Goal: Task Accomplishment & Management: Use online tool/utility

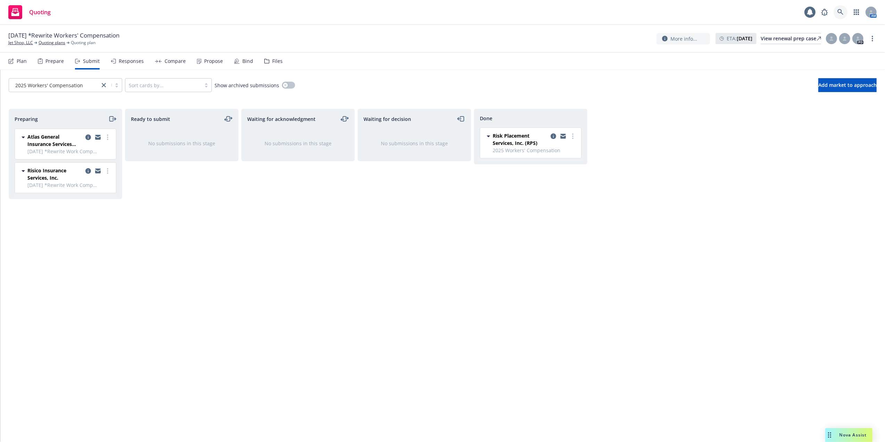
click at [837, 13] on link at bounding box center [841, 12] width 14 height 14
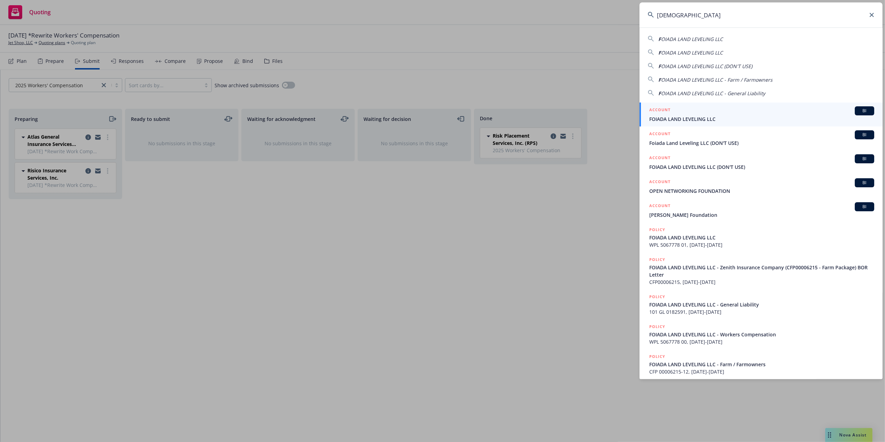
type input "Foiada"
click at [676, 115] on span "FOIADA LAND LEVELING LLC" at bounding box center [762, 118] width 225 height 7
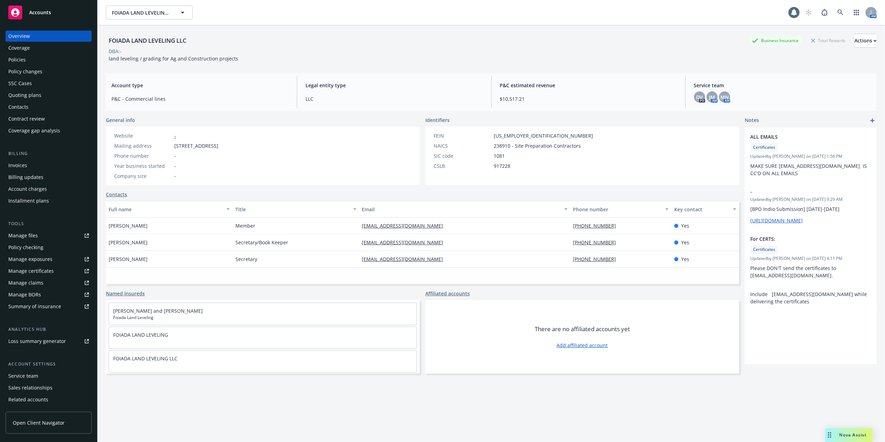
click at [16, 59] on div "Policies" at bounding box center [16, 59] width 17 height 11
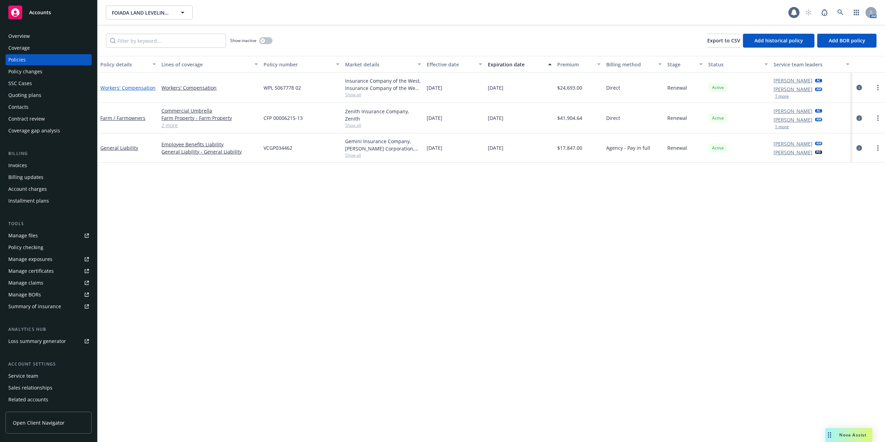
click at [134, 88] on link "Workers' Compensation" at bounding box center [127, 87] width 55 height 7
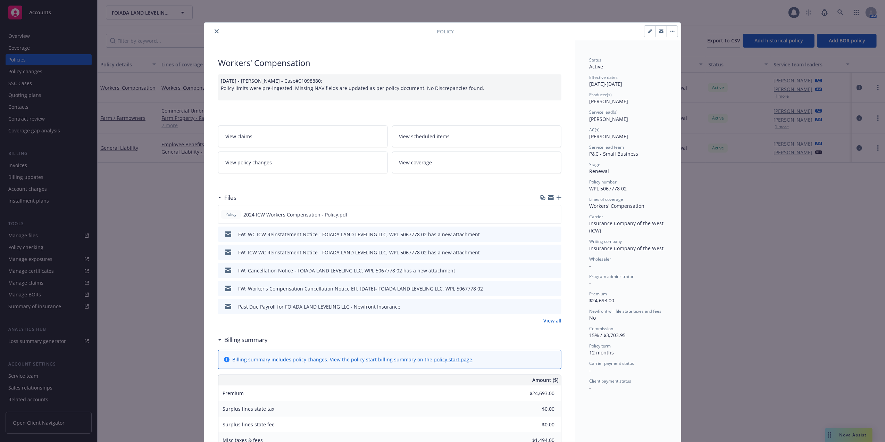
click at [215, 29] on icon "close" at bounding box center [217, 31] width 4 height 4
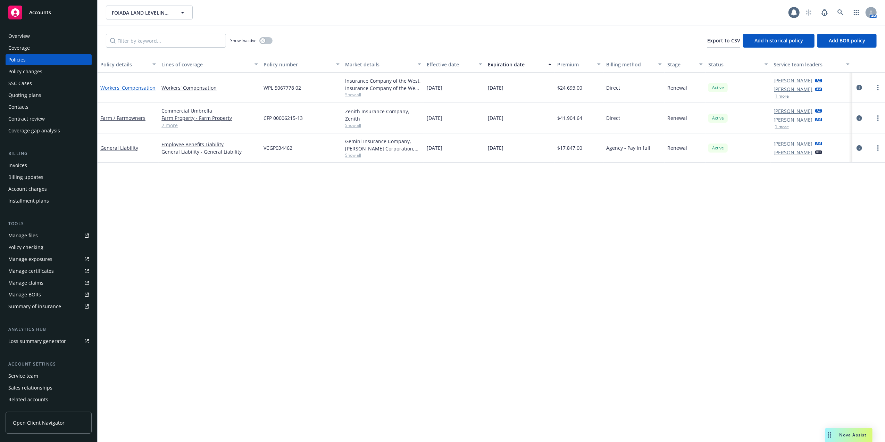
click at [123, 86] on link "Workers' Compensation" at bounding box center [127, 87] width 55 height 7
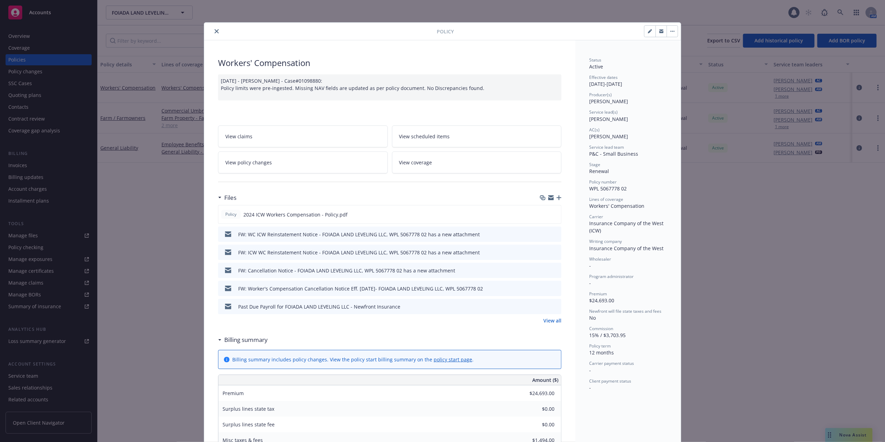
scroll to position [21, 0]
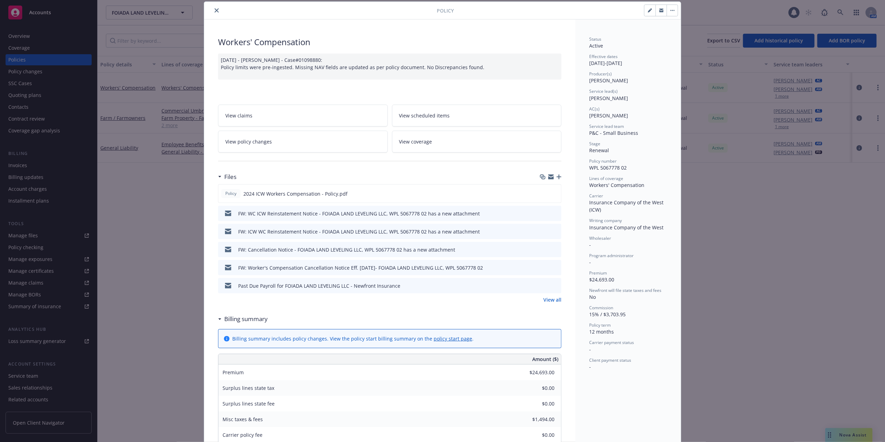
click at [215, 9] on icon "close" at bounding box center [217, 10] width 4 height 4
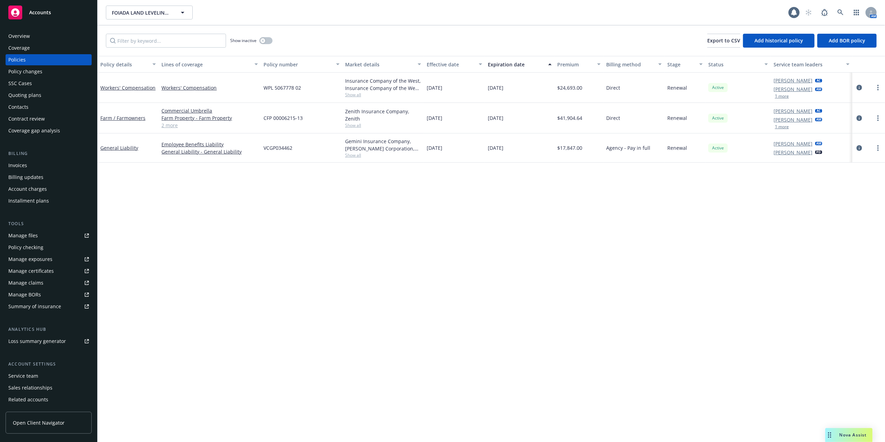
click at [22, 95] on div "Quoting plans" at bounding box center [24, 95] width 33 height 11
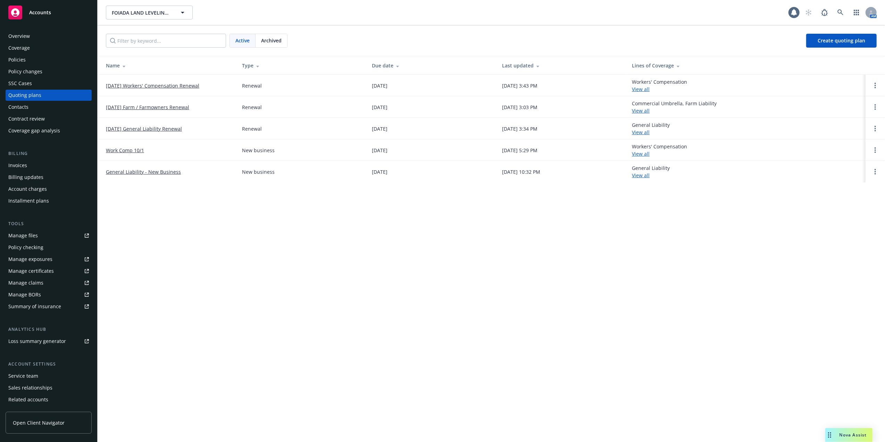
click at [151, 85] on link "10/01/25 Workers' Compensation Renewal" at bounding box center [152, 85] width 93 height 7
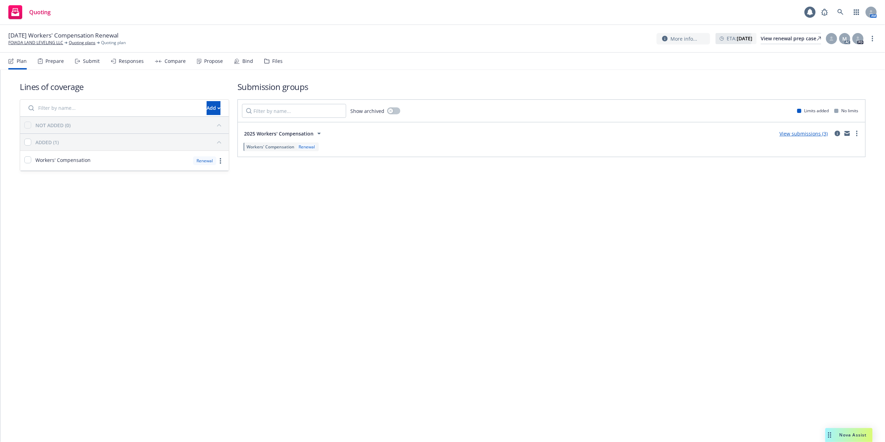
click at [798, 131] on link "View submissions (3)" at bounding box center [804, 133] width 48 height 7
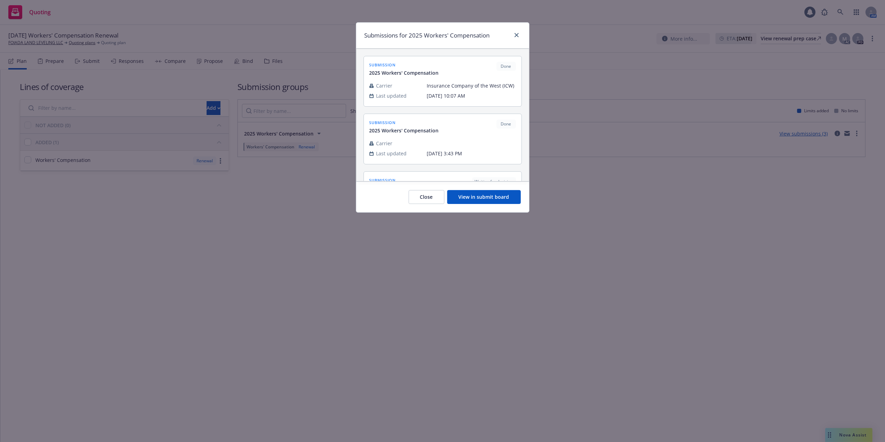
click at [477, 200] on button "View in submit board" at bounding box center [484, 197] width 74 height 14
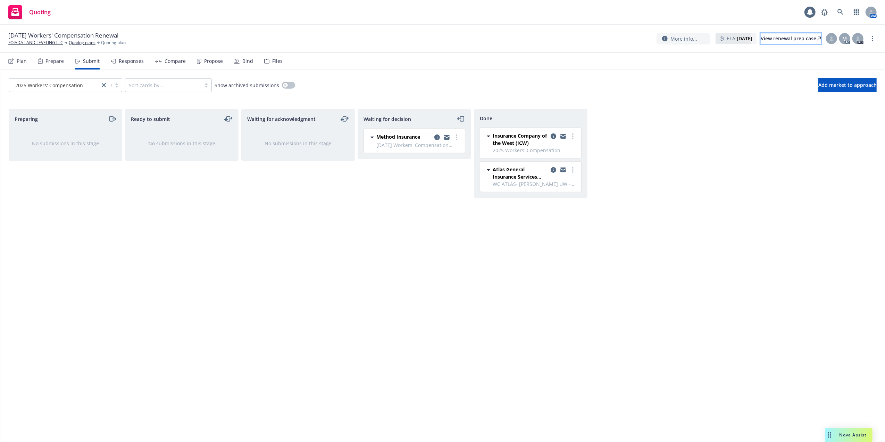
click at [763, 40] on div "View renewal prep case" at bounding box center [791, 38] width 60 height 10
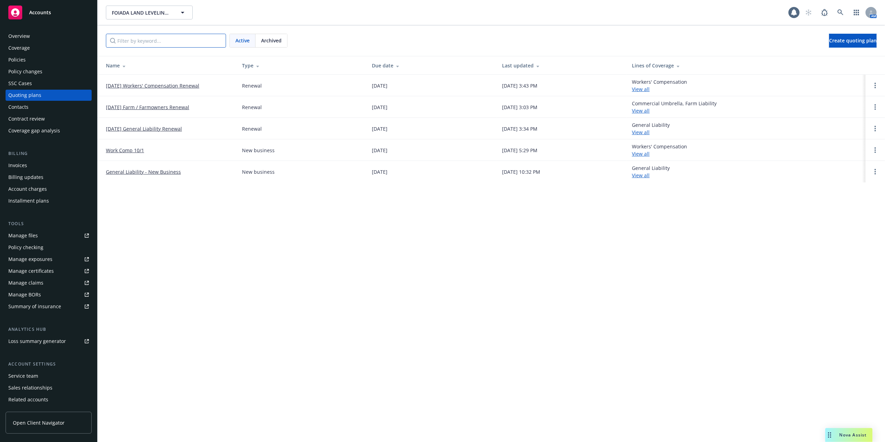
click at [133, 42] on input "Filter by keyword..." at bounding box center [166, 41] width 120 height 14
click at [837, 13] on link at bounding box center [841, 13] width 14 height 14
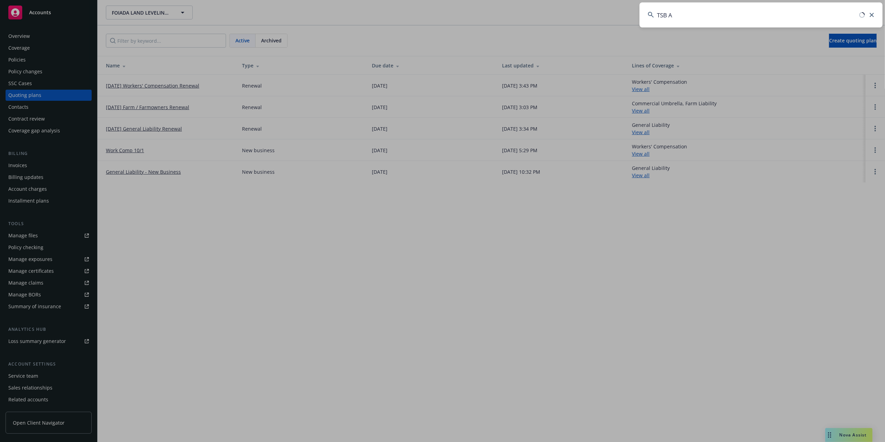
type input "TSB Ag"
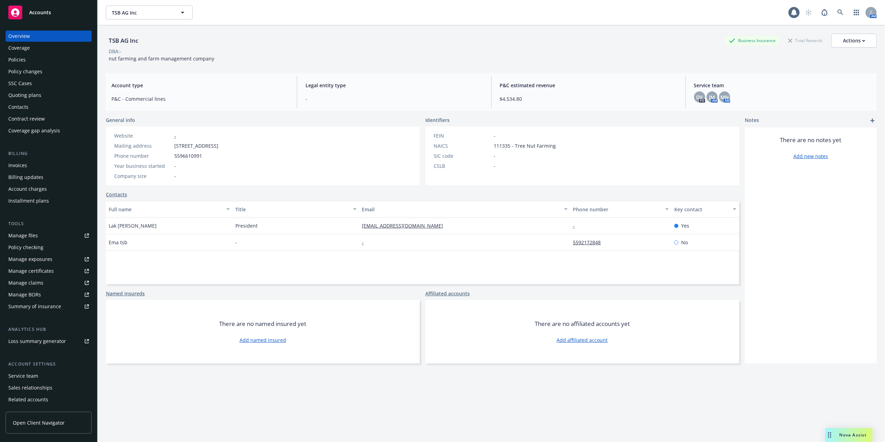
click at [20, 92] on div "Quoting plans" at bounding box center [24, 95] width 33 height 11
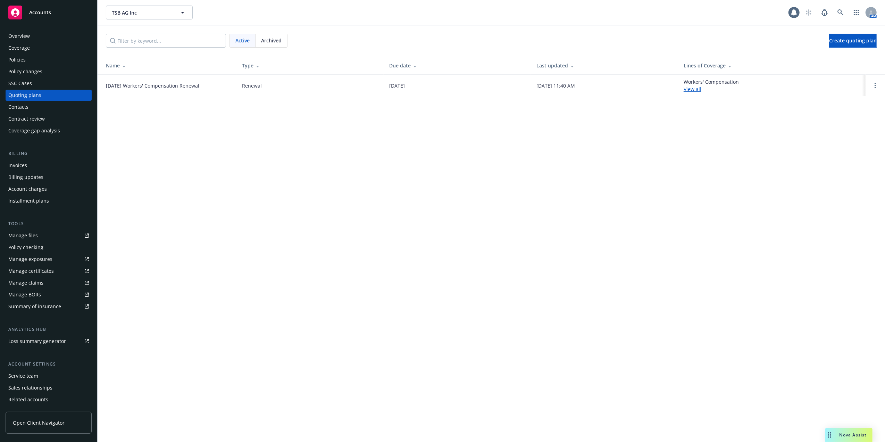
click at [168, 85] on link "10/04/25 Workers' Compensation Renewal" at bounding box center [152, 85] width 93 height 7
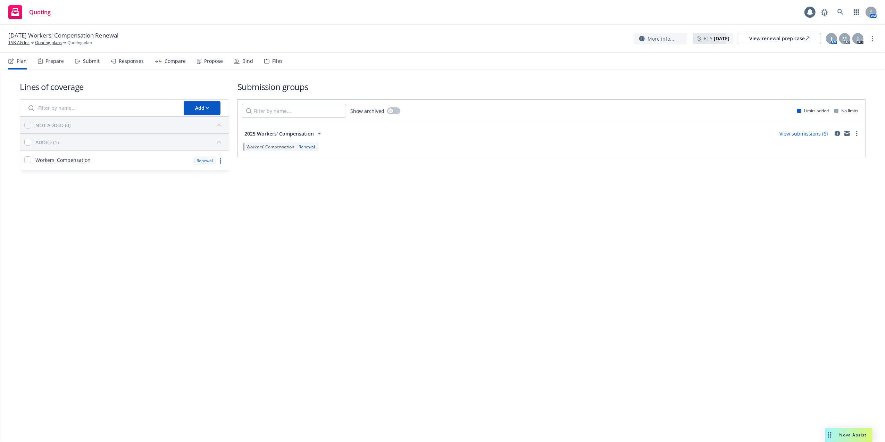
click at [809, 135] on link "View submissions (6)" at bounding box center [804, 133] width 48 height 7
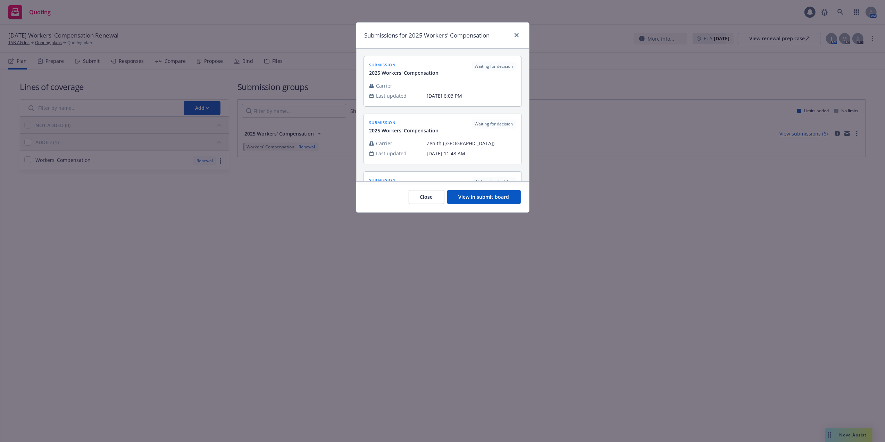
click at [476, 197] on button "View in submit board" at bounding box center [484, 197] width 74 height 14
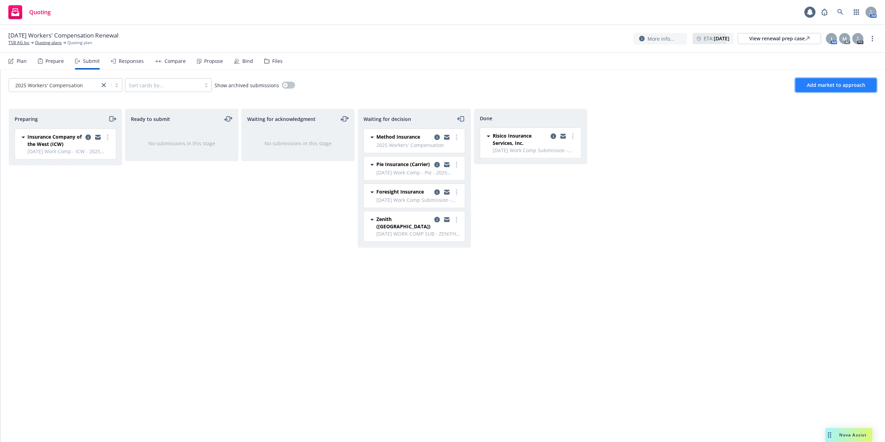
click at [836, 85] on span "Add market to approach" at bounding box center [836, 85] width 58 height 7
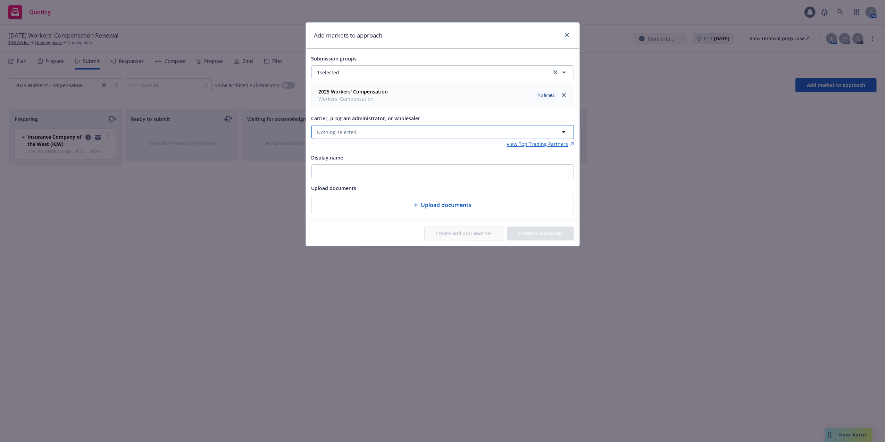
click at [344, 131] on span "Nothing selected" at bounding box center [338, 132] width 40 height 7
type input "T"
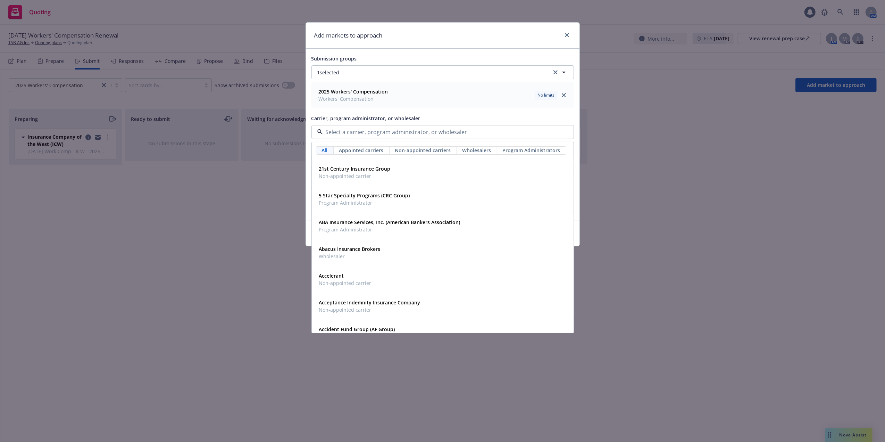
click at [483, 110] on div "Submission groups 1 selected 2025 Workers' Compensation Workers' Compensation N…" at bounding box center [443, 134] width 263 height 161
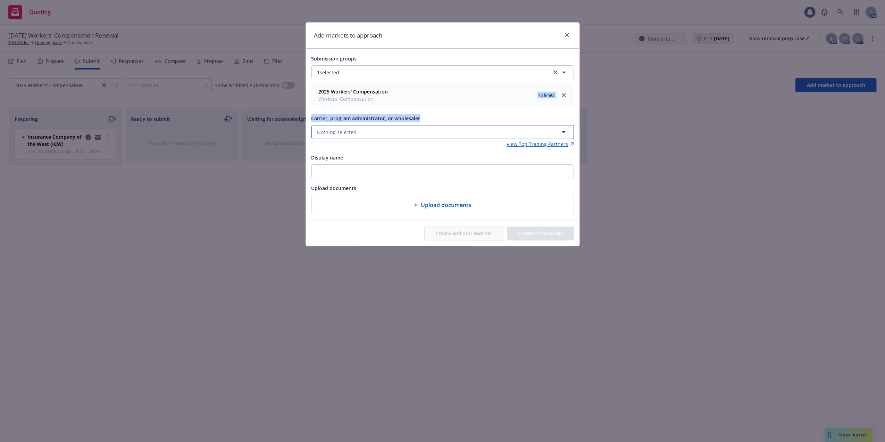
click at [383, 132] on button "Nothing selected" at bounding box center [443, 132] width 263 height 14
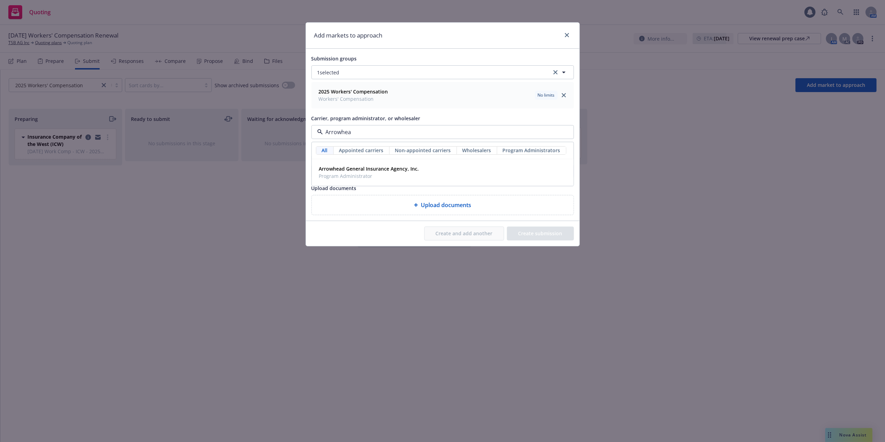
type input "Arrowhead"
click at [352, 170] on strong "Arrowhead General Insurance Agency, Inc." at bounding box center [369, 168] width 100 height 7
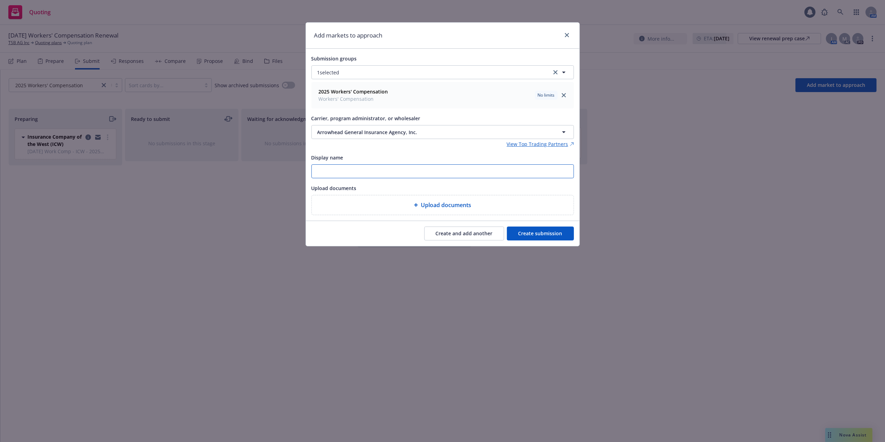
click at [336, 173] on input "Display name" at bounding box center [443, 171] width 262 height 13
drag, startPoint x: 410, startPoint y: 172, endPoint x: 396, endPoint y: 172, distance: 14.2
click at [396, 172] on input "10/04/25 Work Comp Submission - Risco" at bounding box center [443, 171] width 262 height 13
type input "10/04/25 Work Comp Submission - Arrowhead"
click at [547, 232] on button "Create submission" at bounding box center [540, 233] width 67 height 14
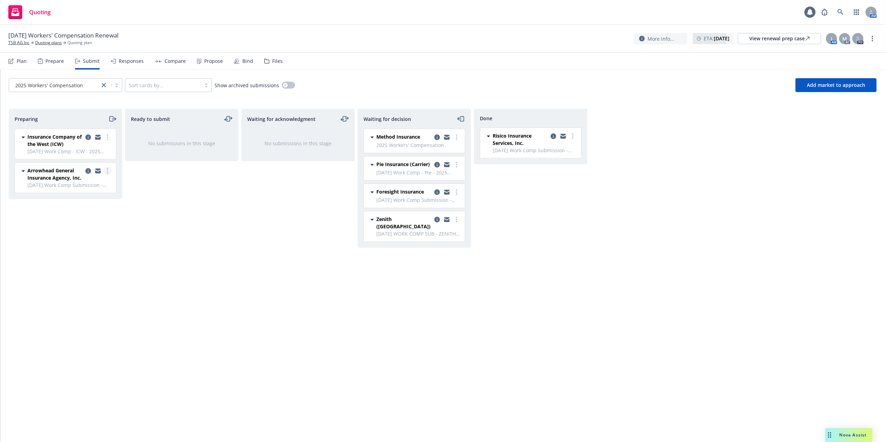
click at [107, 173] on icon "more" at bounding box center [107, 171] width 1 height 6
click at [68, 228] on span "Add accepted decision" at bounding box center [76, 227] width 69 height 7
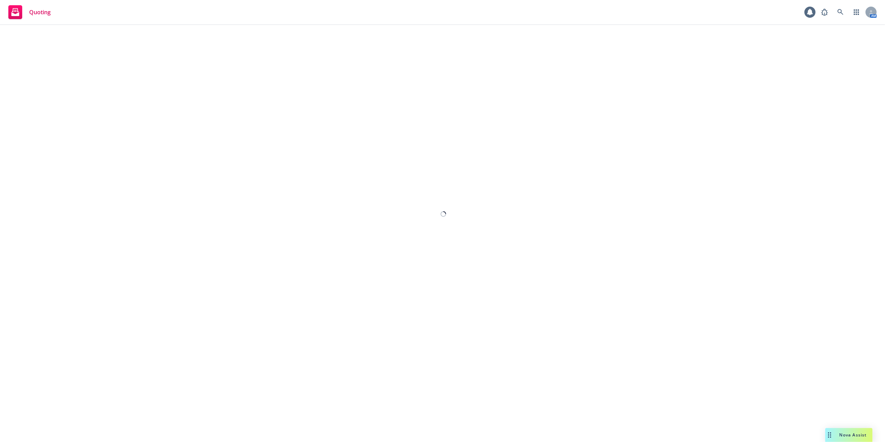
select select "12"
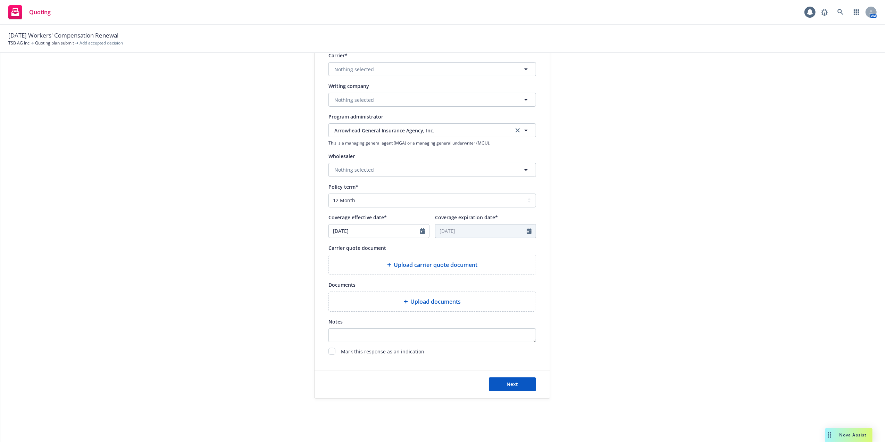
scroll to position [149, 0]
click at [345, 169] on span "Nothing selected" at bounding box center [355, 168] width 40 height 7
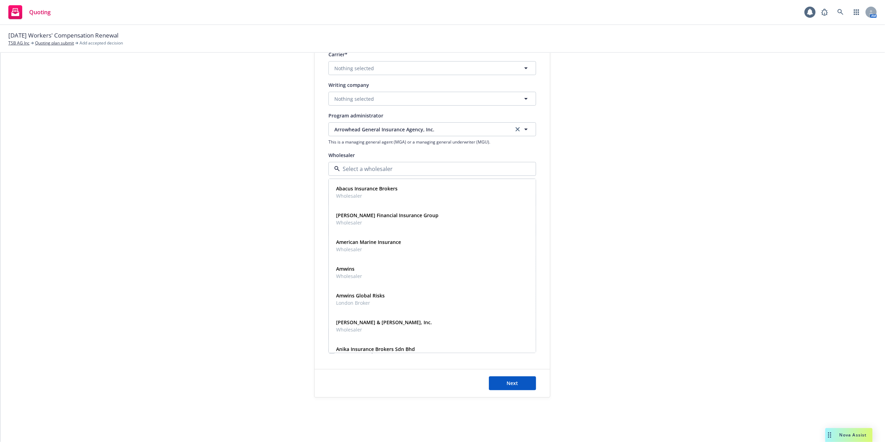
click at [255, 174] on div "1 Quote initiation 2 Coverage selection 3 Billing info" at bounding box center [262, 165] width 76 height 466
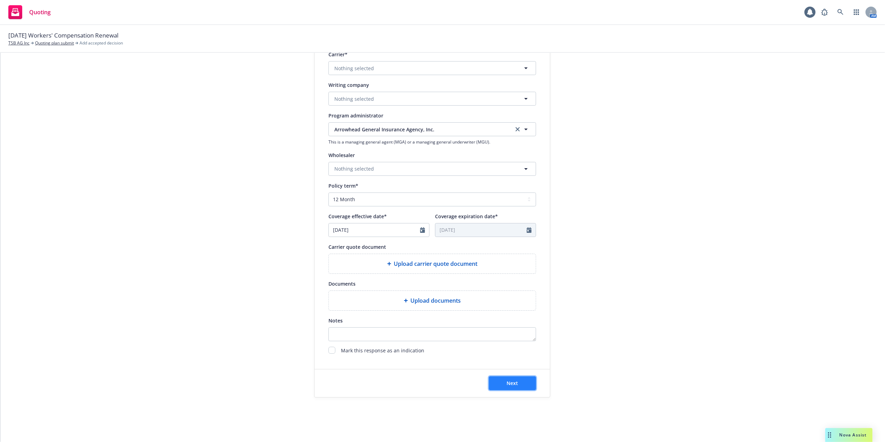
click at [510, 382] on span "Next" at bounding box center [512, 383] width 11 height 7
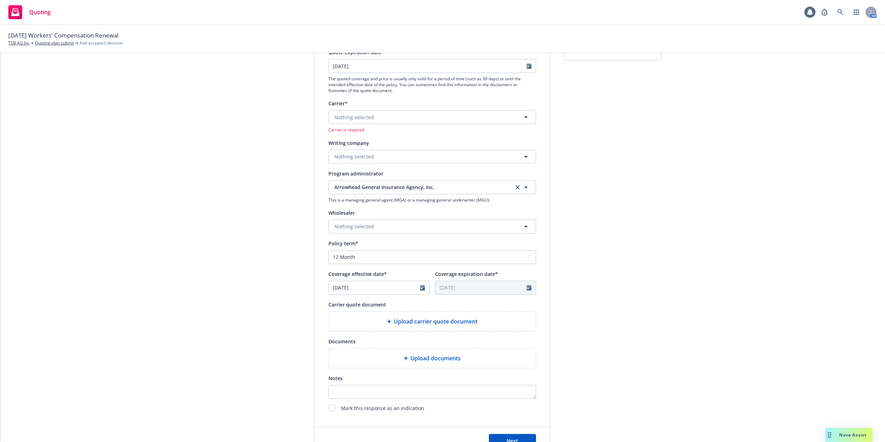
scroll to position [10, 0]
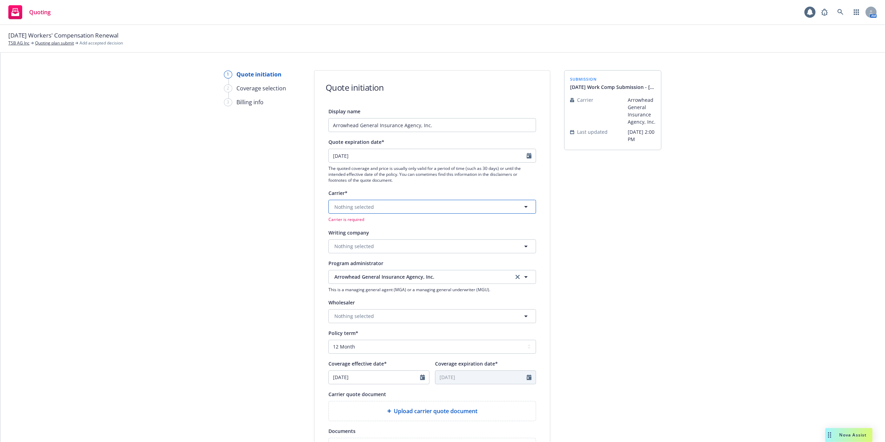
click at [353, 206] on span "Nothing selected" at bounding box center [355, 206] width 40 height 7
type input "Arrowhead"
click at [382, 203] on input "Arrowhead" at bounding box center [431, 207] width 182 height 8
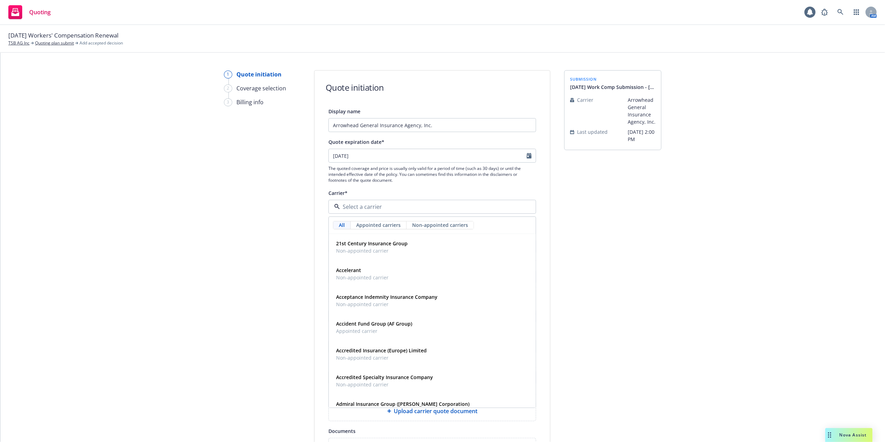
click at [578, 244] on div "submission 10/04/25 Work Comp Submission - Arrowhead Carrier Arrowhead General …" at bounding box center [612, 307] width 97 height 475
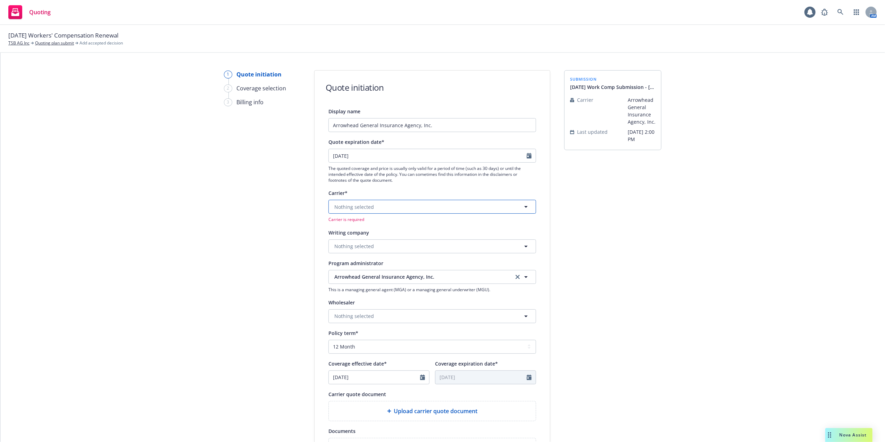
click at [522, 205] on icon "button" at bounding box center [526, 207] width 8 height 8
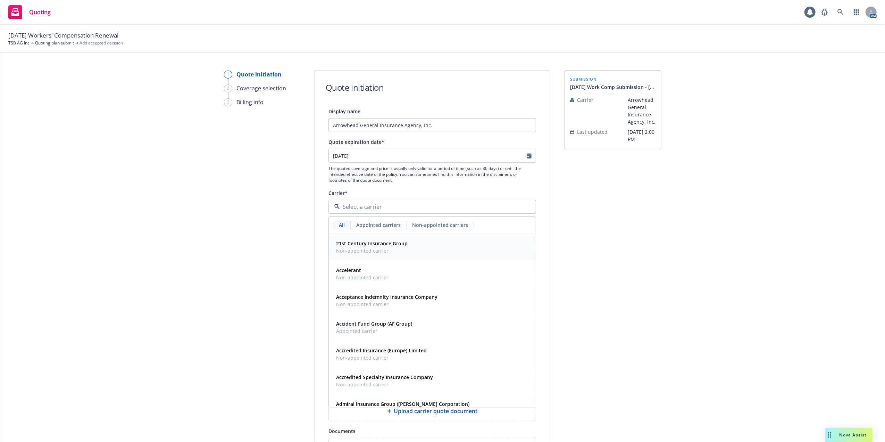
click at [347, 246] on strong "21st Century Insurance Group" at bounding box center [372, 243] width 72 height 7
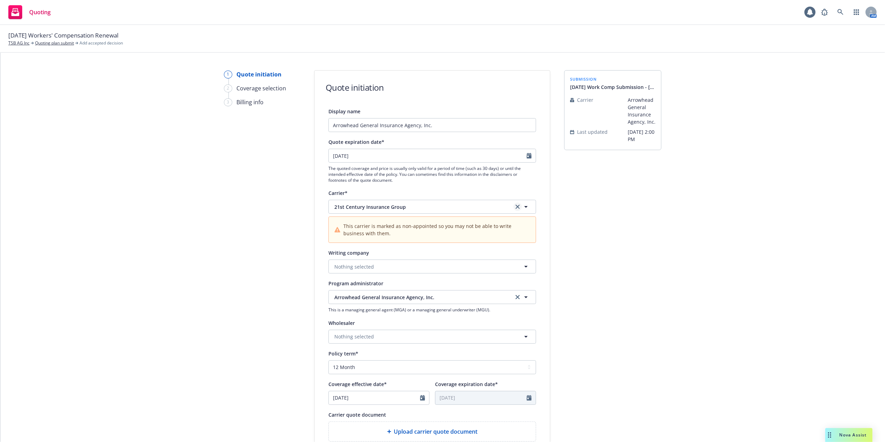
click at [516, 207] on icon "clear selection" at bounding box center [518, 207] width 4 height 4
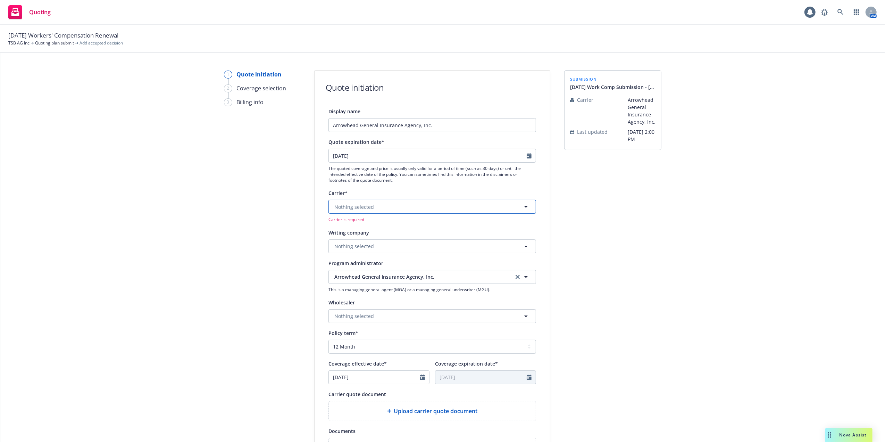
click at [481, 207] on button "Nothing selected" at bounding box center [433, 207] width 208 height 14
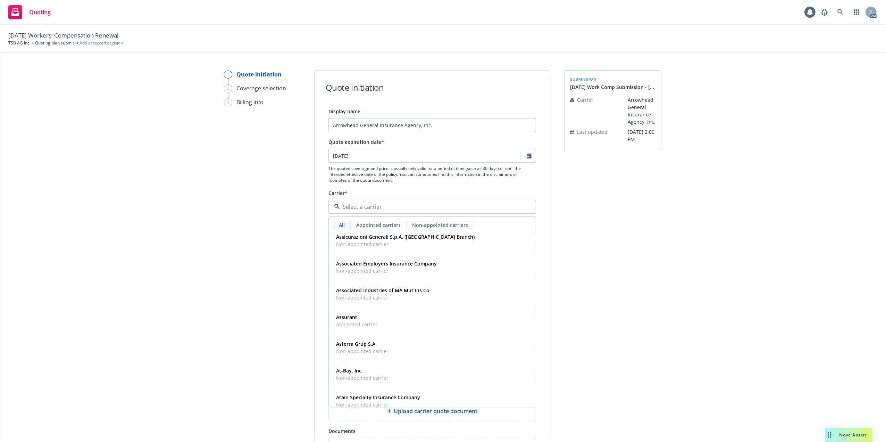
scroll to position [1112, 0]
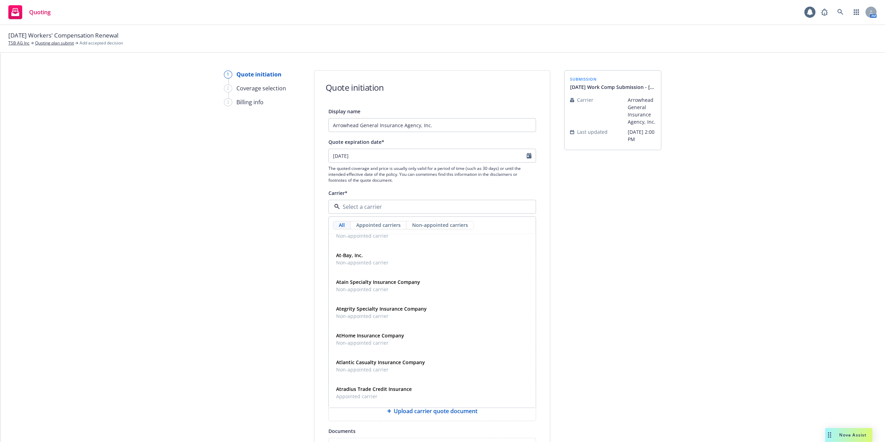
drag, startPoint x: 727, startPoint y: 274, endPoint x: 558, endPoint y: 270, distance: 169.2
click at [727, 274] on div "1 Quote initiation 2 Coverage selection 3 Billing info Quote initiation Display…" at bounding box center [443, 307] width 868 height 475
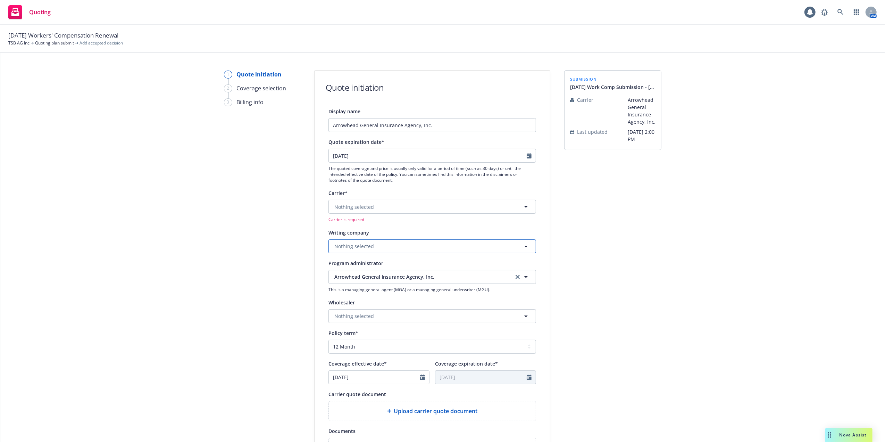
click at [339, 245] on span "Nothing selected" at bounding box center [355, 245] width 40 height 7
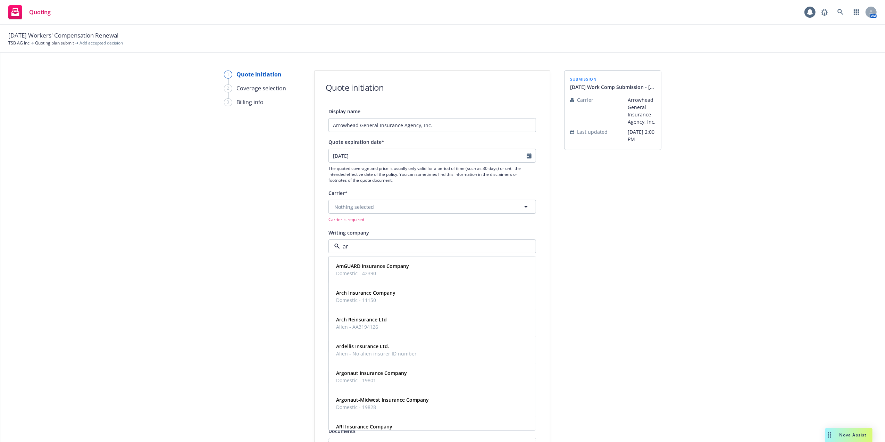
type input "a"
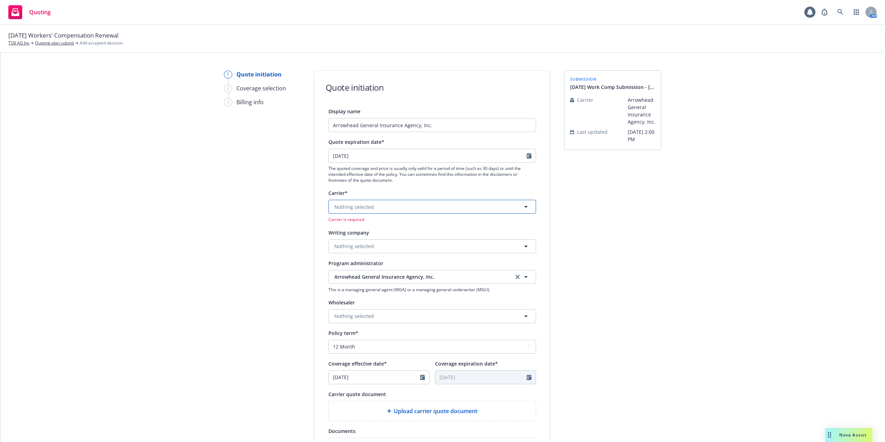
click at [525, 207] on icon "button" at bounding box center [526, 207] width 3 height 2
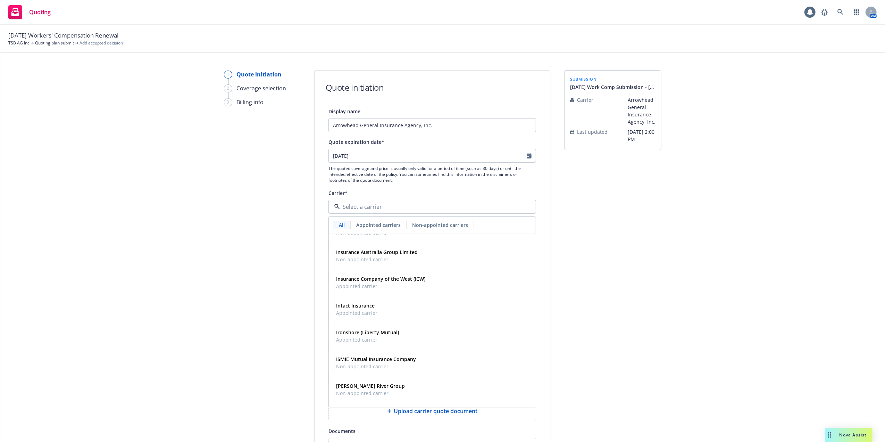
scroll to position [4724, 0]
drag, startPoint x: 773, startPoint y: 211, endPoint x: 838, endPoint y: 142, distance: 94.6
click at [775, 206] on div "1 Quote initiation 2 Coverage selection 3 Billing info Quote initiation Display…" at bounding box center [443, 307] width 868 height 475
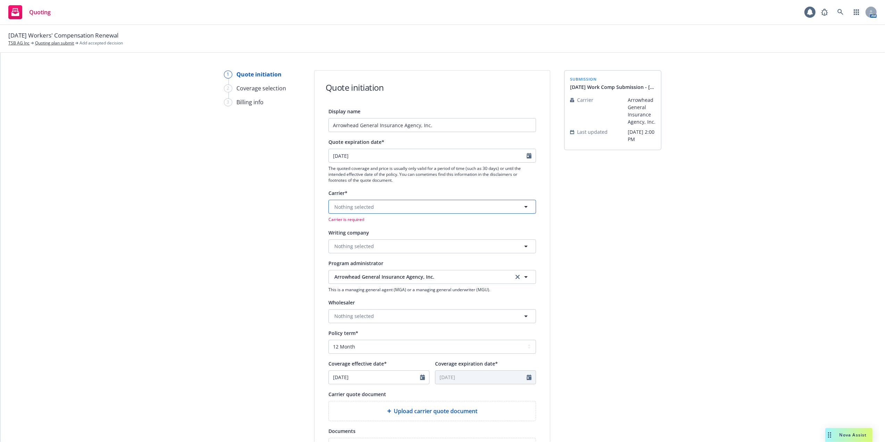
click at [516, 207] on button "Nothing selected" at bounding box center [433, 207] width 208 height 14
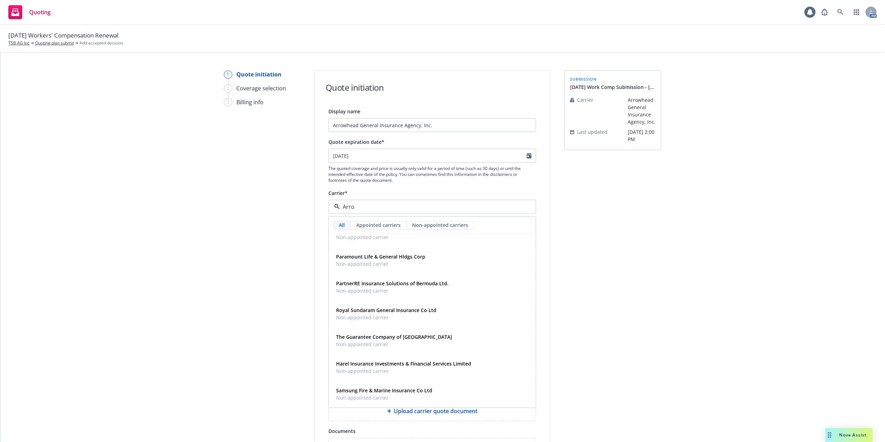
scroll to position [0, 0]
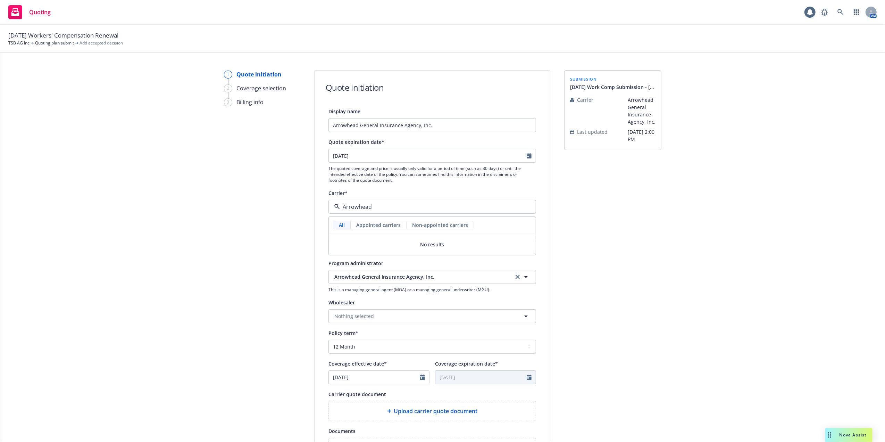
type input "Arrowhead"
drag, startPoint x: 605, startPoint y: 208, endPoint x: 589, endPoint y: 206, distance: 15.8
click at [605, 208] on div "submission 10/04/25 Work Comp Submission - Arrowhead Carrier Arrowhead General …" at bounding box center [612, 307] width 97 height 475
click at [359, 207] on span "Nothing selected" at bounding box center [355, 206] width 40 height 7
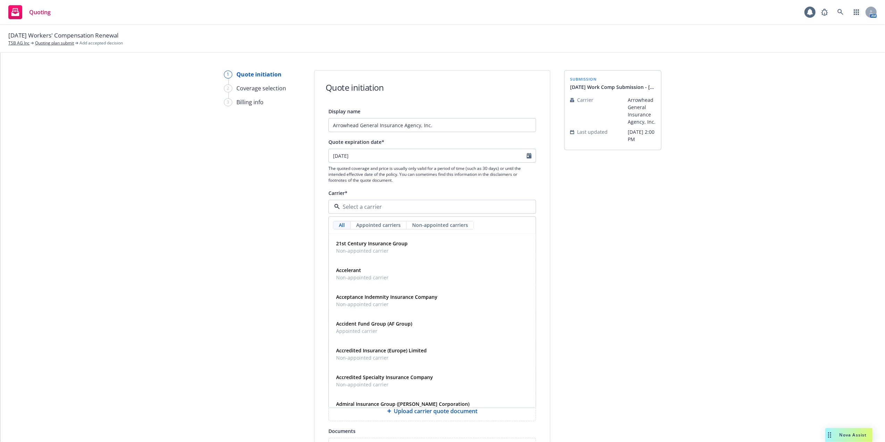
click at [347, 231] on div "All Appointed carriers Non-appointed carriers" at bounding box center [432, 225] width 207 height 17
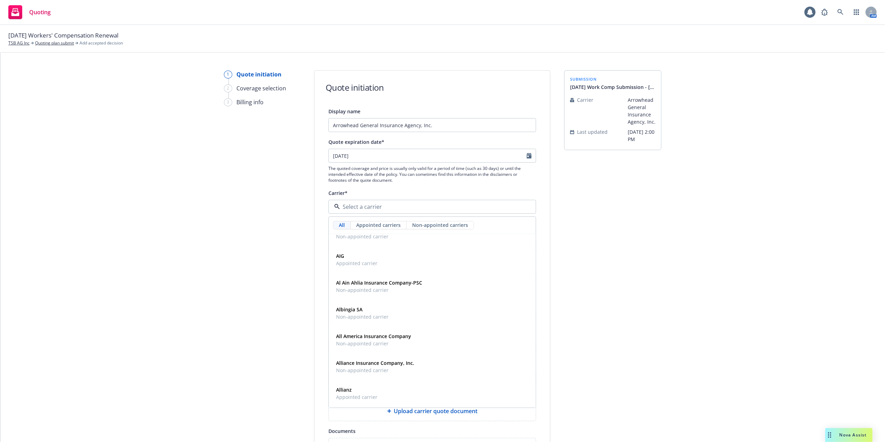
scroll to position [185, 0]
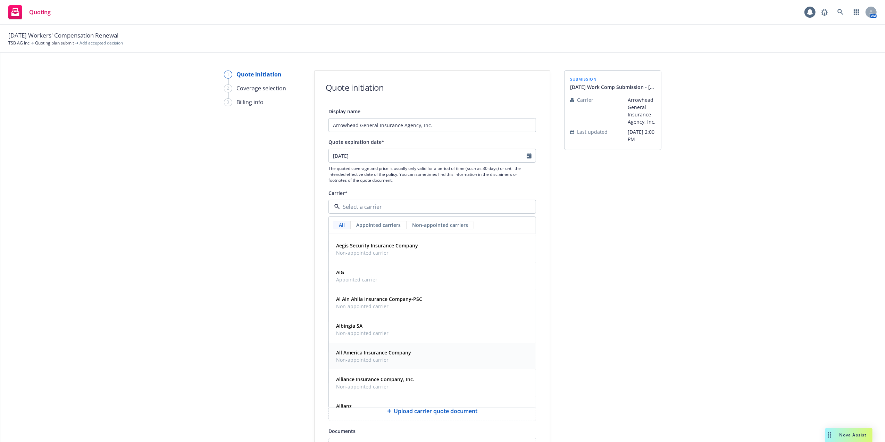
click at [342, 354] on strong "All America Insurance Company" at bounding box center [373, 352] width 75 height 7
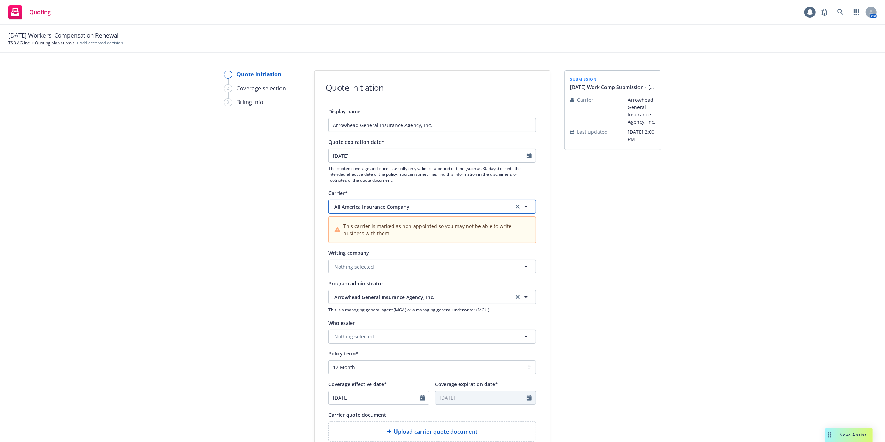
click at [523, 204] on icon "button" at bounding box center [526, 207] width 8 height 8
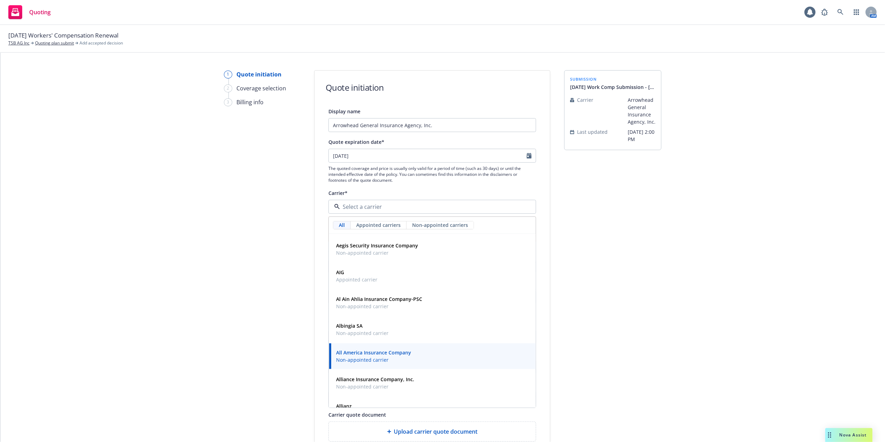
click at [241, 231] on div "1 Quote initiation 2 Coverage selection 3 Billing info" at bounding box center [262, 317] width 76 height 495
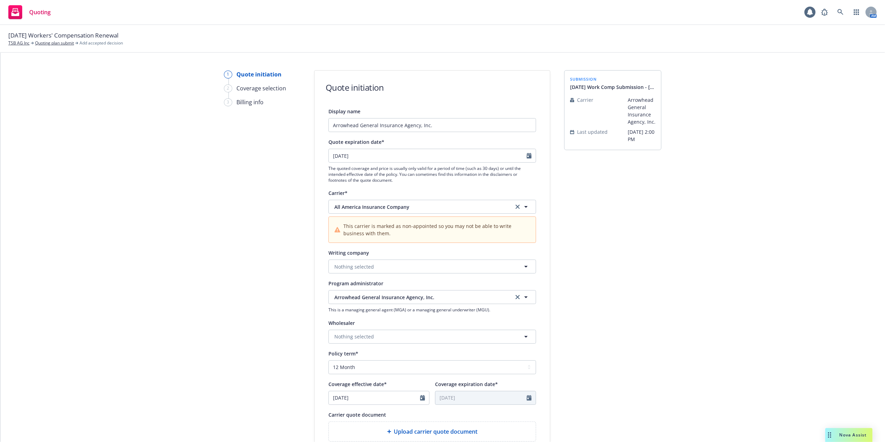
drag, startPoint x: 664, startPoint y: 244, endPoint x: 648, endPoint y: 246, distance: 16.2
click at [663, 244] on div "1 Quote initiation 2 Coverage selection 3 Billing info Quote initiation Display…" at bounding box center [443, 317] width 868 height 495
click at [408, 263] on button "Nothing selected" at bounding box center [433, 266] width 208 height 14
type input "Everest"
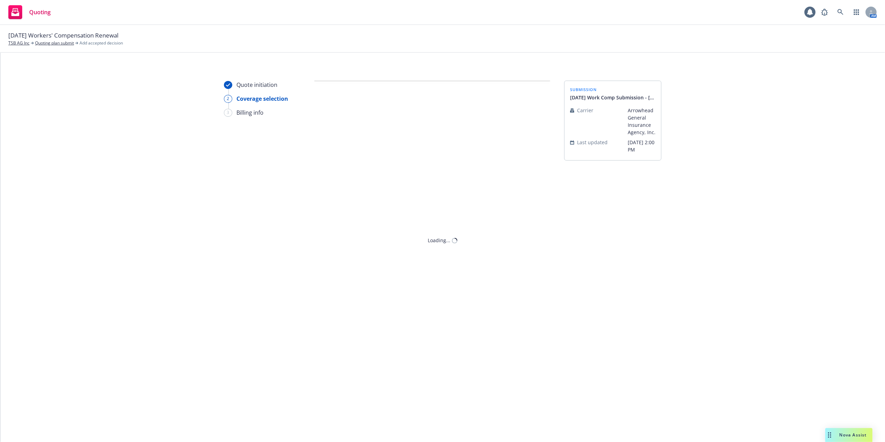
scroll to position [0, 0]
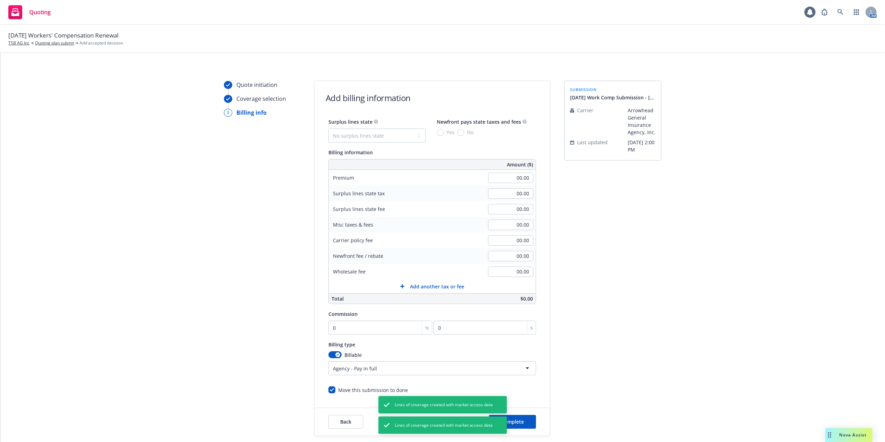
click at [229, 202] on div "Quote initiation Coverage selection 3 Billing info" at bounding box center [262, 258] width 76 height 355
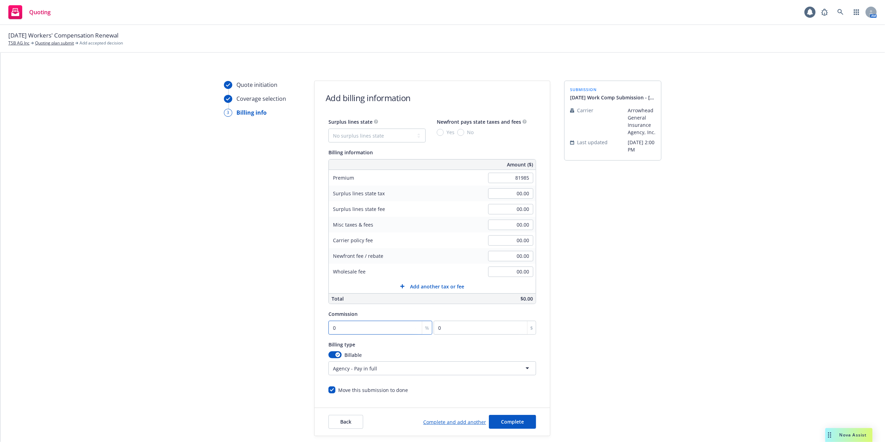
type input "81,985.00"
click at [339, 330] on input "0" at bounding box center [381, 328] width 104 height 14
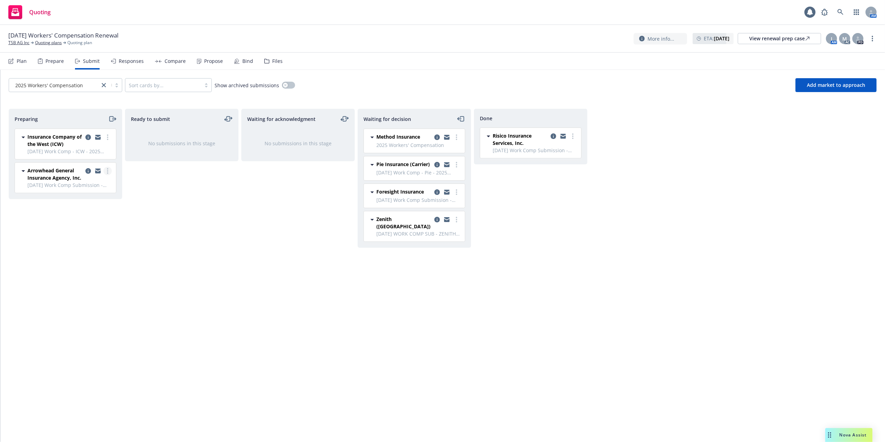
click at [108, 171] on circle "more" at bounding box center [107, 170] width 1 height 1
click at [74, 226] on span "Add accepted decision" at bounding box center [76, 227] width 69 height 7
select select "12"
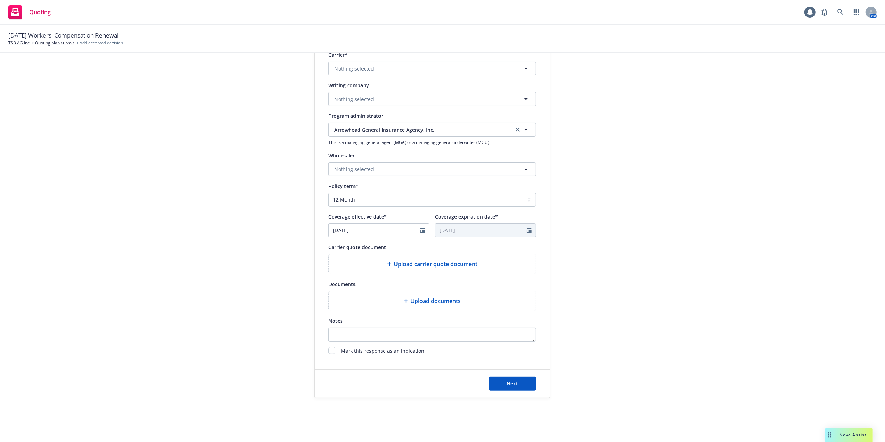
scroll to position [149, 0]
click at [329, 348] on input "checkbox" at bounding box center [332, 350] width 7 height 7
checkbox input "true"
click at [507, 382] on span "Next" at bounding box center [512, 383] width 11 height 7
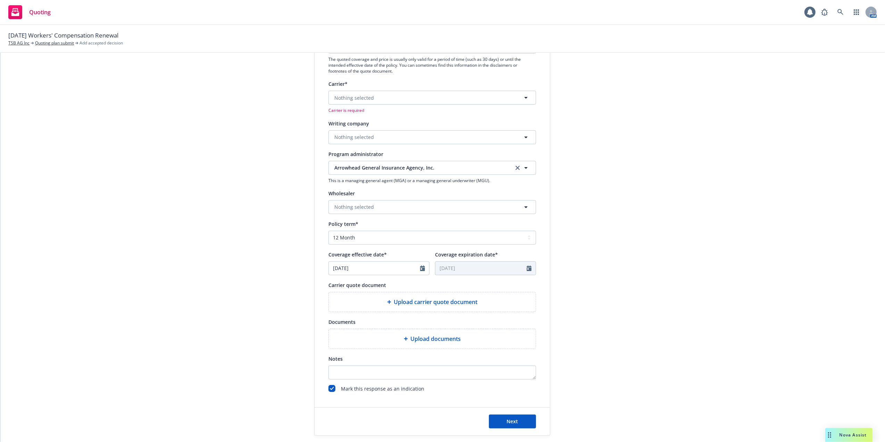
scroll to position [103, 0]
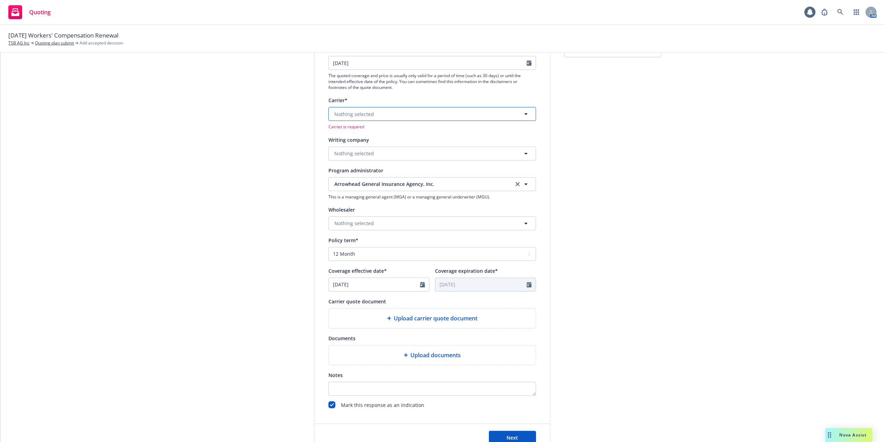
click at [389, 115] on button "Nothing selected" at bounding box center [433, 114] width 208 height 14
type input "Eve"
click at [344, 157] on span "Appointed carrier" at bounding box center [356, 157] width 41 height 7
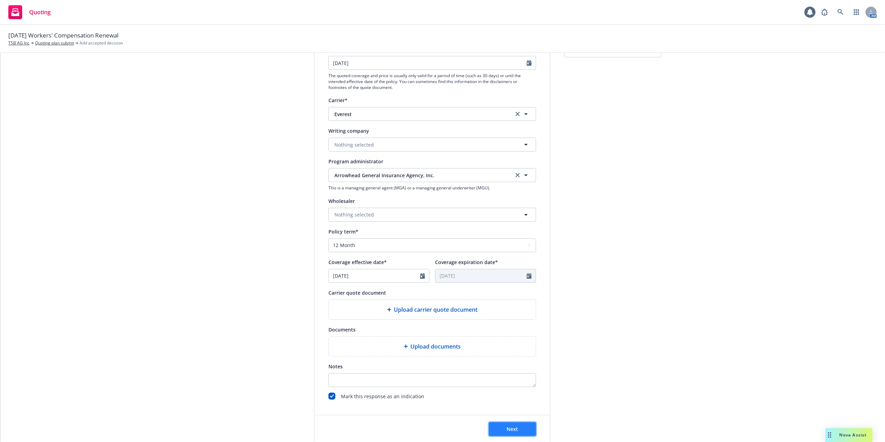
click at [516, 427] on button "Next" at bounding box center [512, 429] width 47 height 14
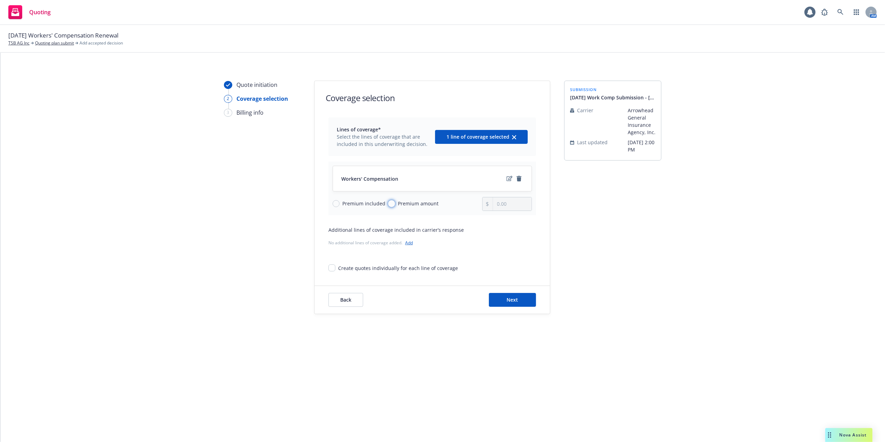
click at [391, 203] on input "Premium amount" at bounding box center [391, 203] width 7 height 7
radio input "true"
click at [511, 203] on input "0.00" at bounding box center [512, 203] width 39 height 13
drag, startPoint x: 496, startPoint y: 201, endPoint x: 514, endPoint y: 202, distance: 18.1
click at [514, 202] on input "0.00" at bounding box center [512, 203] width 39 height 13
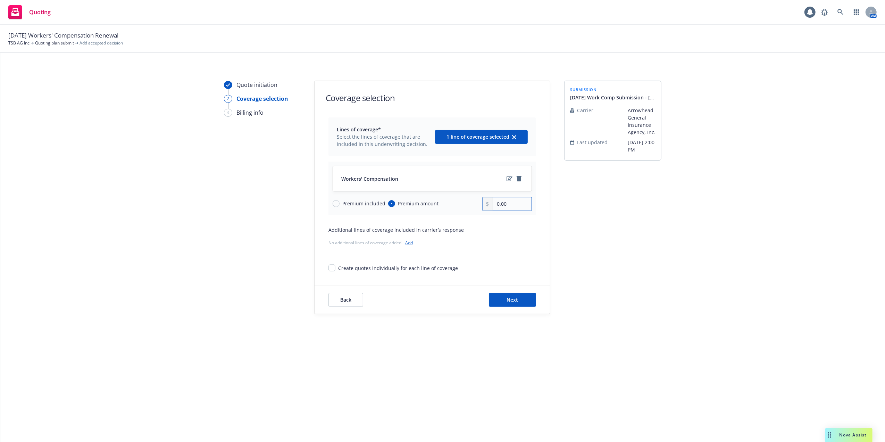
type input "9.00"
type input "81,985.00"
click at [508, 300] on span "Next" at bounding box center [512, 299] width 11 height 7
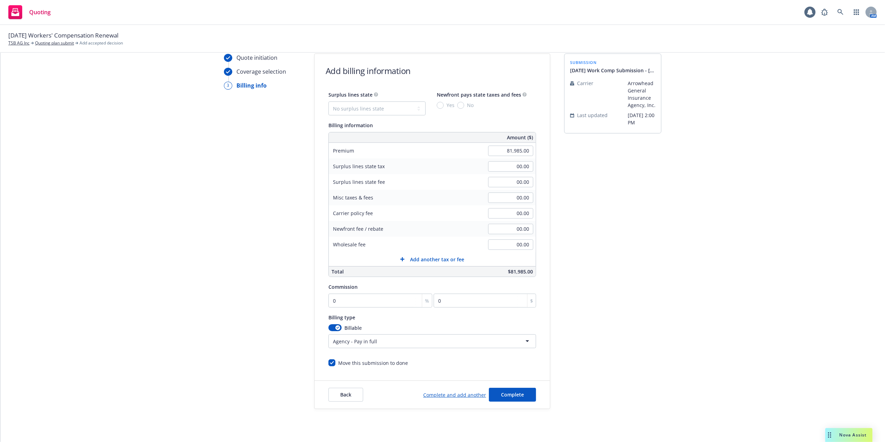
scroll to position [39, 0]
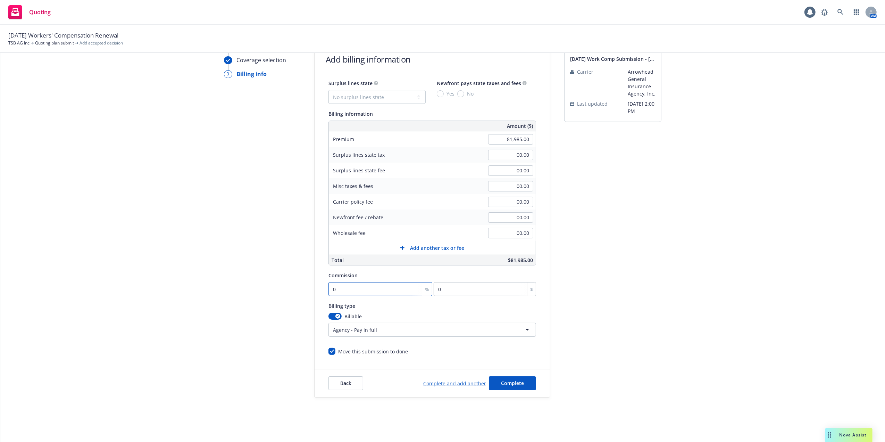
type input "1"
type input "819.85"
type input "12"
type input "9838.2"
type input "12"
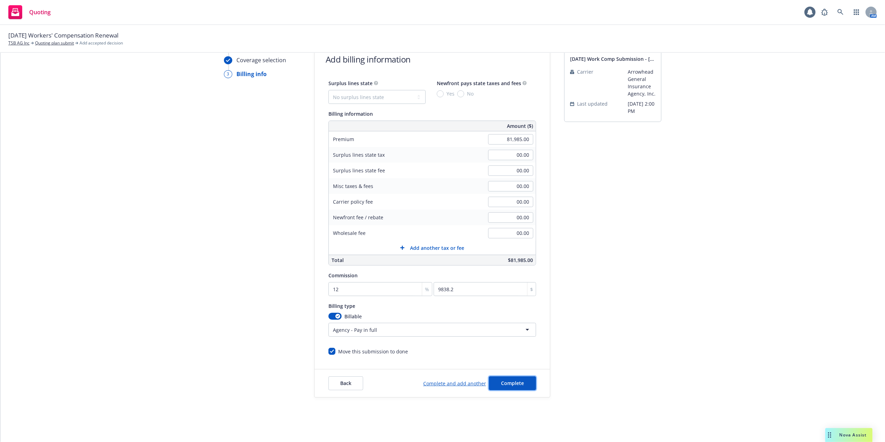
drag, startPoint x: 519, startPoint y: 384, endPoint x: 516, endPoint y: 388, distance: 5.2
click at [517, 383] on span "Complete" at bounding box center [512, 383] width 23 height 7
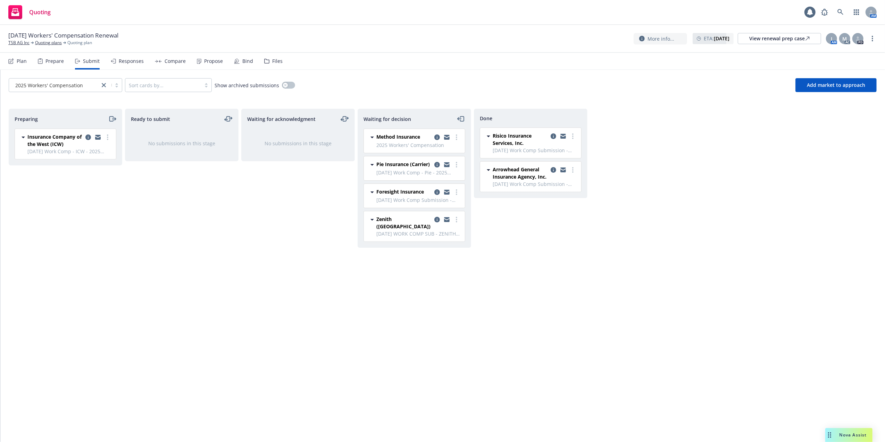
click at [84, 257] on div "Preparing Insurance Company of the West (ICW) 10/04/25 Work Comp - ICW - 2025 W…" at bounding box center [66, 268] width 114 height 319
click at [766, 38] on div "View renewal prep case" at bounding box center [780, 38] width 60 height 10
click at [816, 83] on span "Add market to approach" at bounding box center [836, 85] width 58 height 7
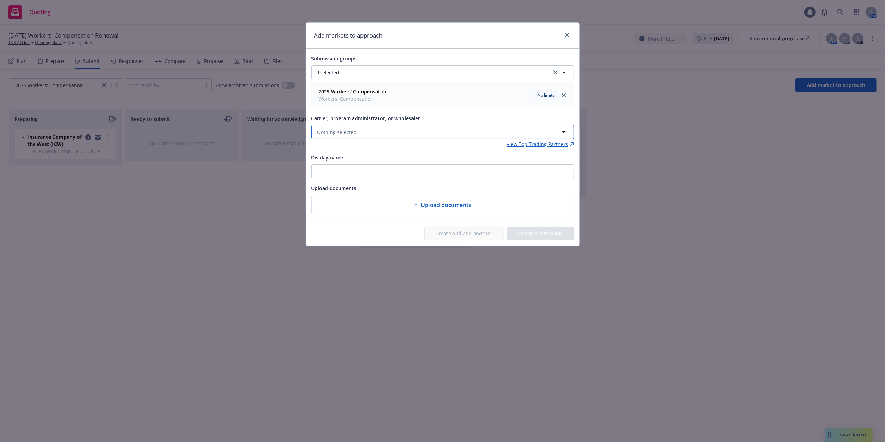
click at [350, 130] on span "Nothing selected" at bounding box center [338, 132] width 40 height 7
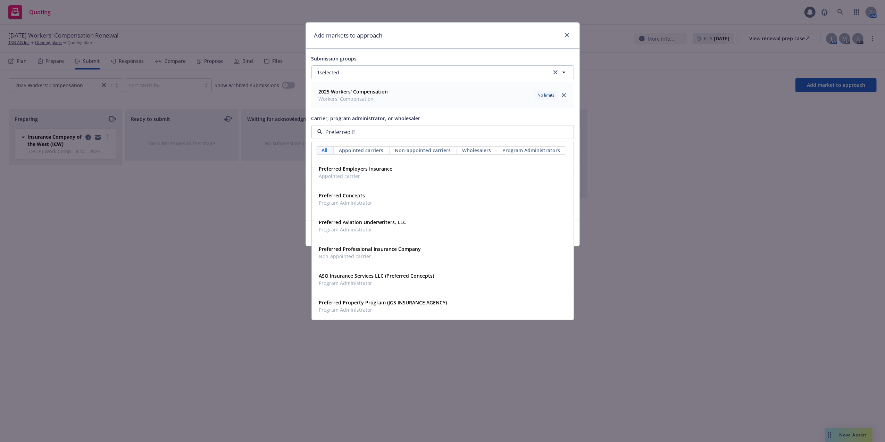
type input "Preferred Em"
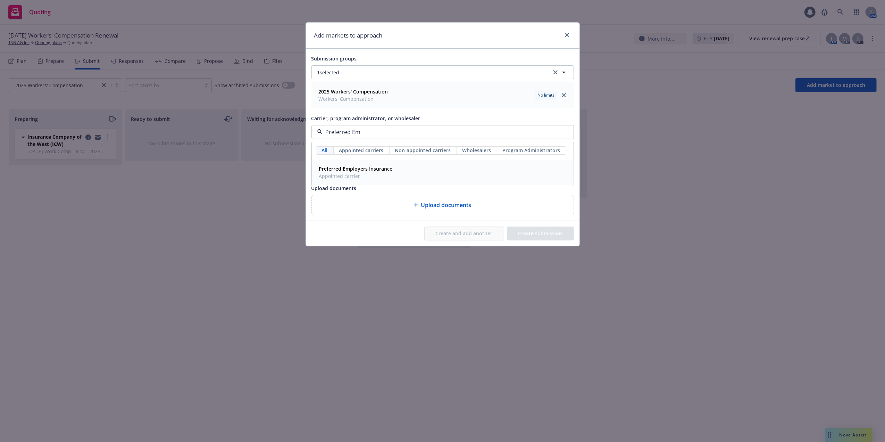
click at [344, 171] on strong "Preferred Employers Insurance" at bounding box center [356, 168] width 74 height 7
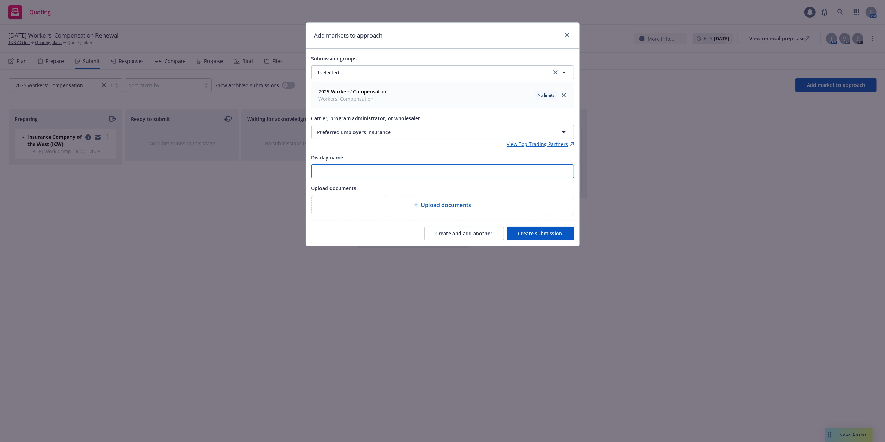
click at [332, 172] on input "Display name" at bounding box center [443, 171] width 262 height 13
paste input "01636123"
type input "01636123"
drag, startPoint x: 364, startPoint y: 173, endPoint x: 278, endPoint y: 177, distance: 86.2
click at [280, 177] on div "Add markets to approach Submission groups 1 selected 2025 Workers' Compensation…" at bounding box center [442, 221] width 885 height 442
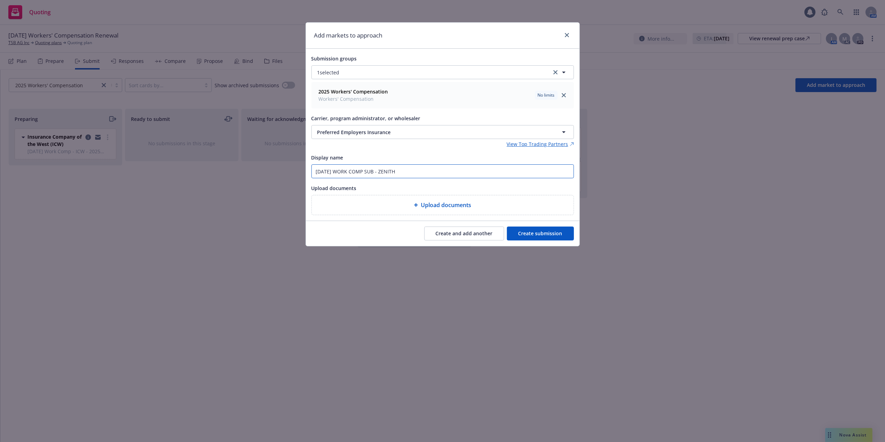
drag, startPoint x: 407, startPoint y: 171, endPoint x: 384, endPoint y: 170, distance: 23.7
click at [384, 170] on input "10/04/25 WORK COMP SUB - ZENITH" at bounding box center [443, 171] width 262 height 13
type input "10/04/25 WORK COMP SUB - Preferred Employers"
click at [547, 234] on button "Create submission" at bounding box center [540, 233] width 67 height 14
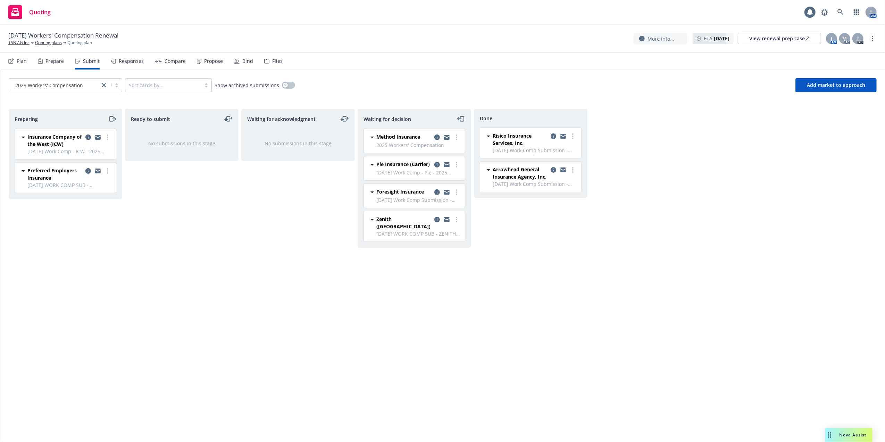
click at [111, 116] on icon "moveRight" at bounding box center [112, 119] width 8 height 8
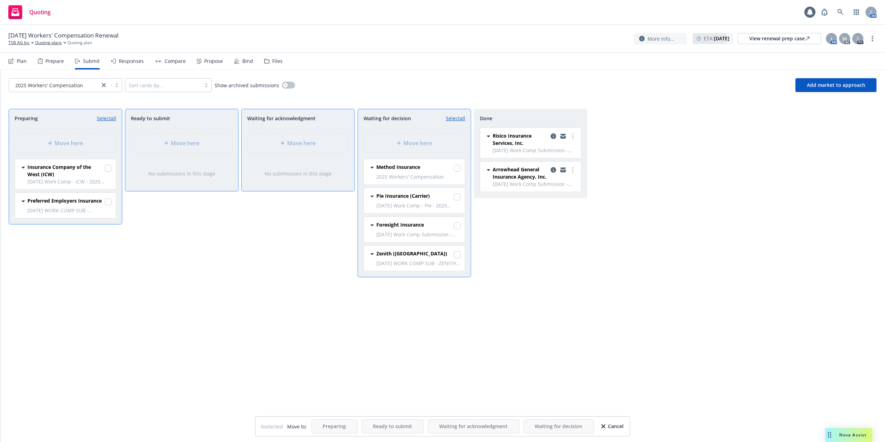
select select "12"
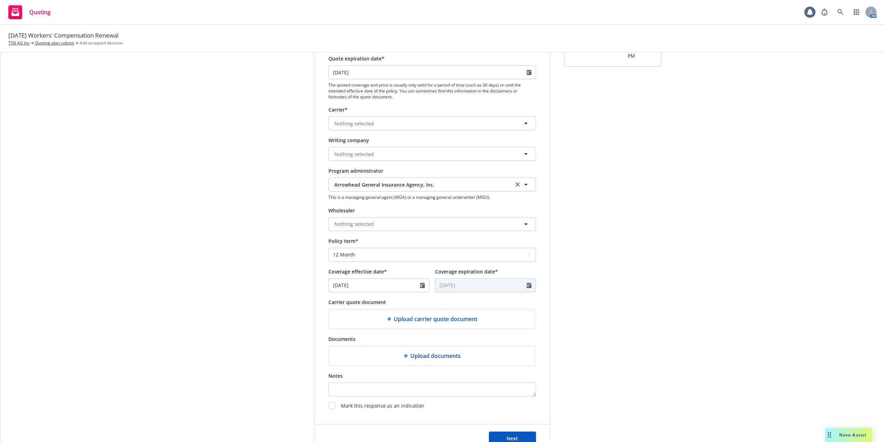
scroll to position [149, 0]
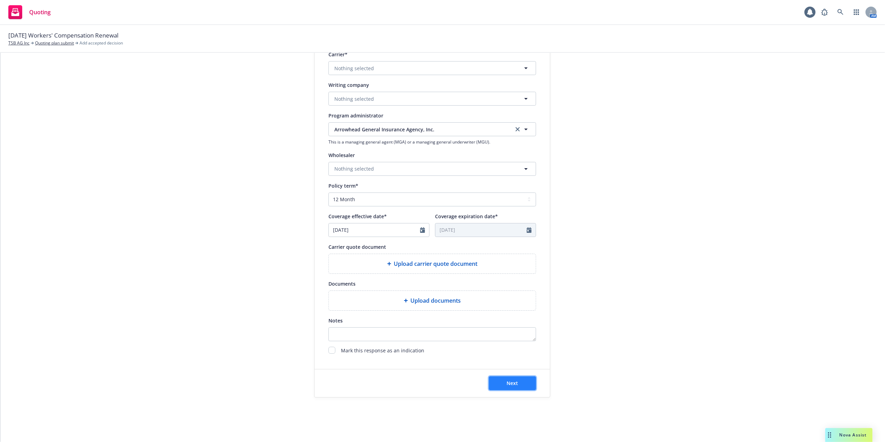
click at [506, 388] on button "Next" at bounding box center [512, 383] width 47 height 14
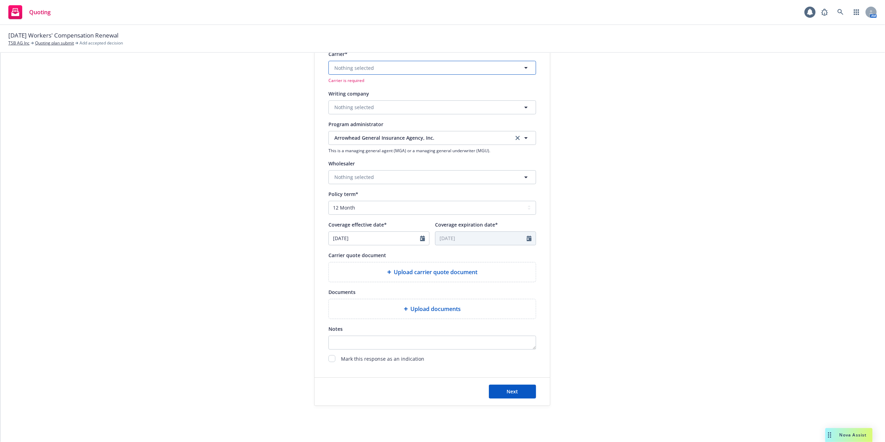
click at [391, 67] on button "Nothing selected" at bounding box center [433, 68] width 208 height 14
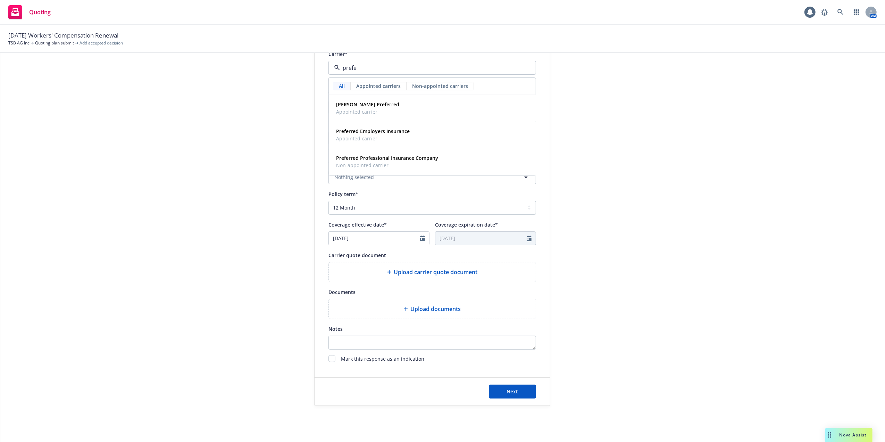
type input "prefer"
click at [348, 137] on span "Appointed carrier" at bounding box center [373, 138] width 74 height 7
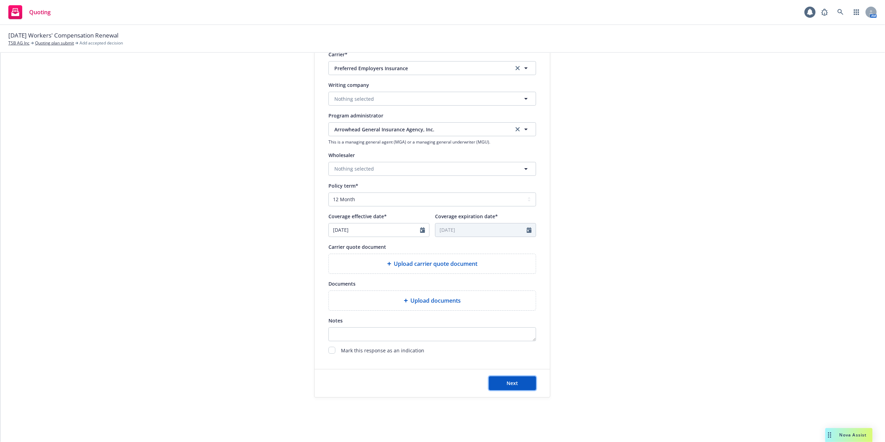
drag, startPoint x: 502, startPoint y: 385, endPoint x: 661, endPoint y: 352, distance: 163.3
click at [503, 384] on button "Next" at bounding box center [512, 383] width 47 height 14
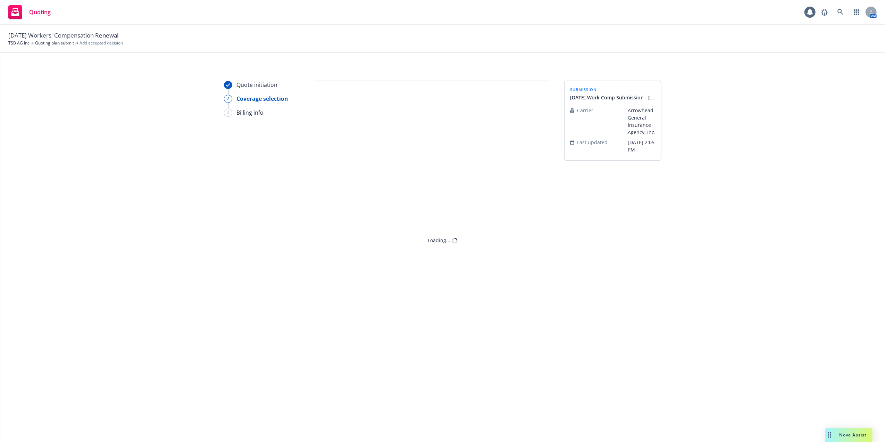
scroll to position [0, 0]
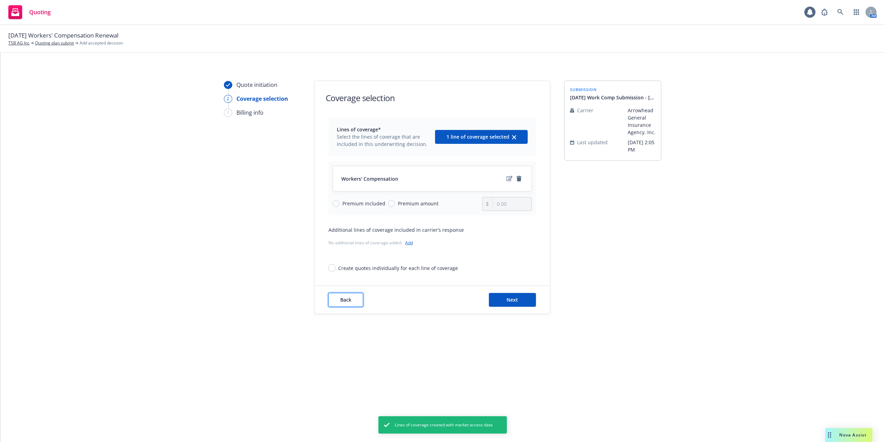
click at [346, 296] on button "Back" at bounding box center [346, 300] width 35 height 14
select select "12"
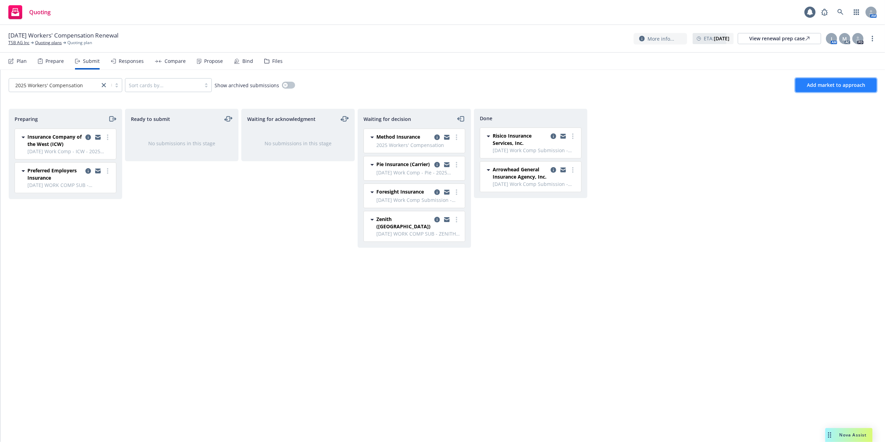
click at [817, 84] on span "Add market to approach" at bounding box center [836, 85] width 58 height 7
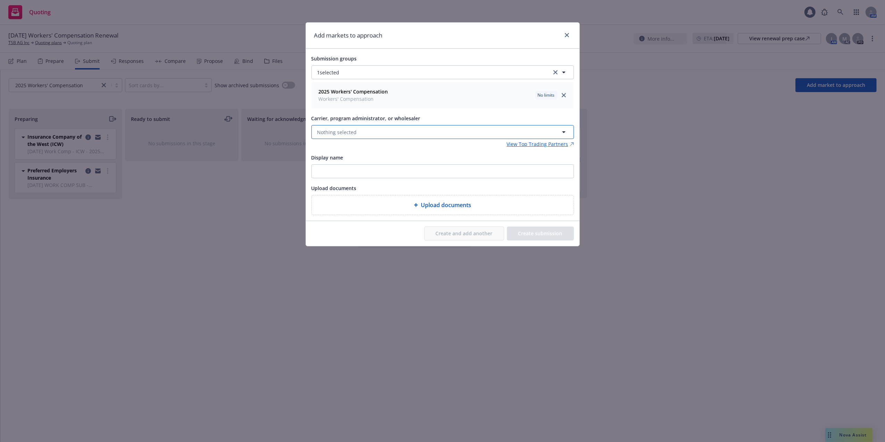
click at [343, 130] on span "Nothing selected" at bounding box center [338, 132] width 40 height 7
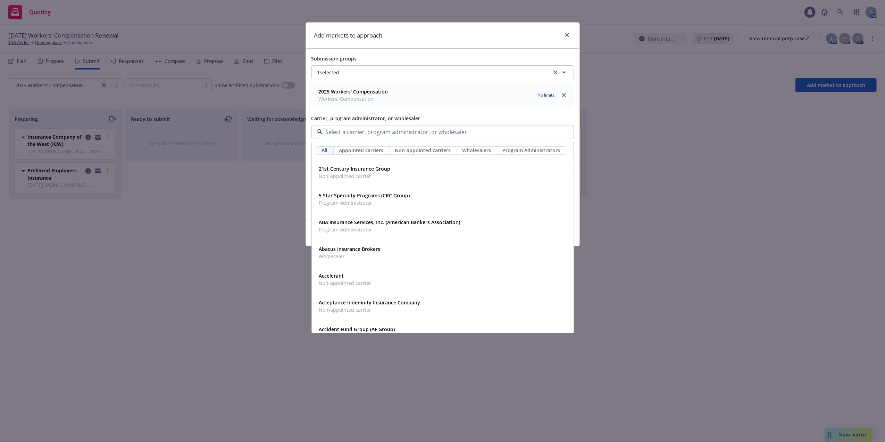
paste input "01636123"
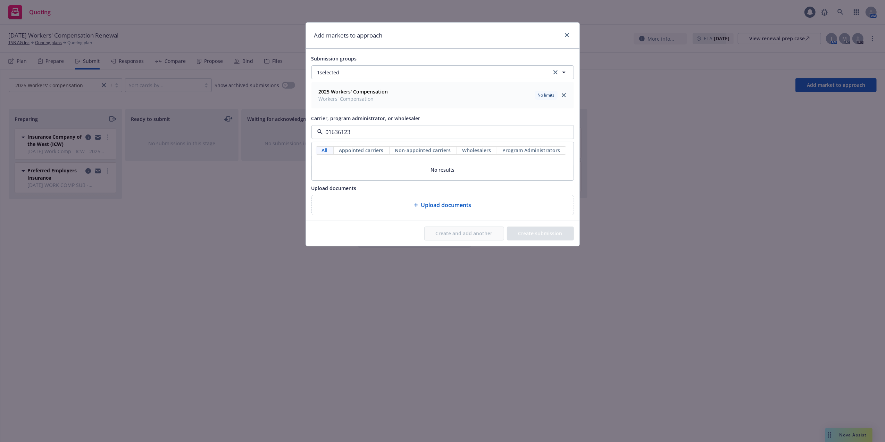
drag, startPoint x: 369, startPoint y: 131, endPoint x: 315, endPoint y: 130, distance: 53.5
click at [316, 130] on div "01636123" at bounding box center [443, 132] width 263 height 14
type input "10/04/25 Work Comp Sub - SCIF"
drag, startPoint x: 413, startPoint y: 133, endPoint x: 323, endPoint y: 131, distance: 90.0
click at [323, 131] on input "10/04/25 Work Comp Sub - SCIF" at bounding box center [441, 132] width 237 height 8
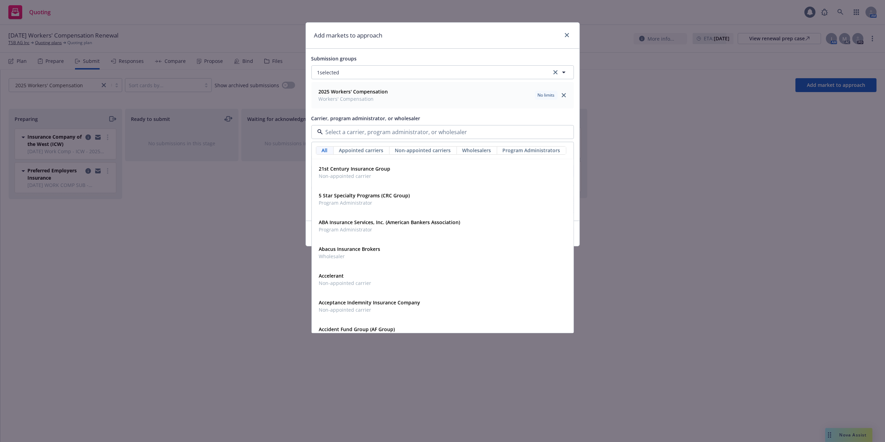
click at [361, 133] on input at bounding box center [441, 132] width 237 height 8
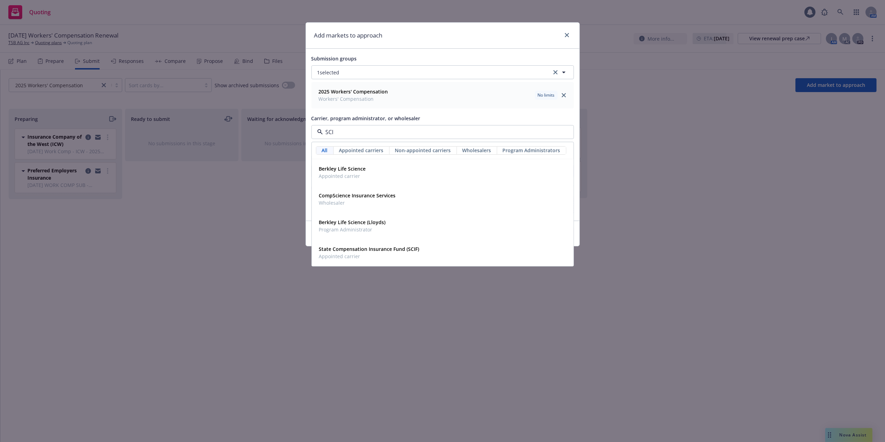
type input "SCIF"
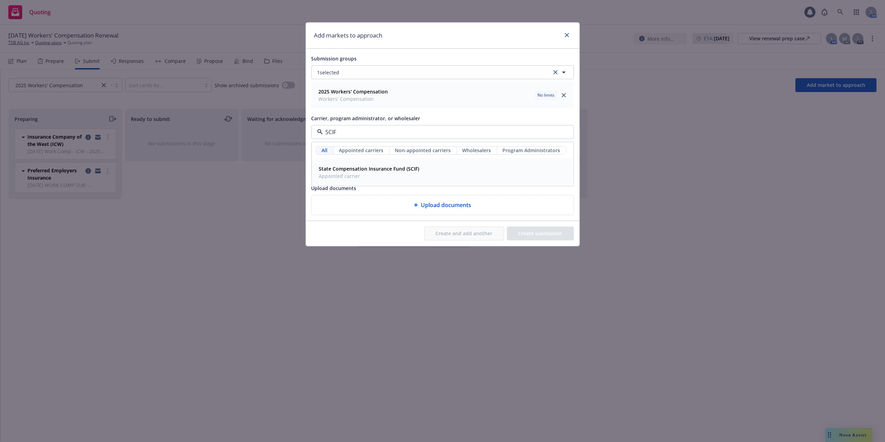
click at [356, 172] on span "State Compensation Insurance Fund (SCIF)" at bounding box center [369, 168] width 100 height 7
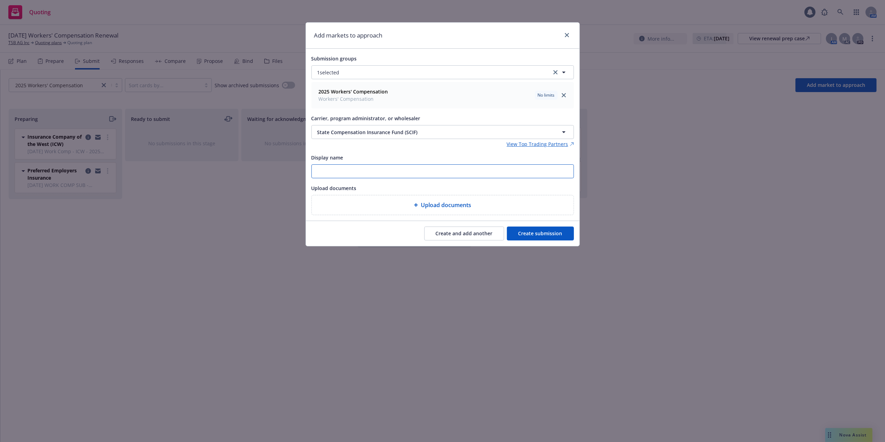
click at [343, 171] on input "Display name" at bounding box center [443, 171] width 262 height 13
paste input "01636123"
drag, startPoint x: 341, startPoint y: 170, endPoint x: 256, endPoint y: 171, distance: 85.1
click at [258, 171] on div "Add markets to approach Submission groups 1 selected 2025 Workers' Compensation…" at bounding box center [442, 221] width 885 height 442
drag, startPoint x: 411, startPoint y: 172, endPoint x: 397, endPoint y: 168, distance: 14.2
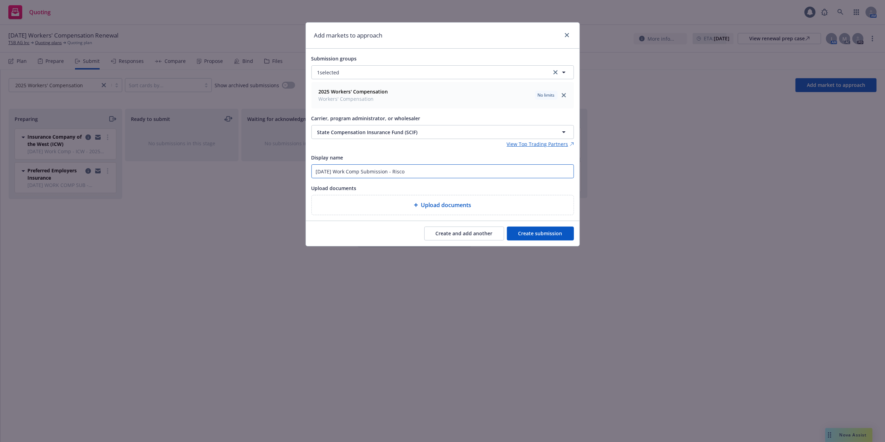
click at [397, 168] on input "10/04/25 Work Comp Submission - Risco" at bounding box center [443, 171] width 262 height 13
drag, startPoint x: 426, startPoint y: 173, endPoint x: 298, endPoint y: 164, distance: 128.5
click at [298, 164] on div "Add markets to approach Submission groups 1 selected 2025 Workers' Compensation…" at bounding box center [442, 221] width 885 height 442
type input "10/04/25 Work Comp Submission - SCIF"
click at [535, 233] on button "Create submission" at bounding box center [540, 233] width 67 height 14
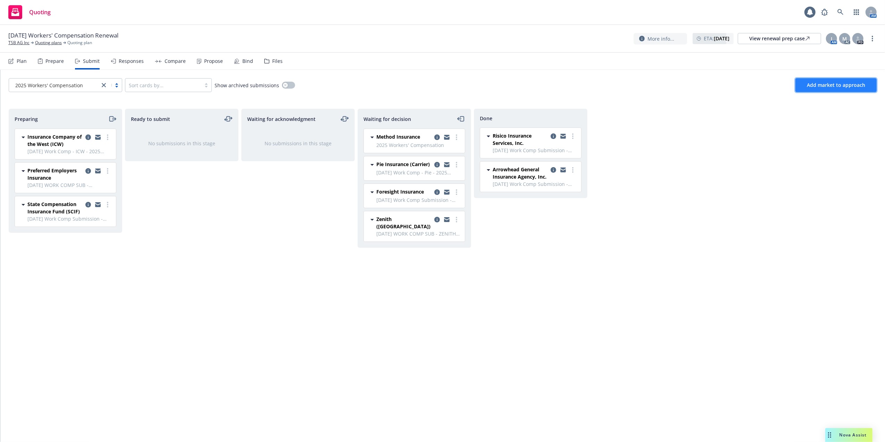
click at [825, 85] on span "Add market to approach" at bounding box center [836, 85] width 58 height 7
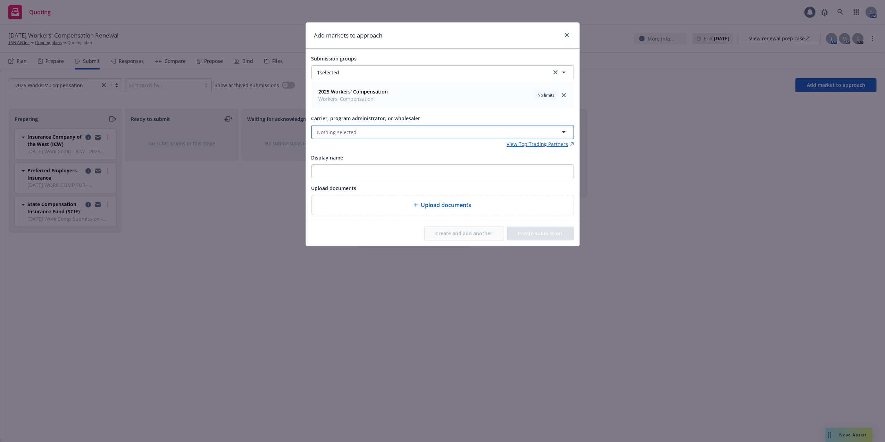
click at [340, 130] on span "Nothing selected" at bounding box center [338, 132] width 40 height 7
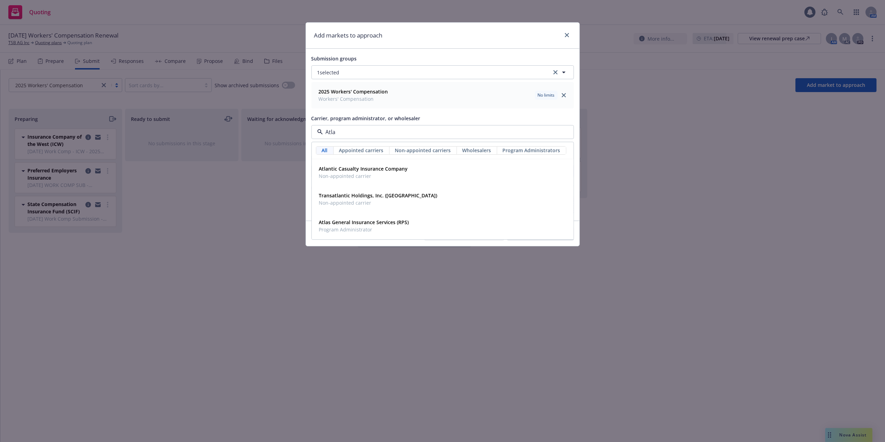
type input "Atlas"
click at [344, 175] on span "Program Administrator" at bounding box center [364, 175] width 90 height 7
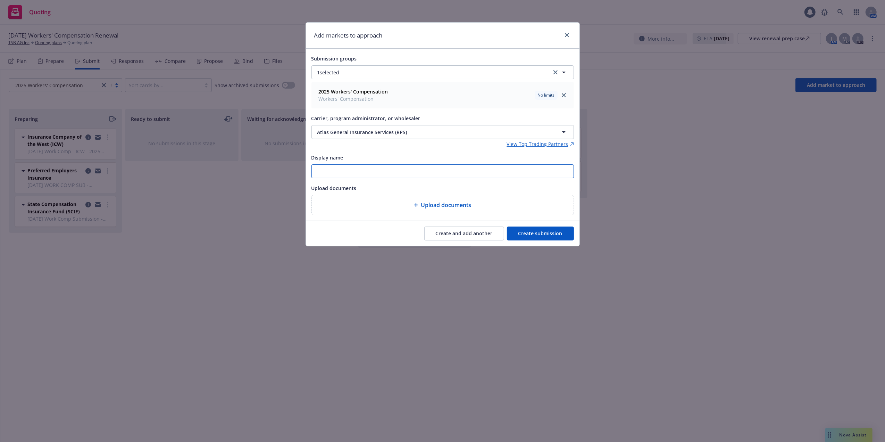
click at [333, 171] on input "Display name" at bounding box center [443, 171] width 262 height 13
paste input "10/04/25 Work Comp Submission - SCIF"
drag, startPoint x: 408, startPoint y: 172, endPoint x: 396, endPoint y: 172, distance: 11.8
click at [396, 172] on input "10/04/25 Work Comp Submission - SCIF" at bounding box center [443, 171] width 262 height 13
drag, startPoint x: 420, startPoint y: 169, endPoint x: 282, endPoint y: 160, distance: 138.5
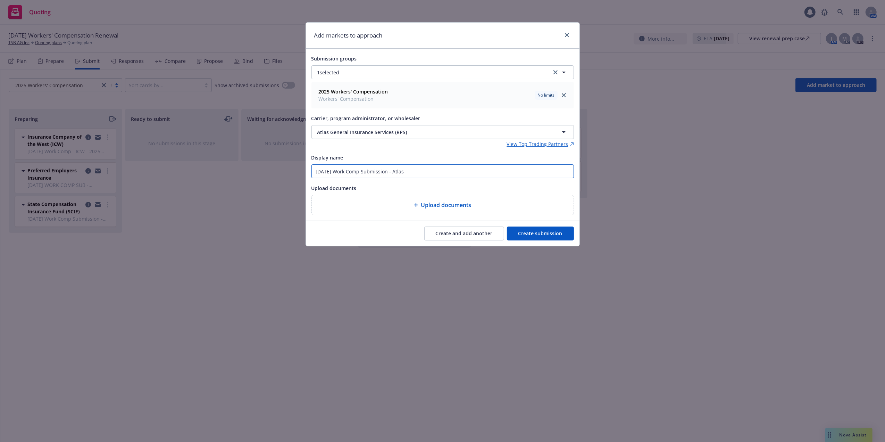
click at [282, 160] on div "Add markets to approach Submission groups 1 selected 2025 Workers' Compensation…" at bounding box center [442, 221] width 885 height 442
type input "10/04/25 Work Comp Submission - Atlas"
drag, startPoint x: 549, startPoint y: 233, endPoint x: 534, endPoint y: 224, distance: 17.1
click at [548, 233] on button "Create submission" at bounding box center [540, 233] width 67 height 14
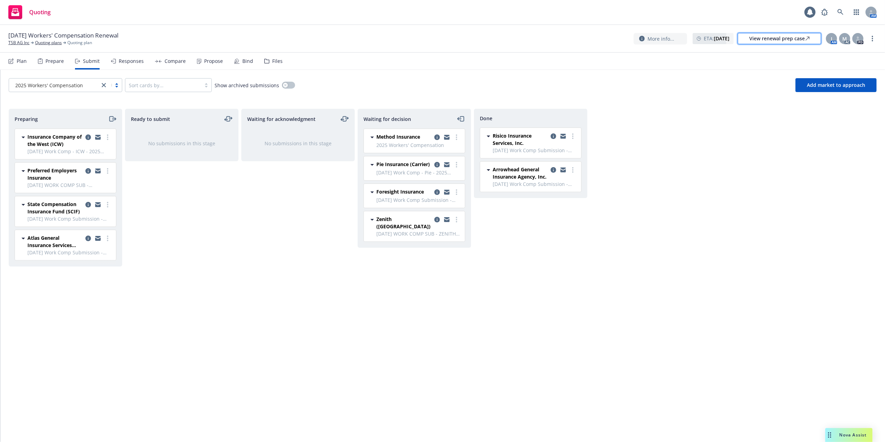
click at [761, 40] on div "View renewal prep case" at bounding box center [780, 38] width 60 height 10
click at [840, 13] on icon at bounding box center [841, 12] width 6 height 6
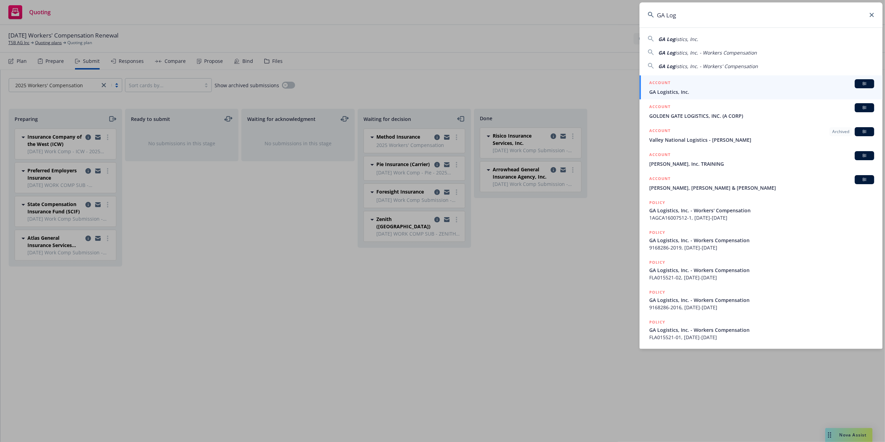
type input "GA Log"
click at [665, 90] on span "GA Logistics, Inc." at bounding box center [762, 91] width 225 height 7
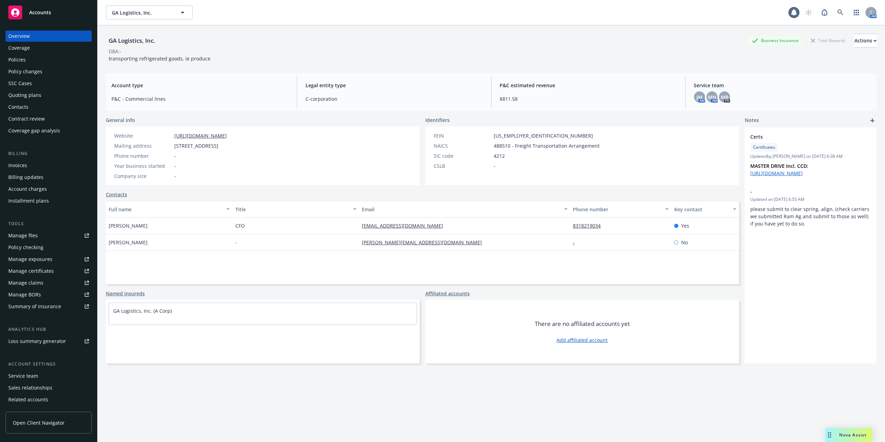
click at [10, 57] on div "Policies" at bounding box center [16, 59] width 17 height 11
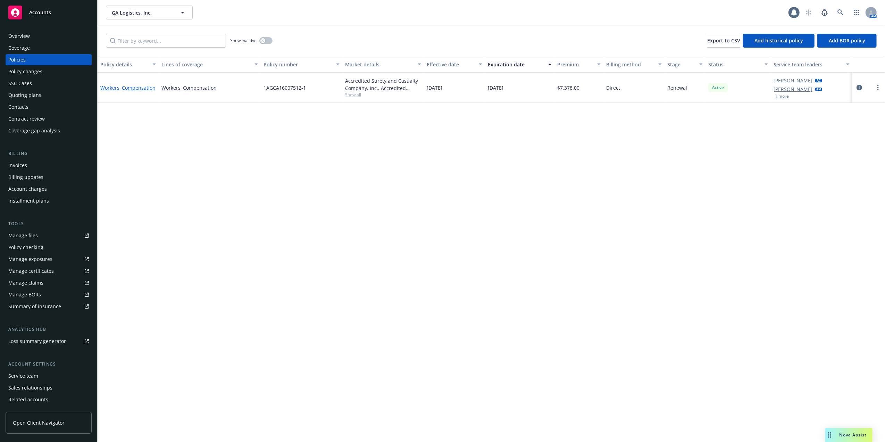
click at [117, 86] on link "Workers' Compensation" at bounding box center [127, 87] width 55 height 7
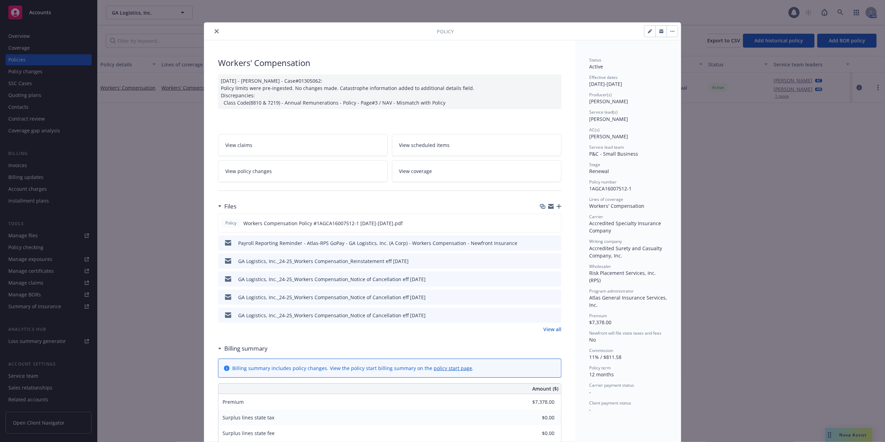
click at [215, 29] on icon "close" at bounding box center [217, 31] width 4 height 4
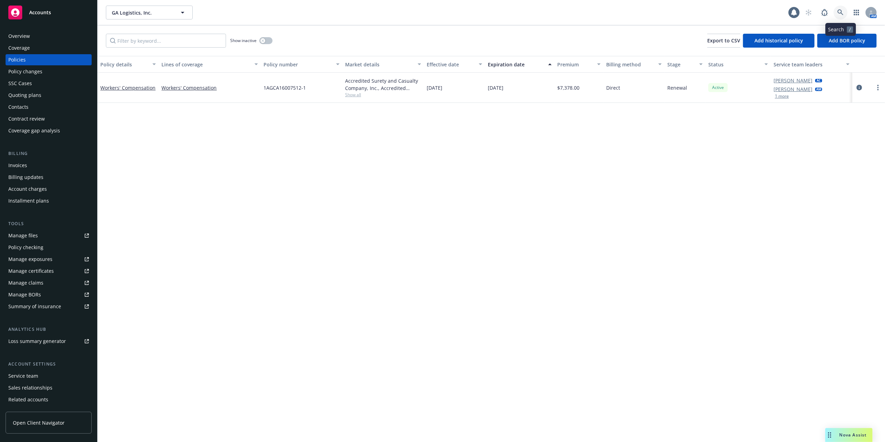
click at [839, 12] on icon at bounding box center [841, 12] width 6 height 6
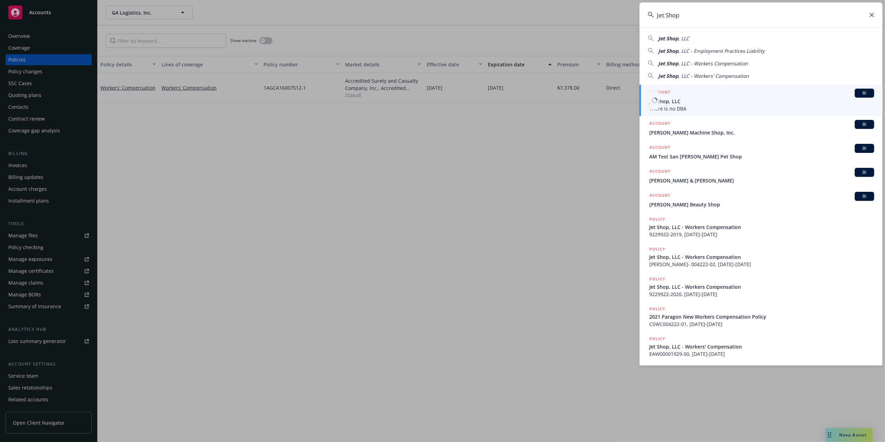
type input "Jet Shop"
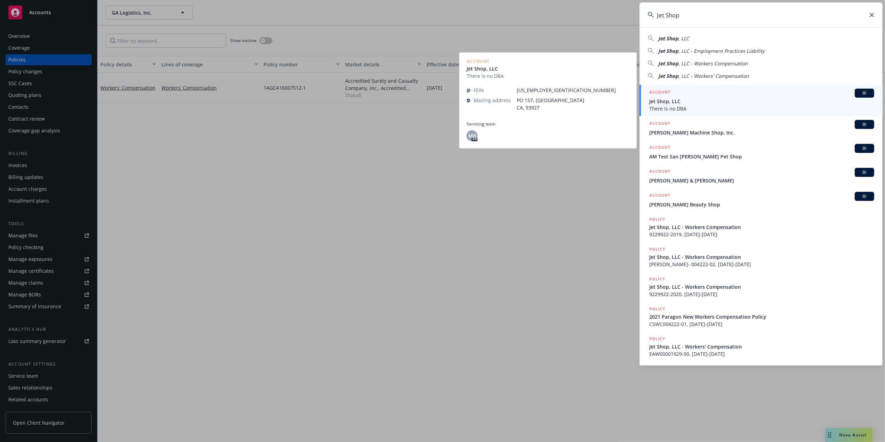
click at [659, 103] on span "Jet Shop, LLC" at bounding box center [762, 101] width 225 height 7
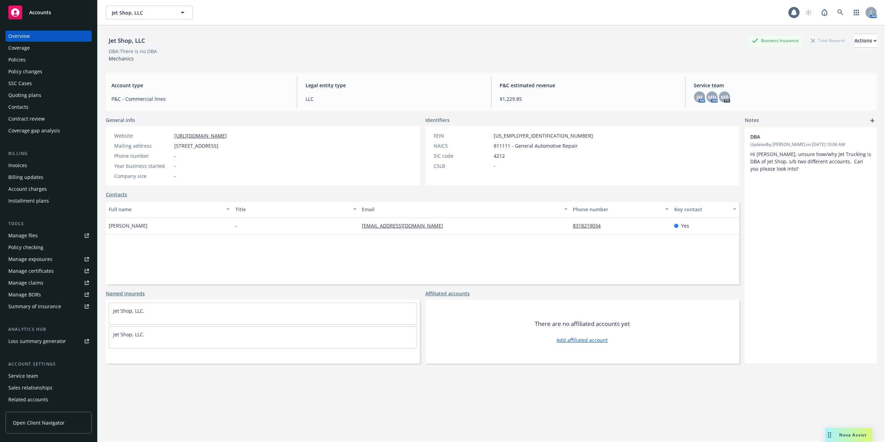
click at [15, 59] on div "Policies" at bounding box center [16, 59] width 17 height 11
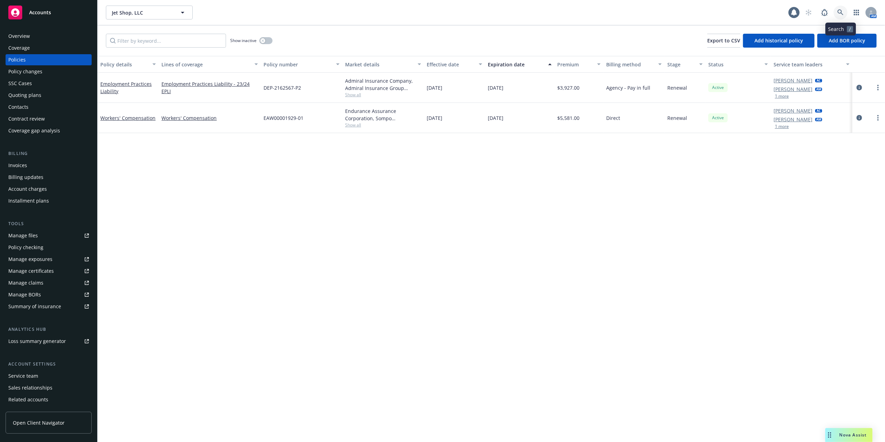
click at [840, 10] on icon at bounding box center [841, 12] width 6 height 6
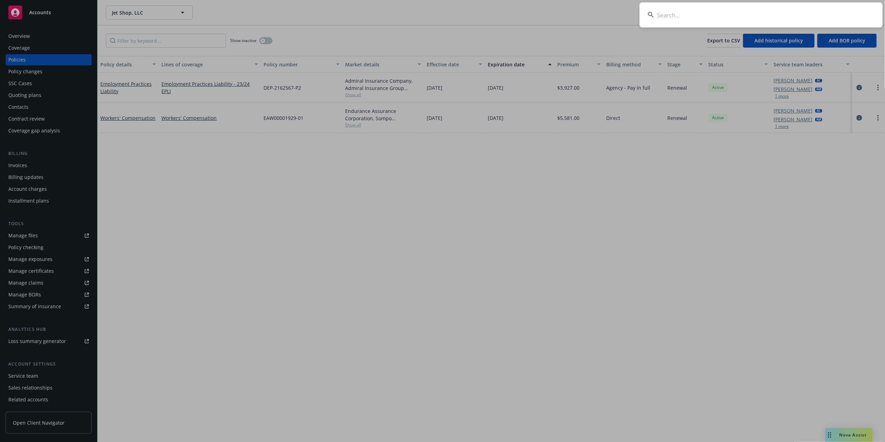
click at [703, 9] on input at bounding box center [761, 14] width 243 height 25
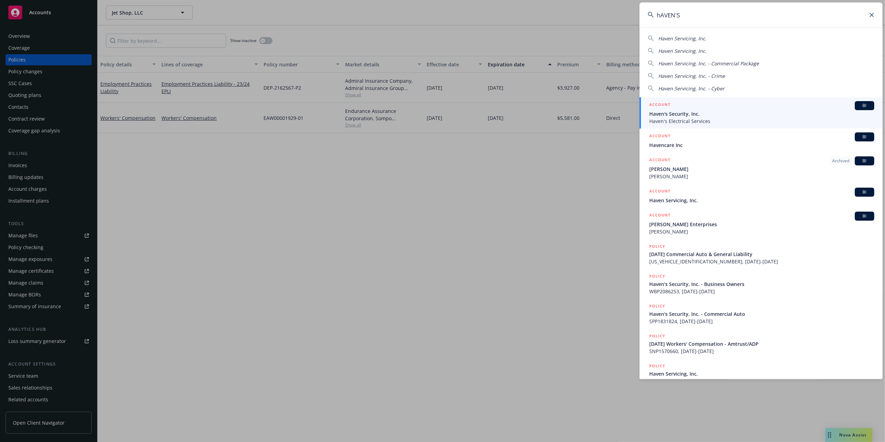
type input "hAVEN'S"
click at [663, 116] on span "Haven's Security, Inc." at bounding box center [762, 113] width 225 height 7
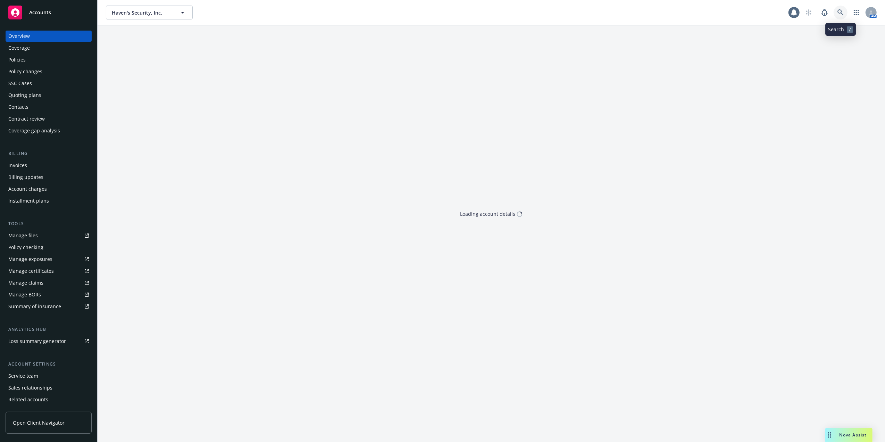
click at [842, 13] on icon at bounding box center [841, 12] width 6 height 6
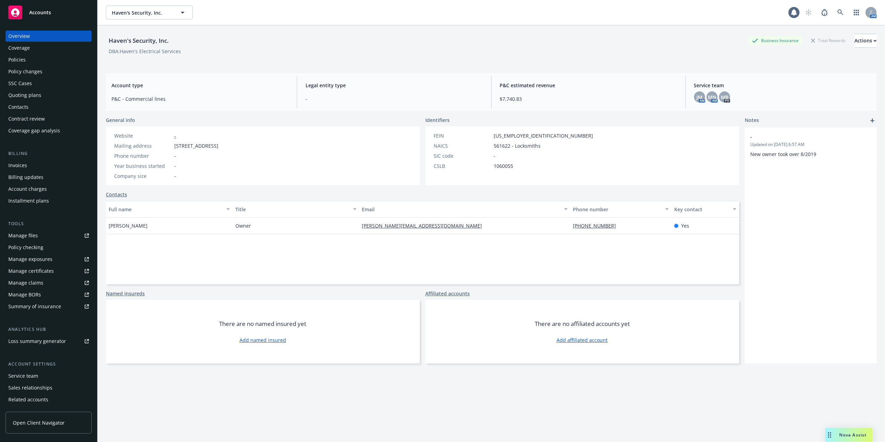
click at [227, 56] on div "Haven's Security, Inc. Business Insurance Total Rewards Actions DBA: Haven's El…" at bounding box center [491, 48] width 771 height 28
click at [16, 58] on div "Policies" at bounding box center [16, 59] width 17 height 11
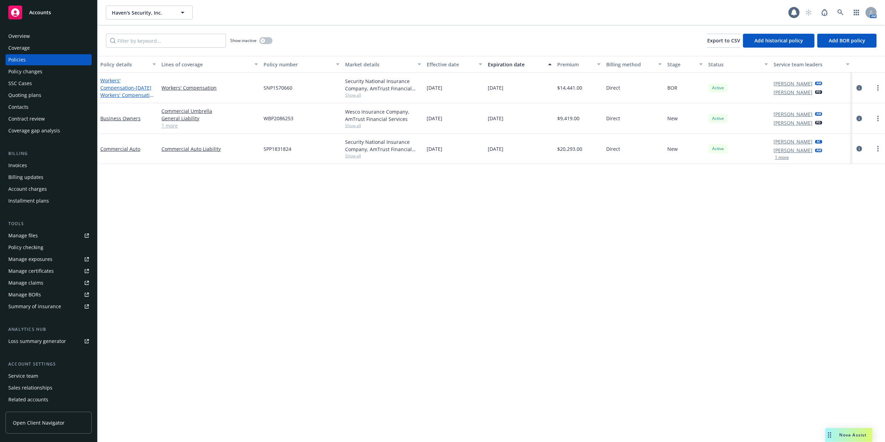
click at [120, 80] on link "Workers' Compensation - 08/23/25 Workers' Compensation - Amtrust/ADP" at bounding box center [127, 91] width 55 height 28
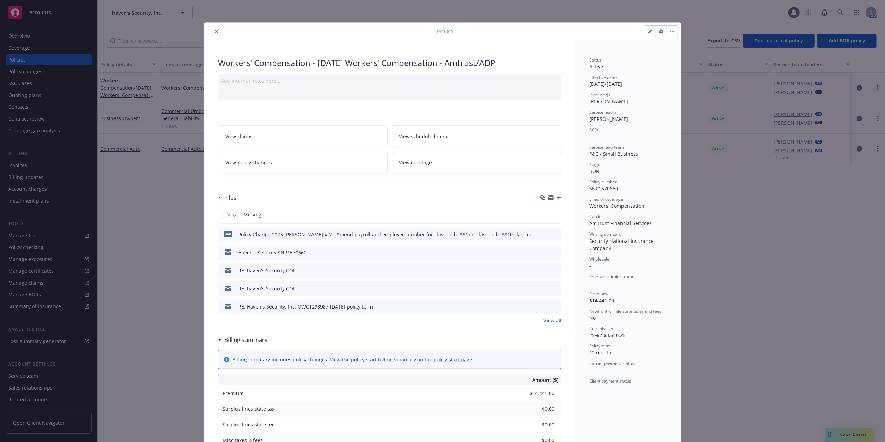
click at [215, 31] on icon "close" at bounding box center [217, 31] width 4 height 4
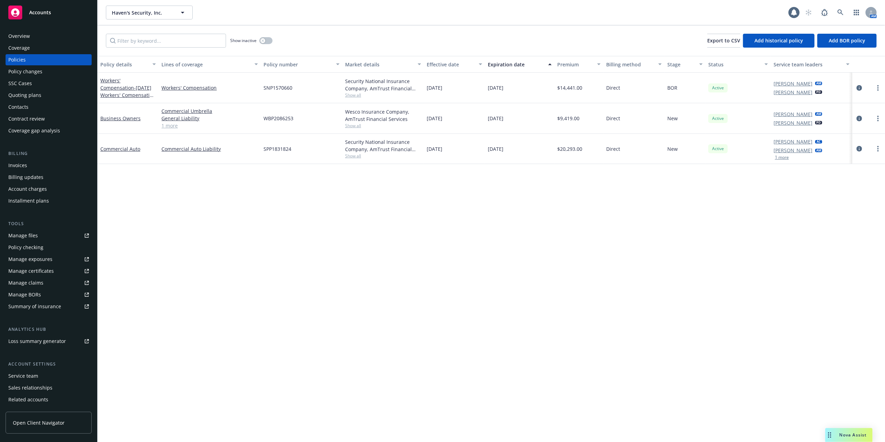
click at [349, 95] on span "Show all" at bounding box center [383, 95] width 76 height 6
click at [169, 206] on div "Policy details Lines of coverage Policy number Market details Effective date Ex…" at bounding box center [492, 249] width 788 height 386
click at [124, 88] on span "- 08/23/25 Workers' Compensation - Amtrust/ADP" at bounding box center [127, 94] width 55 height 21
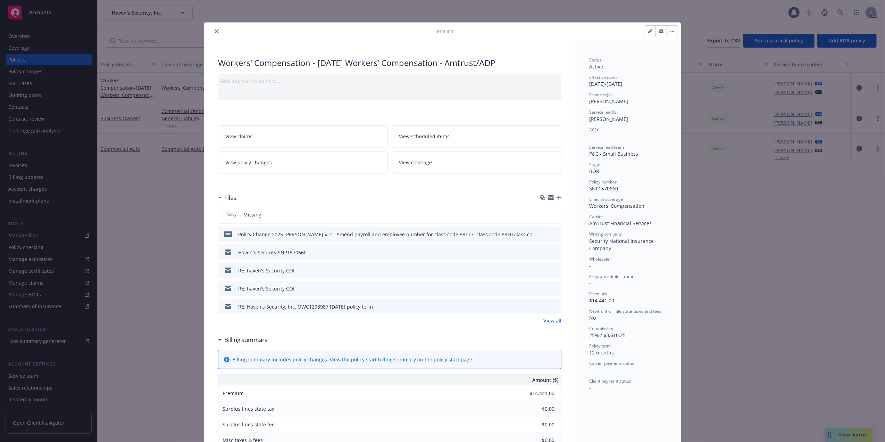
scroll to position [21, 0]
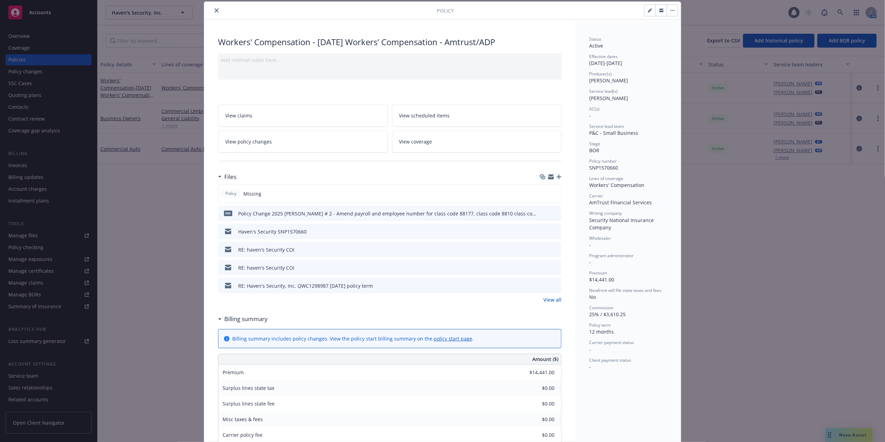
click at [553, 210] on button at bounding box center [556, 213] width 6 height 7
click at [553, 213] on icon "preview file" at bounding box center [555, 213] width 6 height 5
click at [215, 10] on icon "close" at bounding box center [217, 10] width 4 height 4
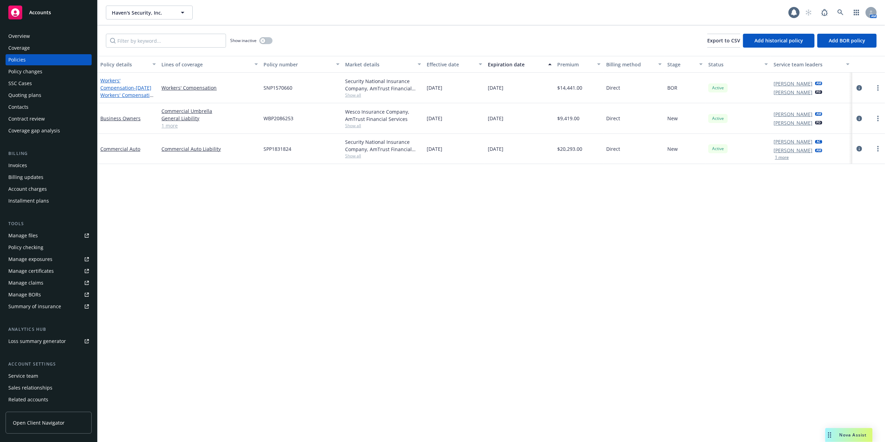
click at [129, 84] on span "- 08/23/25 Workers' Compensation - Amtrust/ADP" at bounding box center [127, 94] width 55 height 21
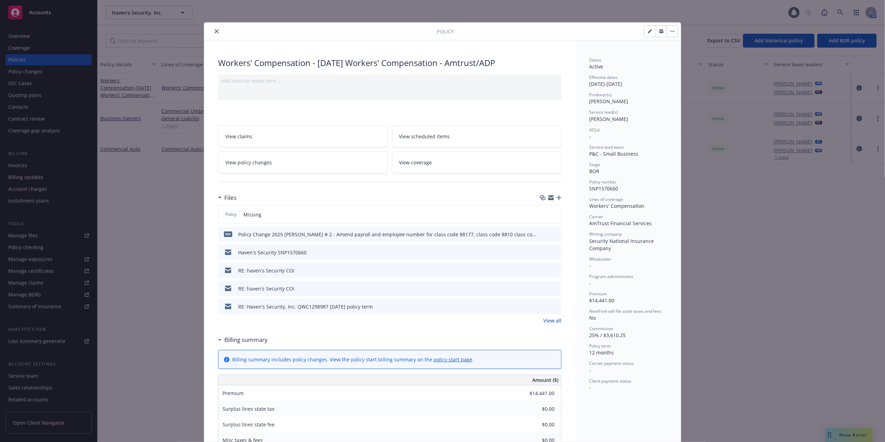
scroll to position [21, 0]
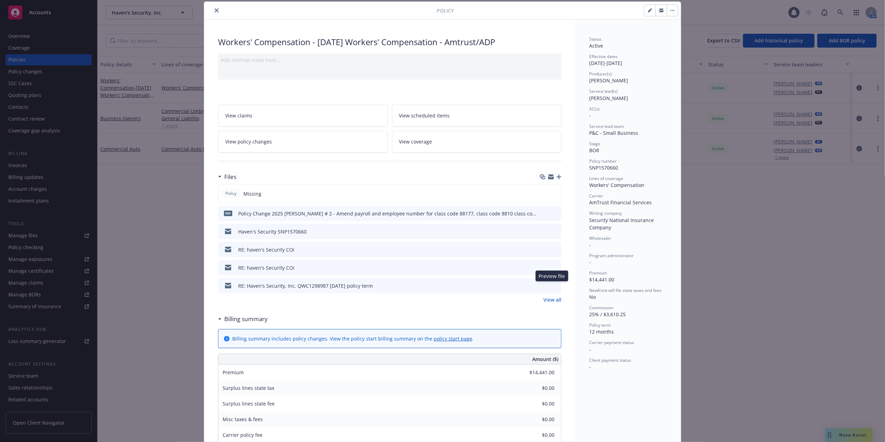
click at [552, 285] on icon "preview file" at bounding box center [555, 285] width 6 height 5
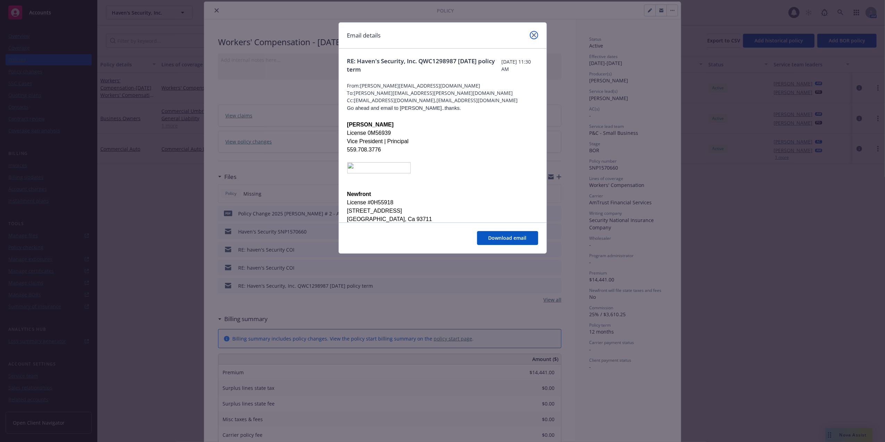
click at [534, 34] on icon "close" at bounding box center [534, 35] width 4 height 4
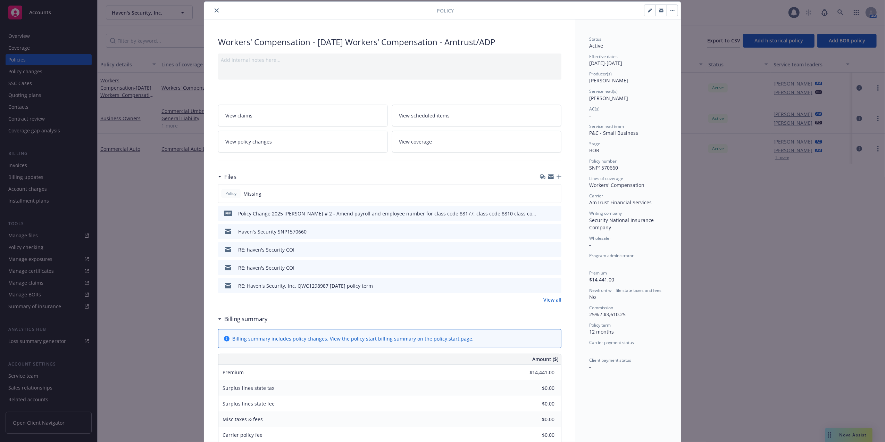
click at [215, 11] on icon "close" at bounding box center [217, 10] width 4 height 4
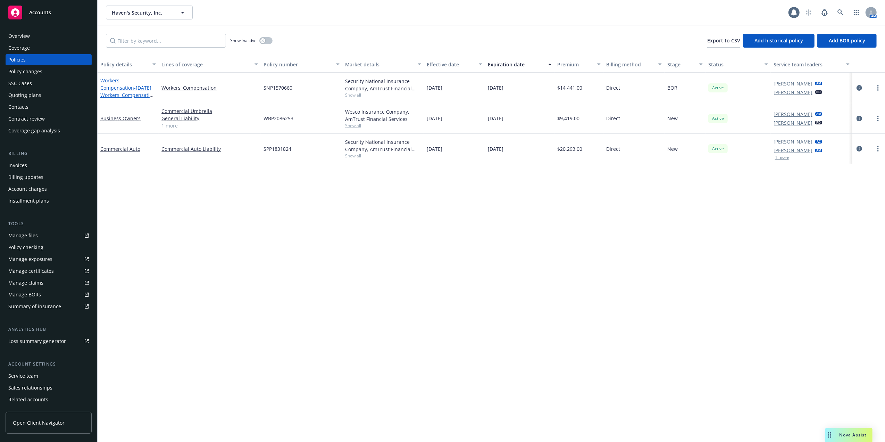
click at [125, 90] on span "- 08/23/25 Workers' Compensation - Amtrust/ADP" at bounding box center [127, 94] width 55 height 21
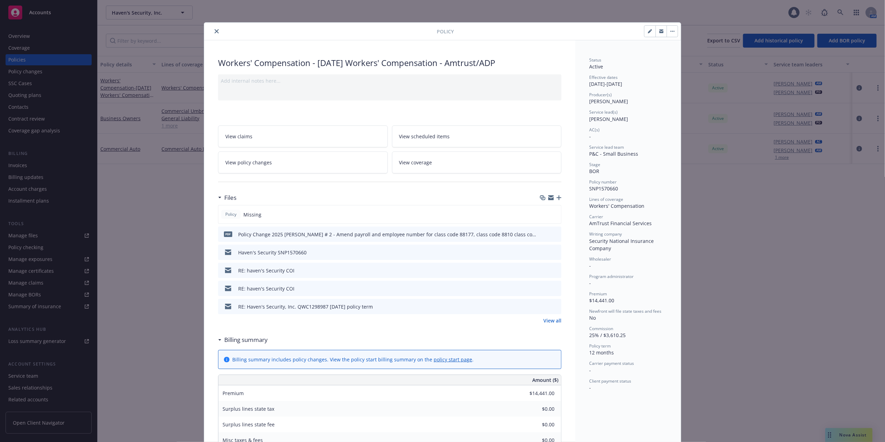
scroll to position [21, 0]
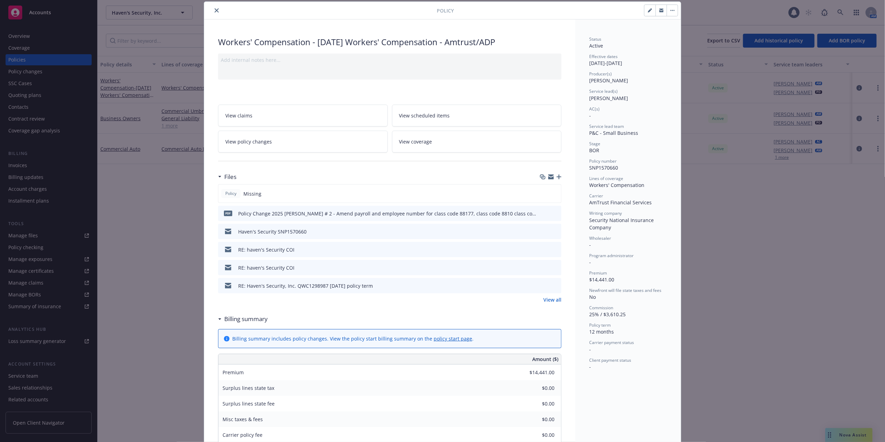
click at [553, 213] on icon "preview file" at bounding box center [555, 213] width 6 height 5
drag, startPoint x: 213, startPoint y: 8, endPoint x: 220, endPoint y: 17, distance: 11.3
click at [215, 8] on icon "close" at bounding box center [217, 10] width 4 height 4
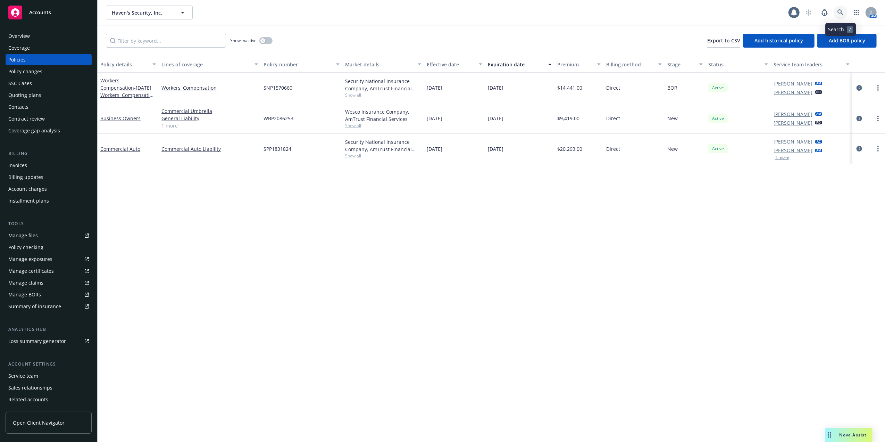
click at [838, 12] on icon at bounding box center [841, 12] width 6 height 6
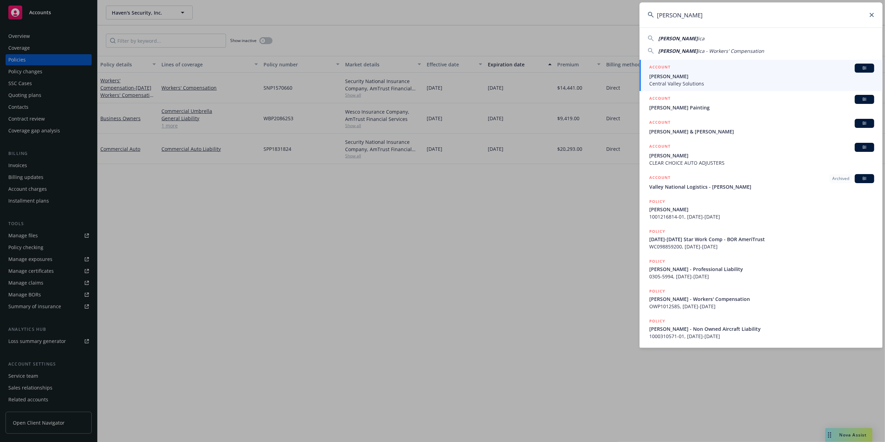
type input "Daniel Garcia"
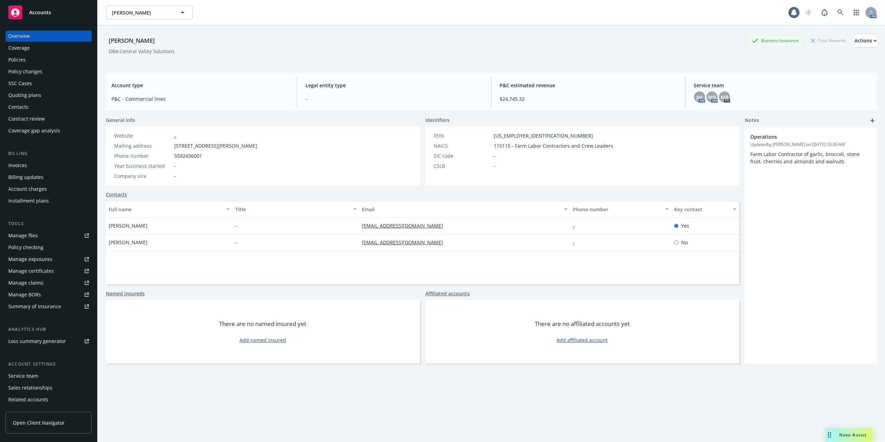
click at [16, 56] on div "Policies" at bounding box center [16, 59] width 17 height 11
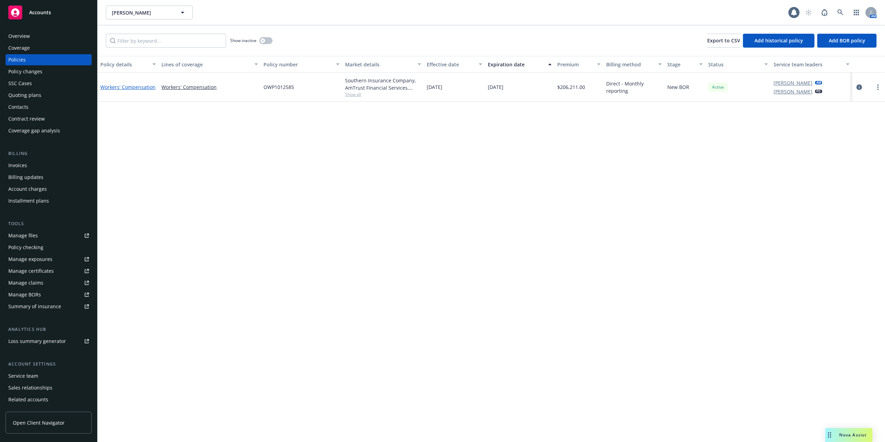
click at [120, 85] on link "Workers' Compensation" at bounding box center [127, 87] width 55 height 7
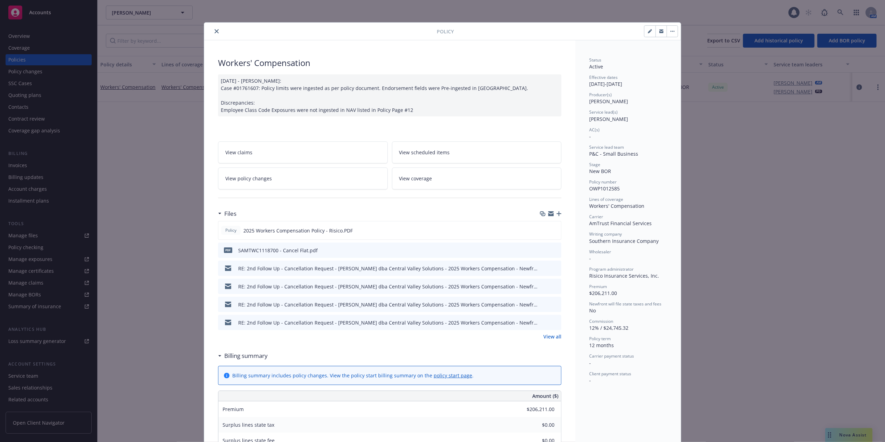
click at [215, 30] on icon "close" at bounding box center [217, 31] width 4 height 4
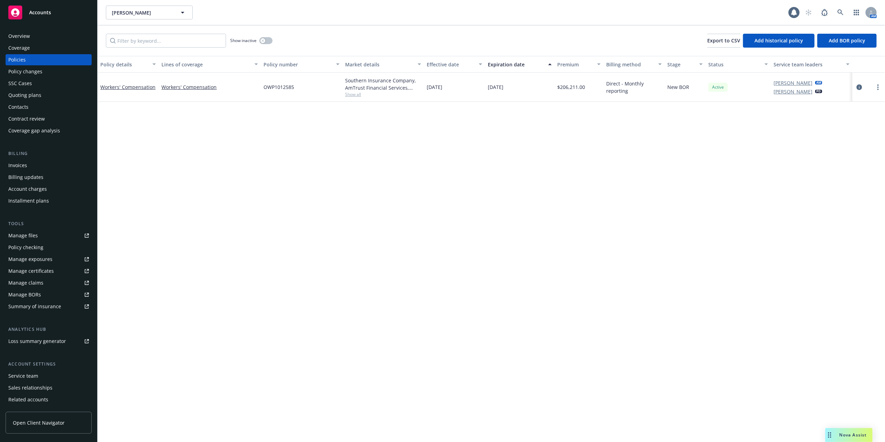
click at [20, 93] on div "Quoting plans" at bounding box center [24, 95] width 33 height 11
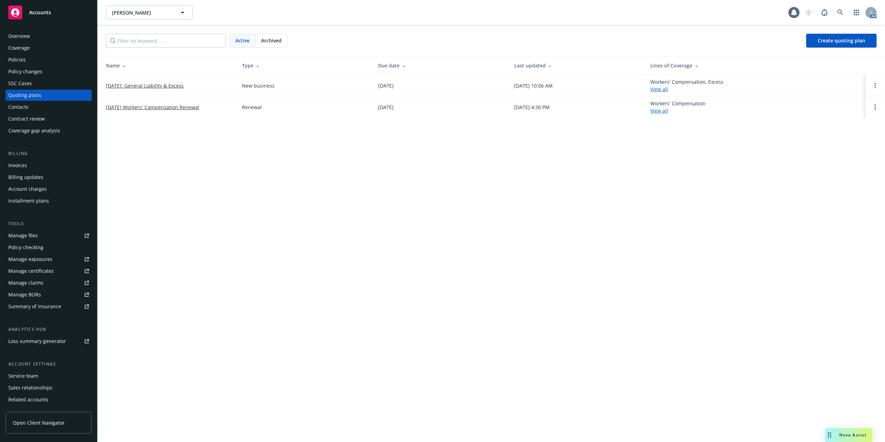
click at [165, 85] on link "09/05/2025: General Liability & Excess" at bounding box center [145, 85] width 78 height 7
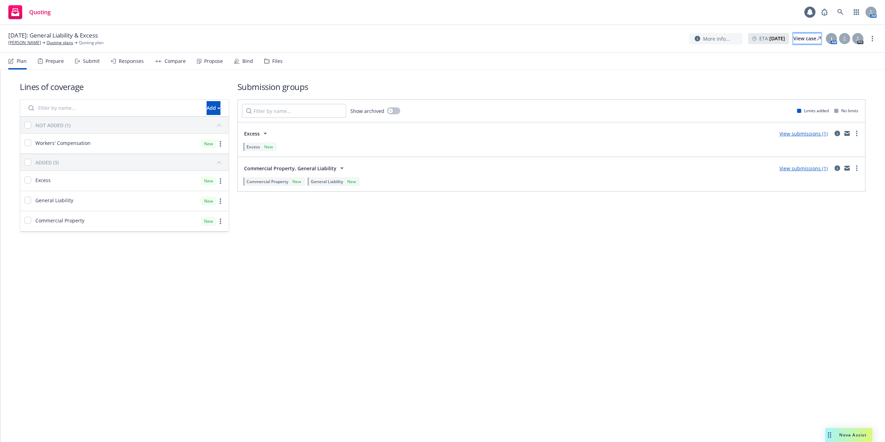
click at [795, 37] on div "View case" at bounding box center [808, 38] width 28 height 10
click at [171, 60] on div "Compare" at bounding box center [175, 61] width 21 height 6
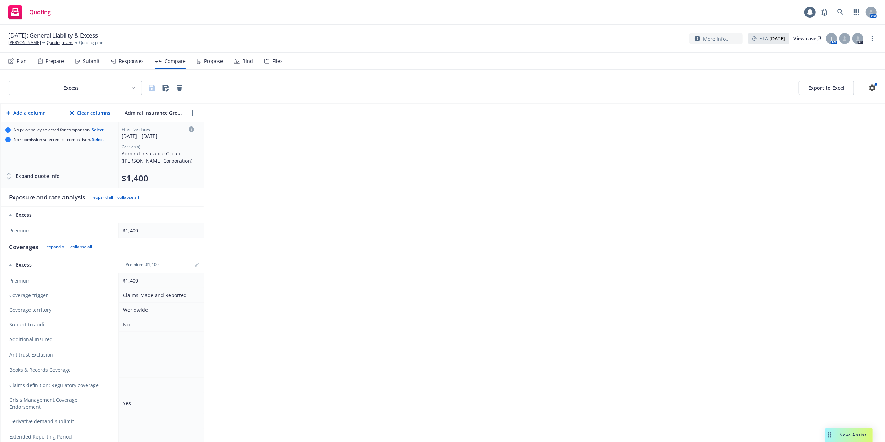
click at [127, 61] on div "Responses" at bounding box center [131, 61] width 25 height 6
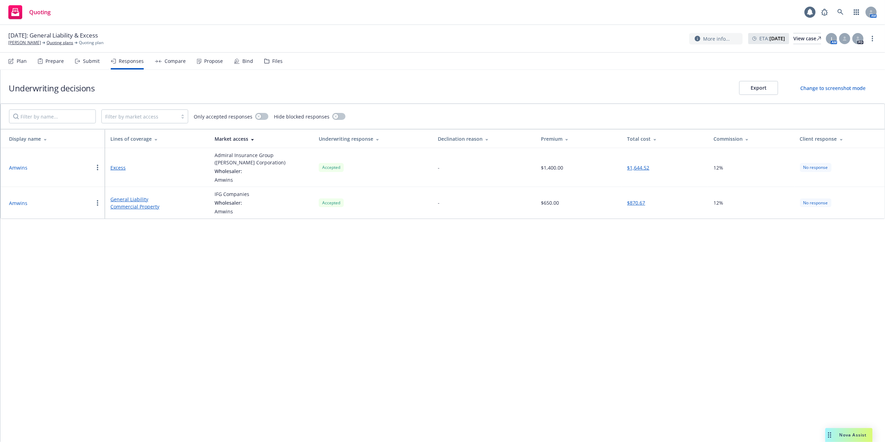
click at [542, 331] on div "Underwriting decisions Export Change to screenshot mode Filter by market access…" at bounding box center [442, 256] width 885 height 372
click at [175, 61] on div "Compare" at bounding box center [175, 61] width 21 height 6
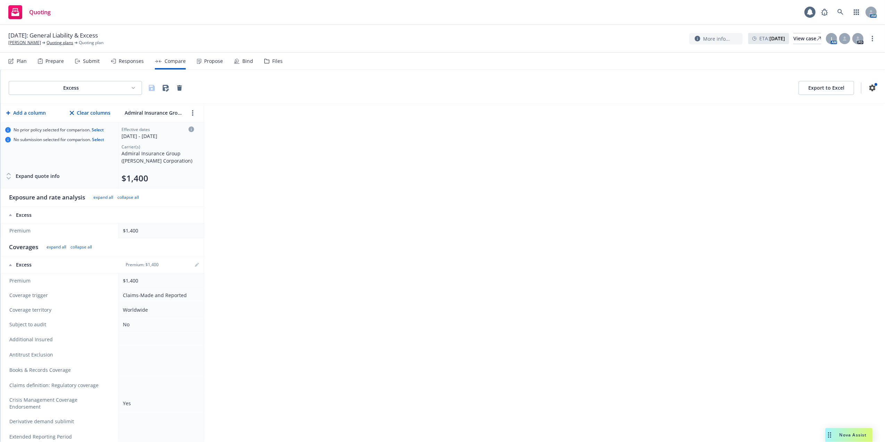
drag, startPoint x: 406, startPoint y: 215, endPoint x: 414, endPoint y: 217, distance: 8.2
click at [406, 215] on div "Excess Export to Excel Add a column Clear columns Admiral Insurance Group ([PER…" at bounding box center [442, 256] width 885 height 372
click at [841, 11] on icon at bounding box center [841, 12] width 6 height 6
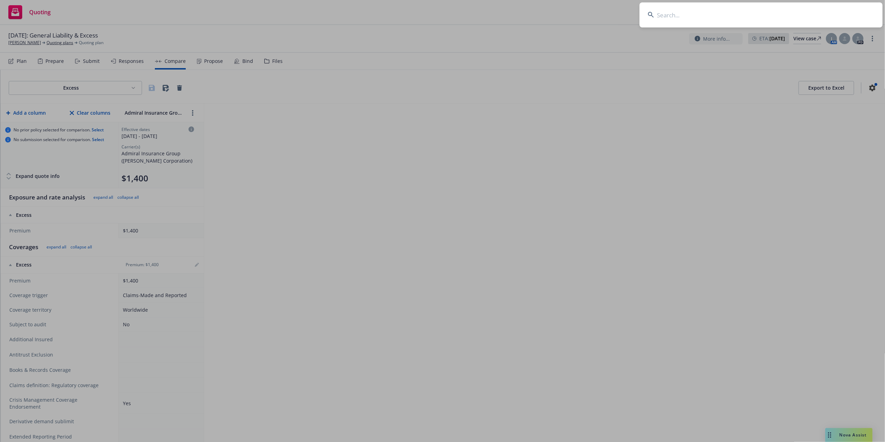
click at [772, 12] on input at bounding box center [761, 14] width 243 height 25
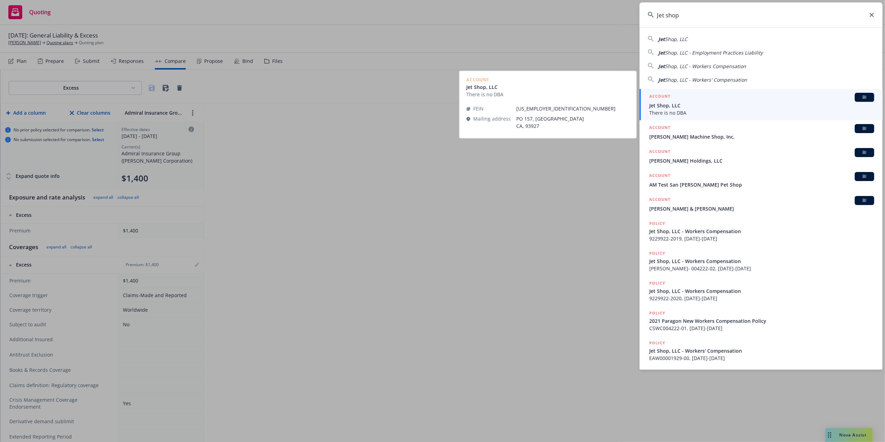
type input "Jet shop"
click at [660, 109] on span "There is no DBA" at bounding box center [762, 112] width 225 height 7
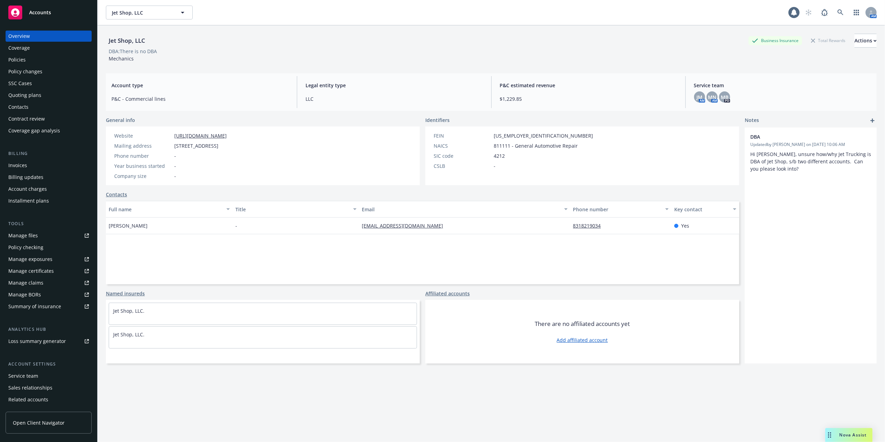
click at [20, 58] on div "Policies" at bounding box center [16, 59] width 17 height 11
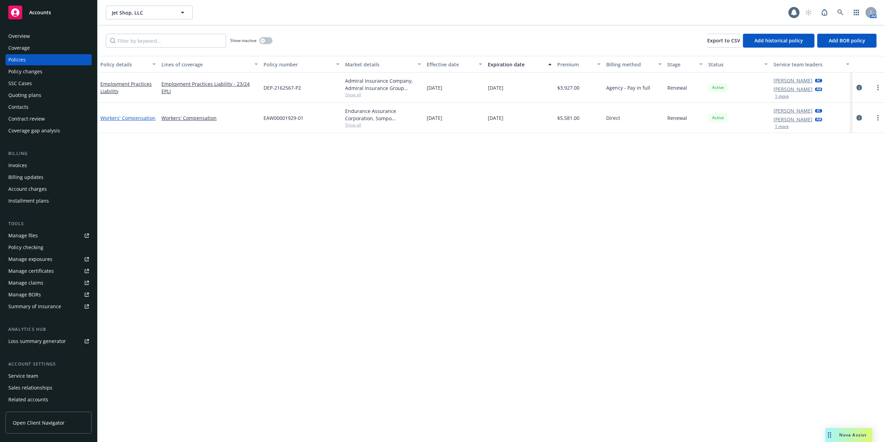
click at [121, 117] on link "Workers' Compensation" at bounding box center [127, 118] width 55 height 7
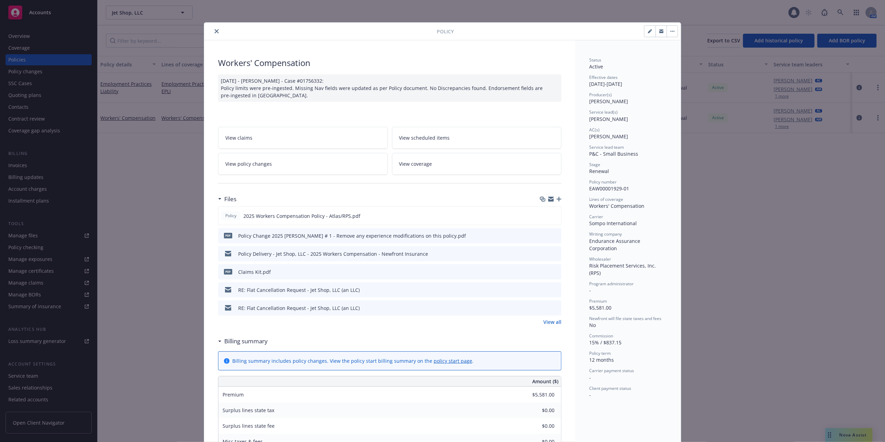
drag, startPoint x: 214, startPoint y: 30, endPoint x: 206, endPoint y: 37, distance: 10.6
click at [215, 30] on icon "close" at bounding box center [217, 31] width 4 height 4
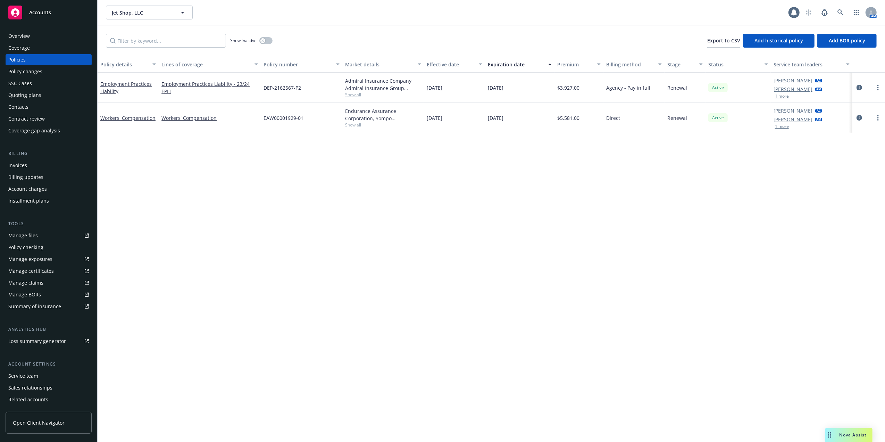
click at [28, 94] on div "Quoting plans" at bounding box center [24, 95] width 33 height 11
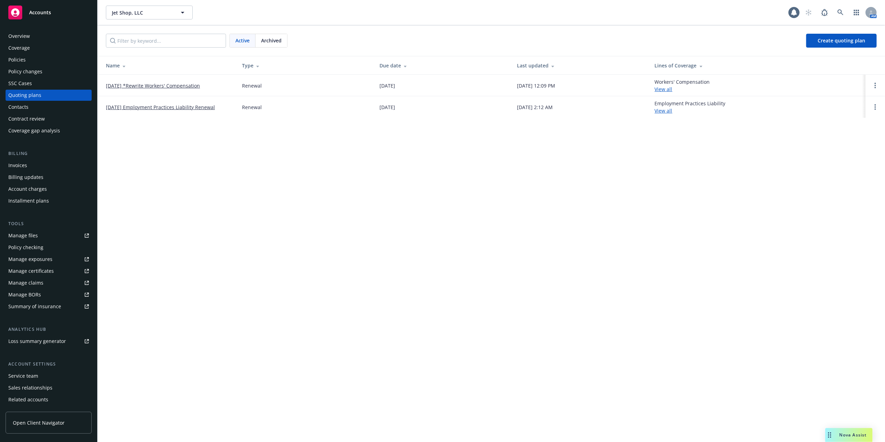
click at [159, 83] on link "[DATE] *Rewrite Workers' Compensation" at bounding box center [153, 85] width 94 height 7
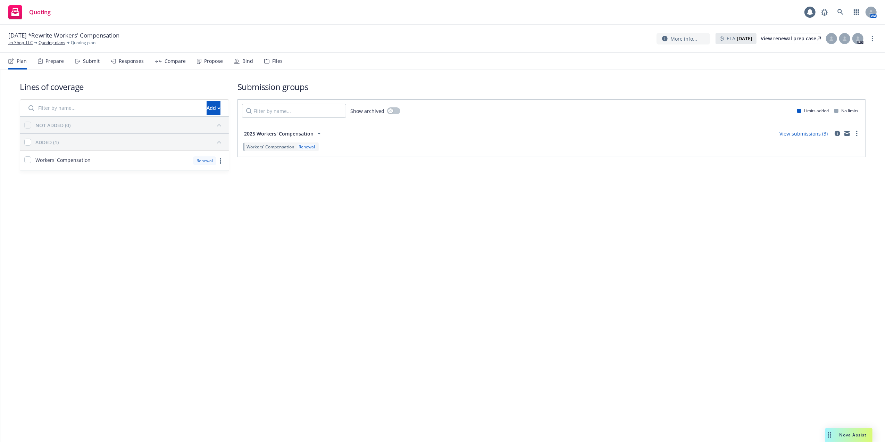
click at [806, 131] on link "View submissions (3)" at bounding box center [804, 133] width 48 height 7
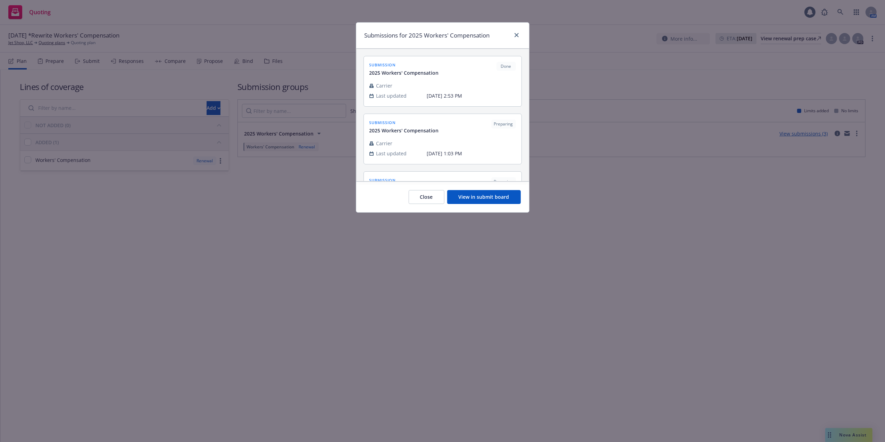
click at [482, 196] on button "View in submit board" at bounding box center [484, 197] width 74 height 14
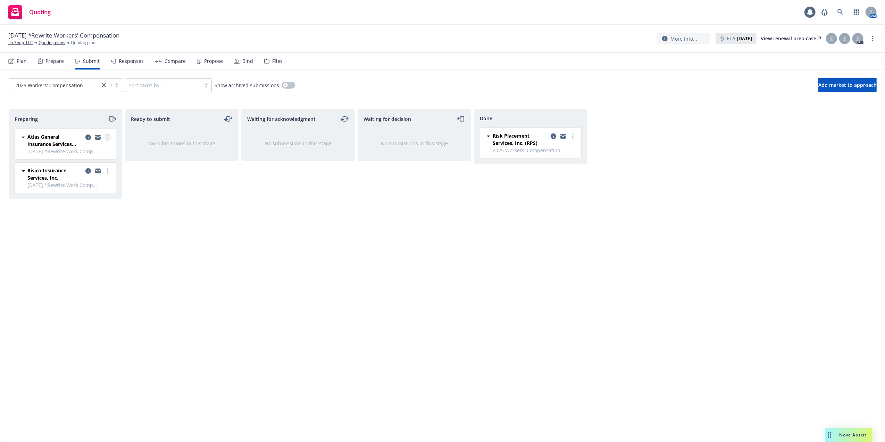
click at [107, 135] on circle "more" at bounding box center [107, 134] width 1 height 1
click at [72, 206] on span "Add declined decision" at bounding box center [76, 207] width 68 height 7
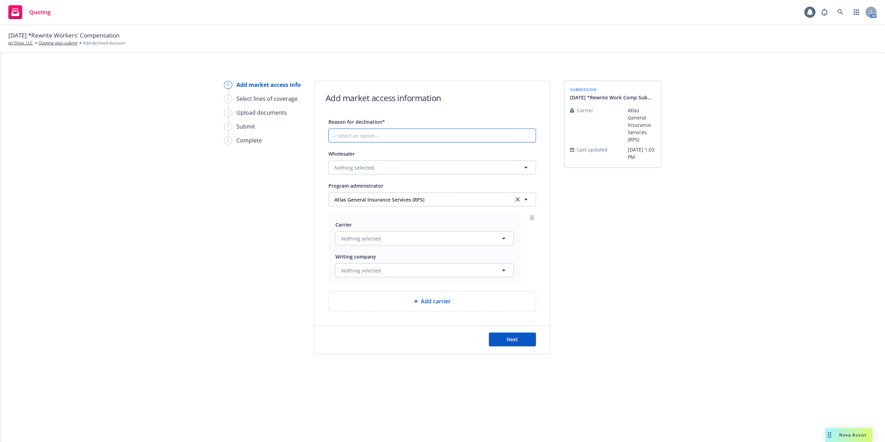
click at [528, 135] on select "-- select an option -- Cannot compete with other markets Carrier non-renewed Ca…" at bounding box center [433, 136] width 208 height 14
select select "CLIENT_NATURE_OF_SERVICES"
click at [329, 129] on select "-- select an option -- Cannot compete with other markets Carrier non-renewed Ca…" at bounding box center [433, 136] width 208 height 14
drag, startPoint x: 503, startPoint y: 238, endPoint x: 482, endPoint y: 238, distance: 21.2
click at [503, 238] on icon "button" at bounding box center [503, 239] width 3 height 2
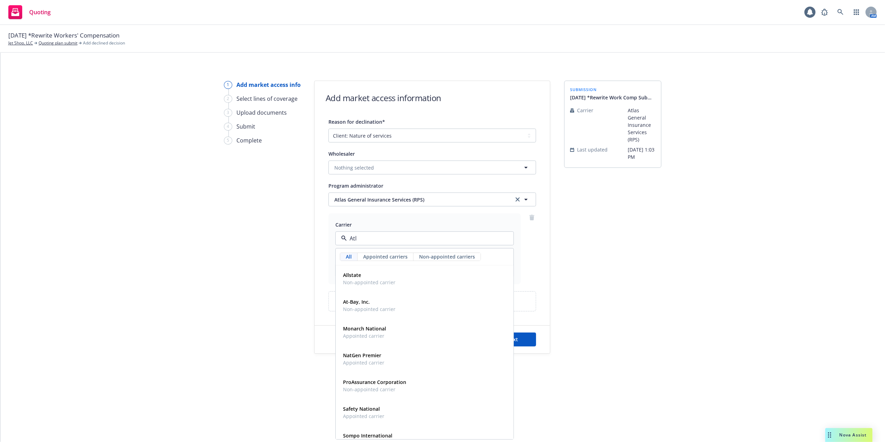
type input "Atla"
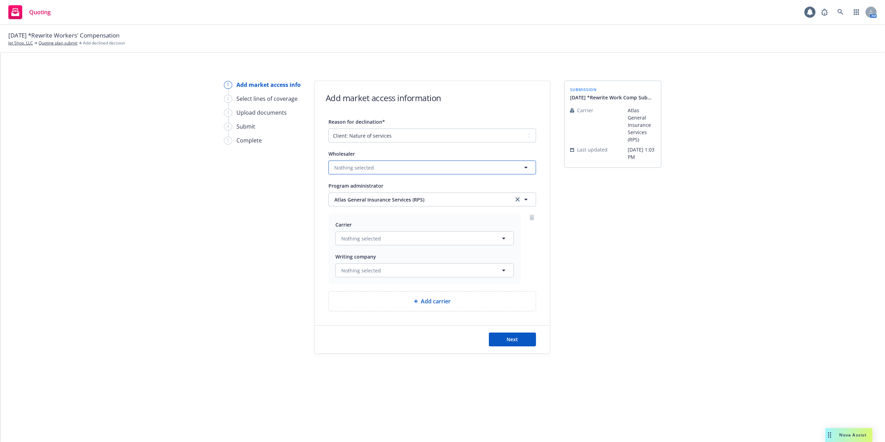
click at [351, 167] on span "Nothing selected" at bounding box center [355, 167] width 40 height 7
type input "risico"
click at [739, 309] on div "1 Add market access info 2 Select lines of coverage 3 Upload documents 4 Submit…" at bounding box center [443, 217] width 868 height 273
click at [526, 199] on icon "button" at bounding box center [526, 200] width 3 height 2
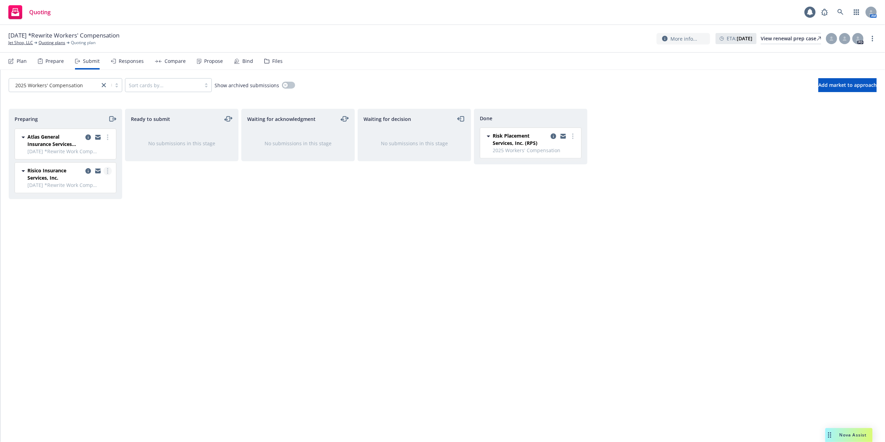
click at [107, 173] on circle "more" at bounding box center [107, 172] width 1 height 1
click at [67, 241] on span "Add declined decision" at bounding box center [76, 241] width 68 height 7
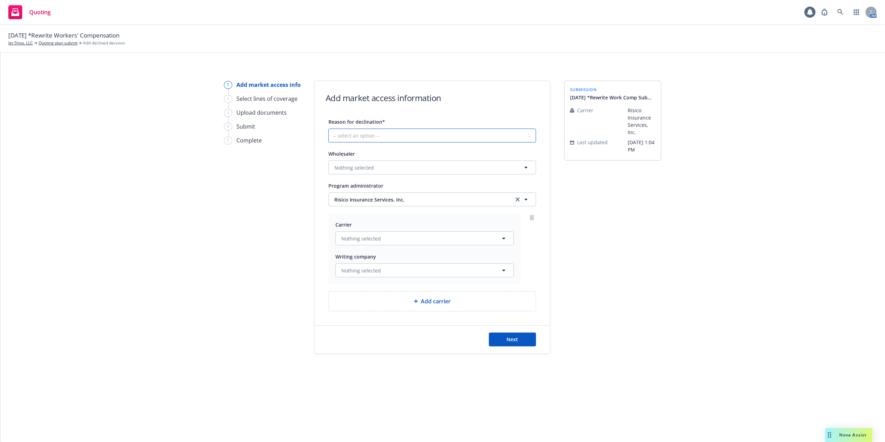
click at [529, 135] on select "-- select an option -- Cannot compete with other markets Carrier non-renewed Ca…" at bounding box center [433, 136] width 208 height 14
select select "CLIENT_NATURE_OF_SERVICES"
click at [329, 129] on select "-- select an option -- Cannot compete with other markets Carrier non-renewed Ca…" at bounding box center [433, 136] width 208 height 14
click at [512, 339] on span "Next" at bounding box center [512, 339] width 11 height 7
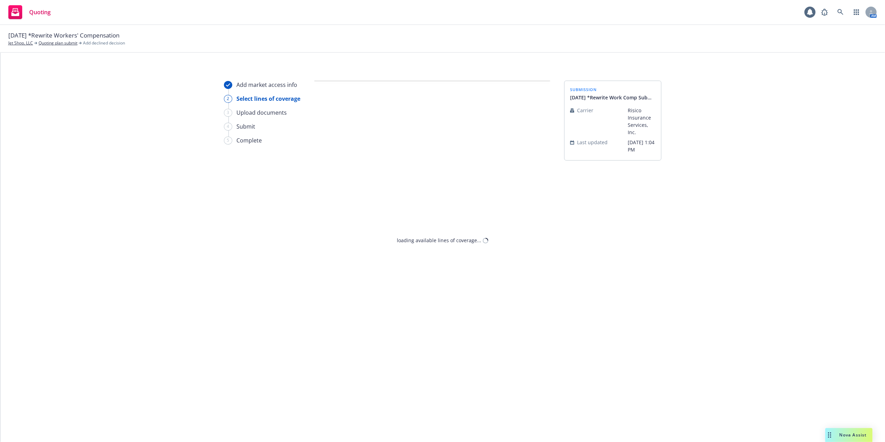
select select "CLIENT_NATURE_OF_SERVICES"
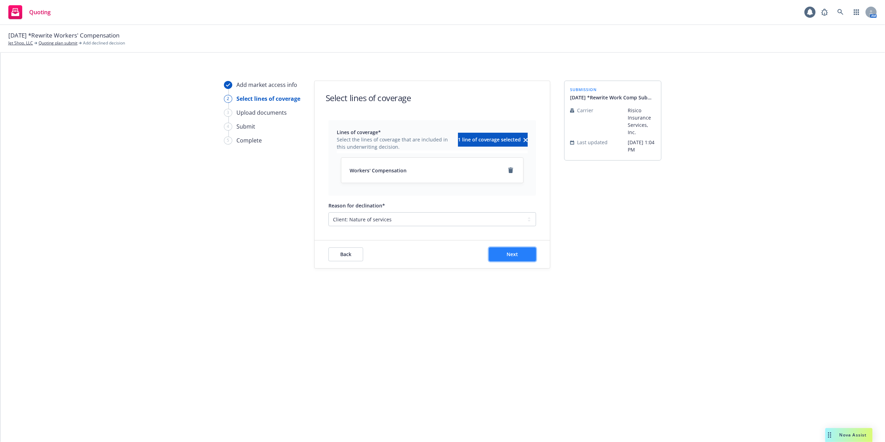
click at [517, 255] on span "Next" at bounding box center [512, 254] width 11 height 7
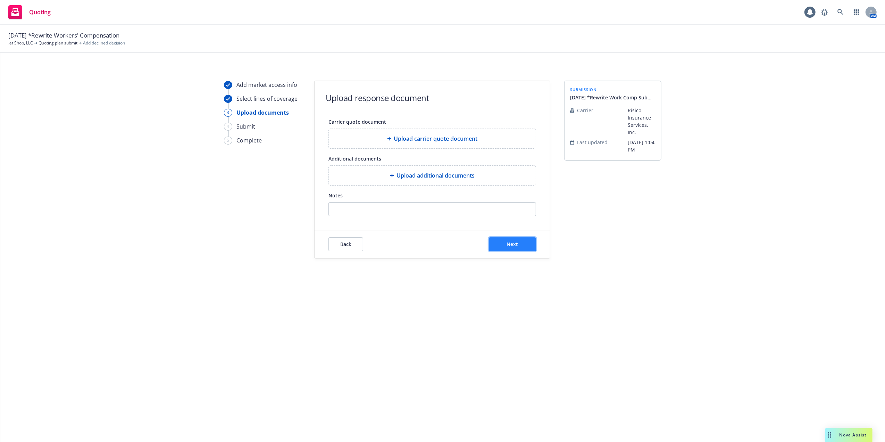
click at [499, 245] on button "Next" at bounding box center [512, 244] width 47 height 14
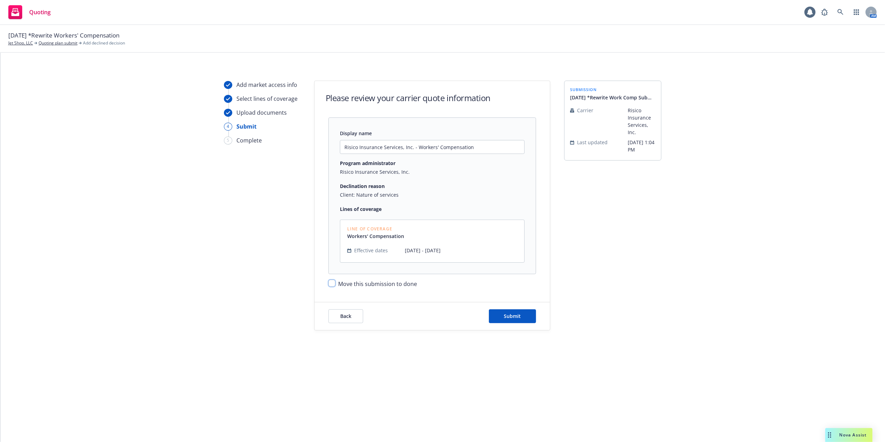
drag, startPoint x: 329, startPoint y: 285, endPoint x: 359, endPoint y: 293, distance: 30.7
click at [330, 284] on input "Move this submission to done" at bounding box center [332, 283] width 7 height 7
checkbox input "true"
drag, startPoint x: 527, startPoint y: 315, endPoint x: 547, endPoint y: 312, distance: 21.2
click at [527, 315] on button "Submit" at bounding box center [512, 316] width 47 height 14
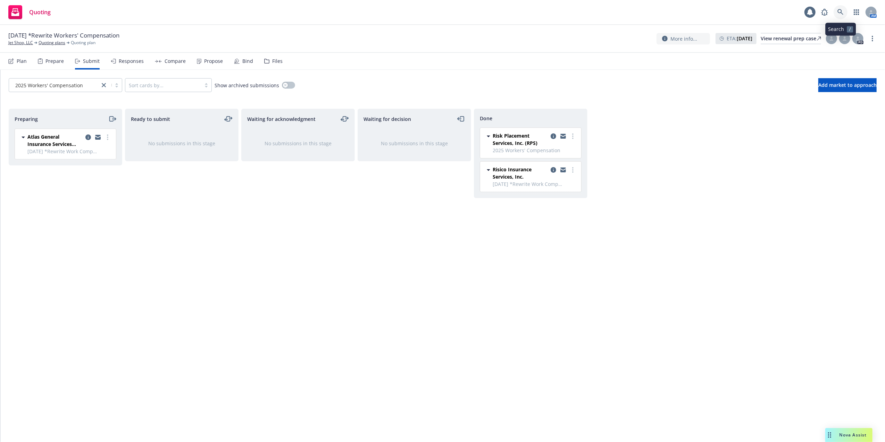
click at [841, 11] on icon at bounding box center [841, 12] width 6 height 6
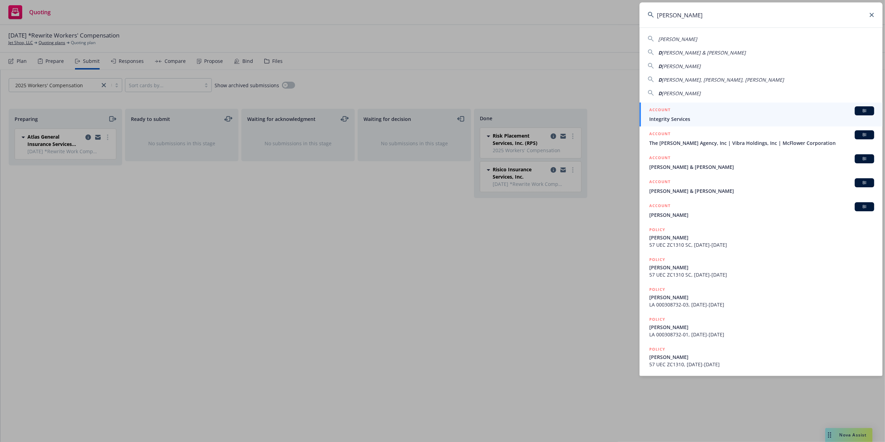
type input "[PERSON_NAME]"
click at [874, 14] on icon at bounding box center [872, 15] width 4 height 4
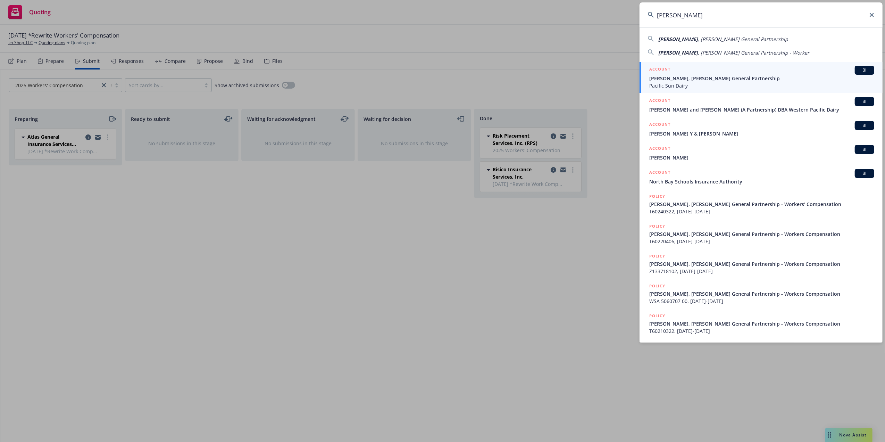
type input "[PERSON_NAME]"
click at [676, 79] on span "[PERSON_NAME], [PERSON_NAME] General Partnership" at bounding box center [762, 78] width 225 height 7
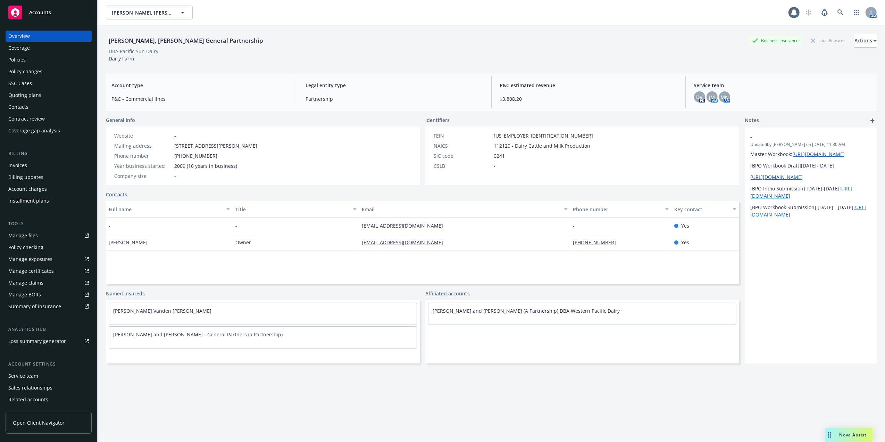
click at [24, 94] on div "Quoting plans" at bounding box center [24, 95] width 33 height 11
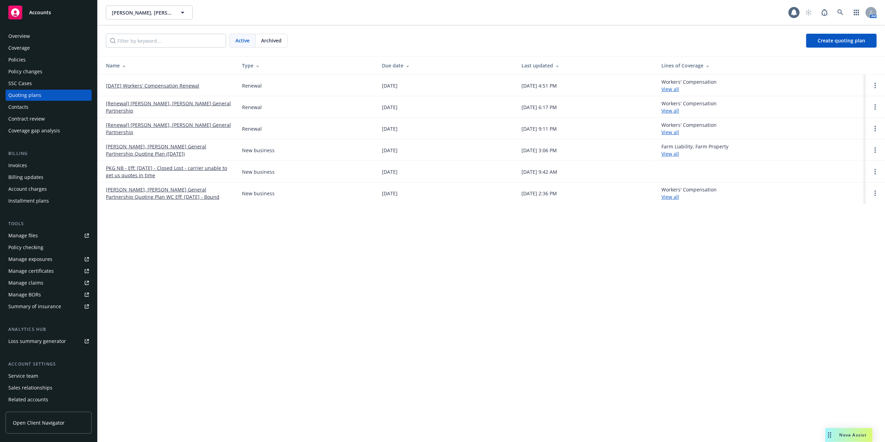
click at [167, 83] on link "[DATE] Workers' Compensation Renewal" at bounding box center [152, 85] width 93 height 7
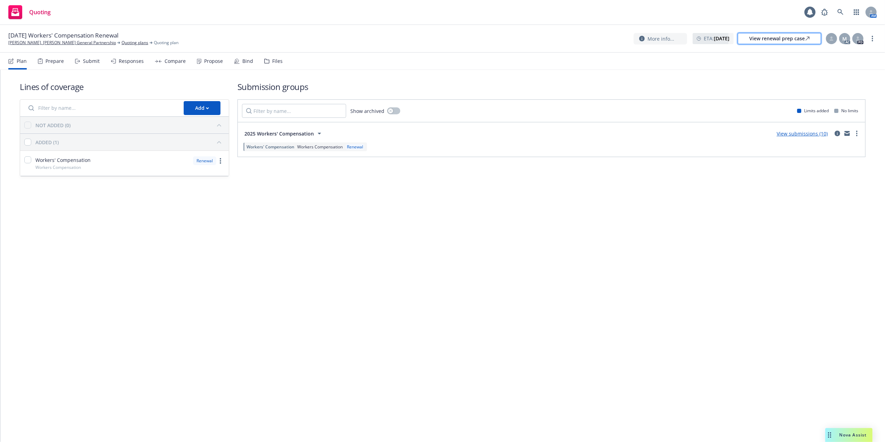
click at [769, 39] on div "View renewal prep case" at bounding box center [780, 38] width 60 height 10
drag, startPoint x: 163, startPoint y: 50, endPoint x: 167, endPoint y: 63, distance: 13.1
click at [167, 63] on div "10/01/25 Workers' Compensation Renewal Paul Beno, Nancy Beno General Partnershi…" at bounding box center [442, 233] width 885 height 417
drag, startPoint x: 86, startPoint y: 247, endPoint x: 81, endPoint y: 237, distance: 12.1
click at [84, 242] on div "Lines of coverage Add NOT ADDED (0) ADDED (1) Workers' Compensation Workers Com…" at bounding box center [442, 256] width 885 height 372
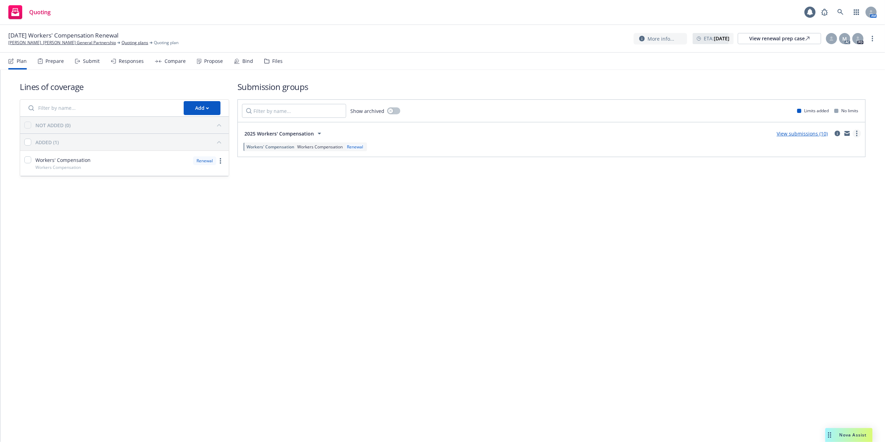
click at [859, 133] on link "more" at bounding box center [857, 133] width 8 height 8
click at [612, 195] on div "Lines of coverage Add NOT ADDED (0) ADDED (1) Workers' Compensation Workers Com…" at bounding box center [442, 138] width 885 height 137
click at [780, 39] on div "View renewal prep case" at bounding box center [780, 38] width 60 height 10
click at [47, 41] on link "Paul Beno, Nancy Beno General Partnership" at bounding box center [62, 43] width 108 height 6
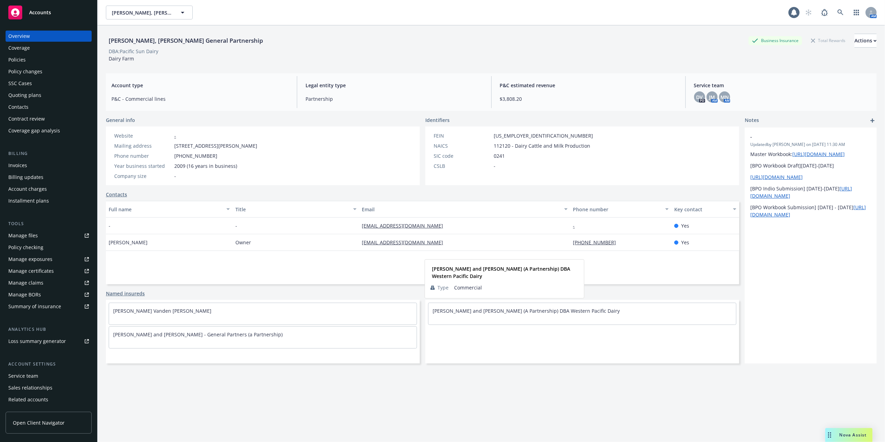
click at [602, 313] on div "Beno, Paul and Beno, Nancy (A Partnership) DBA Western Pacific Dairy" at bounding box center [583, 311] width 308 height 16
drag, startPoint x: 342, startPoint y: 397, endPoint x: 149, endPoint y: 377, distance: 194.5
click at [342, 397] on div "Paul Beno, Nancy Beno General Partnership Business Insurance Total Rewards Acti…" at bounding box center [491, 242] width 771 height 434
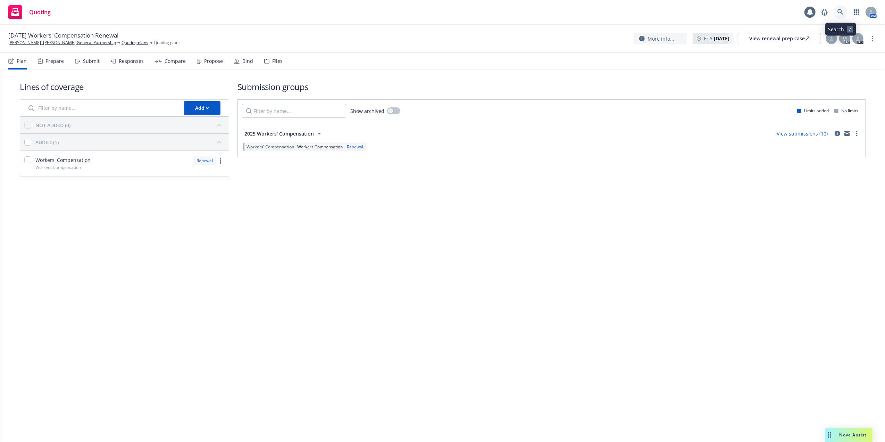
click at [841, 10] on icon at bounding box center [841, 12] width 6 height 6
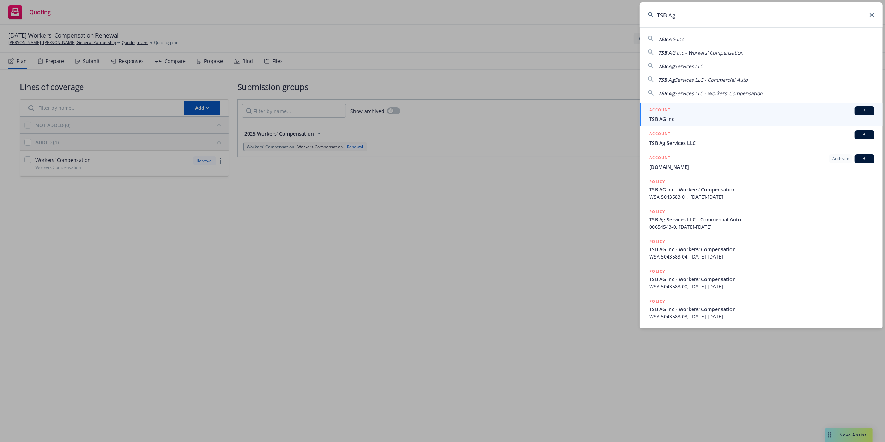
type input "TSB Ag"
click at [658, 117] on li "ACCOUNT BI TSB AG Inc" at bounding box center [761, 114] width 243 height 24
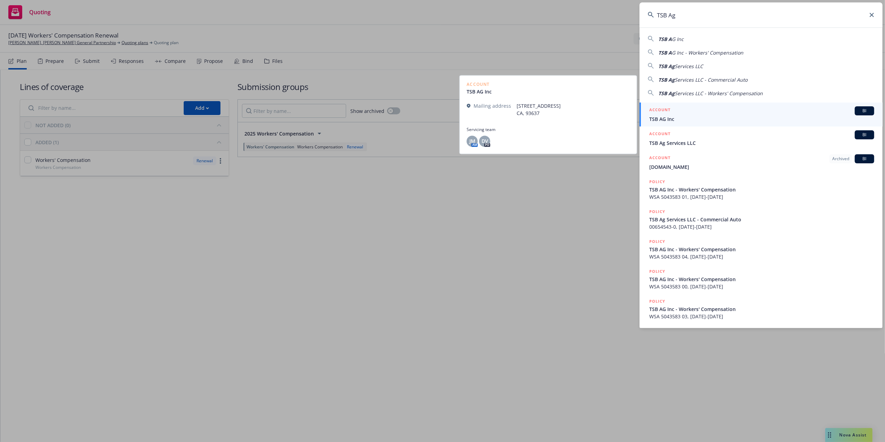
click at [691, 117] on span "TSB AG Inc" at bounding box center [762, 118] width 225 height 7
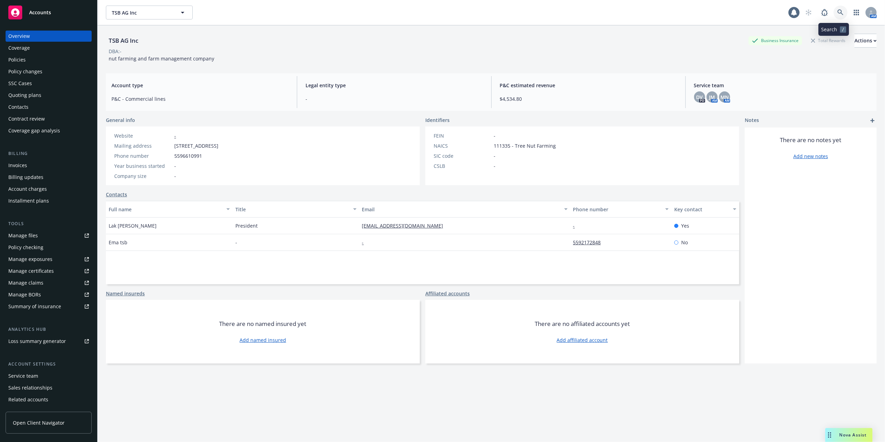
click at [834, 6] on link at bounding box center [841, 13] width 14 height 14
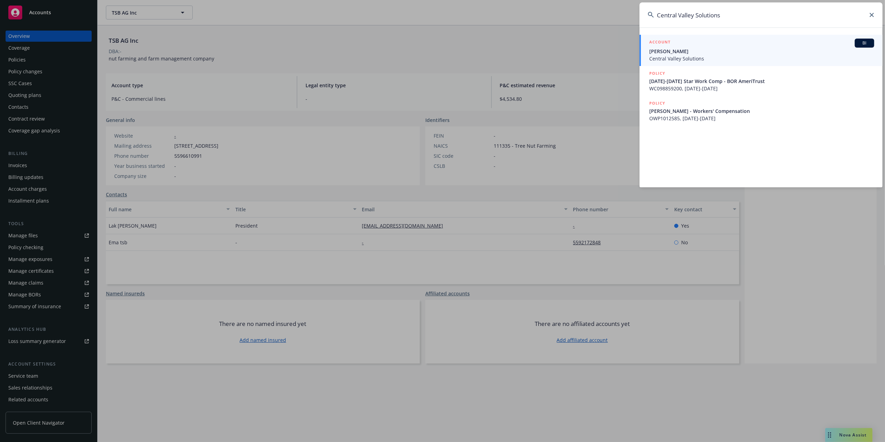
type input "Central Valley Solutions"
click at [657, 49] on span "Daniel Garica" at bounding box center [762, 51] width 225 height 7
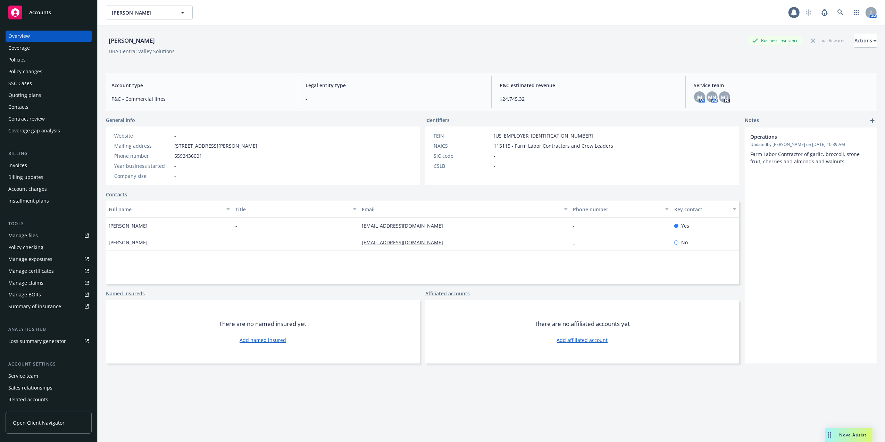
click at [13, 95] on div "Quoting plans" at bounding box center [24, 95] width 33 height 11
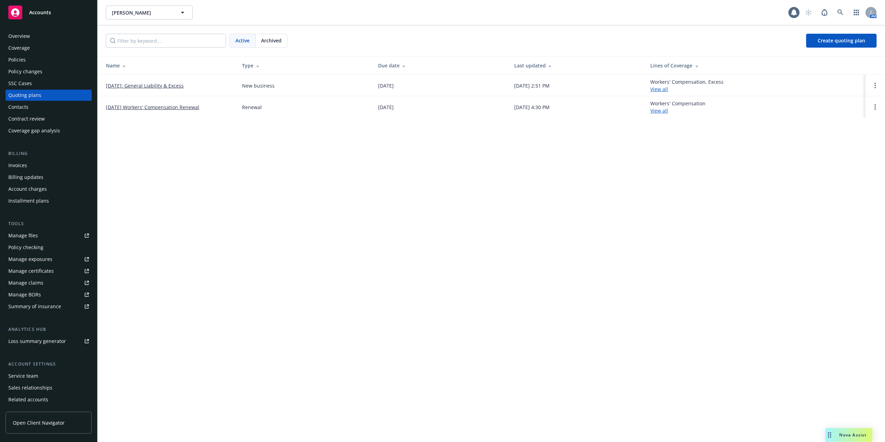
click at [150, 85] on link "09/05/2025: General Liability & Excess" at bounding box center [145, 85] width 78 height 7
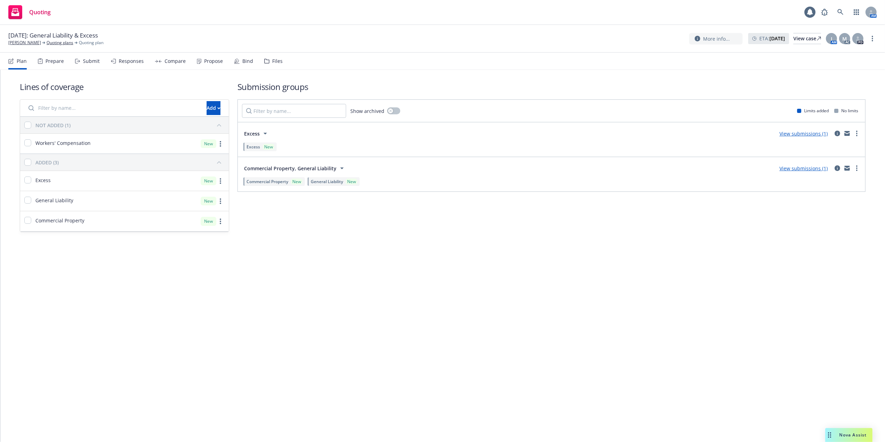
click at [210, 62] on div "Propose" at bounding box center [213, 61] width 19 height 6
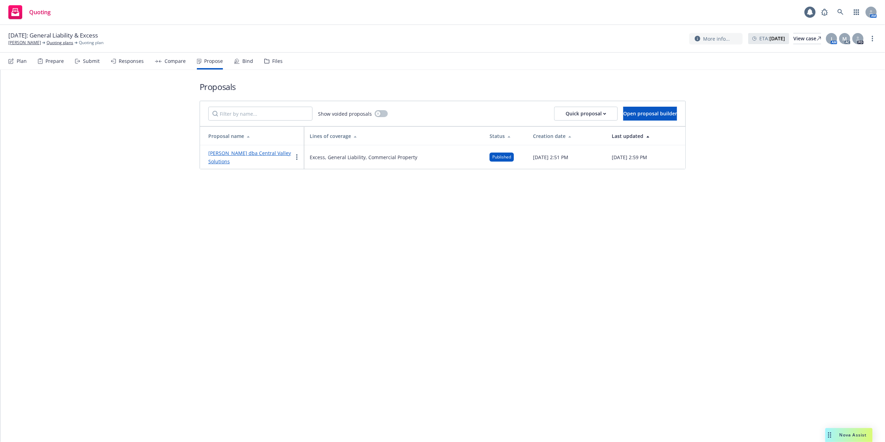
click at [221, 155] on link "Daniel Garcia dba Central Valley Solutions" at bounding box center [249, 157] width 83 height 15
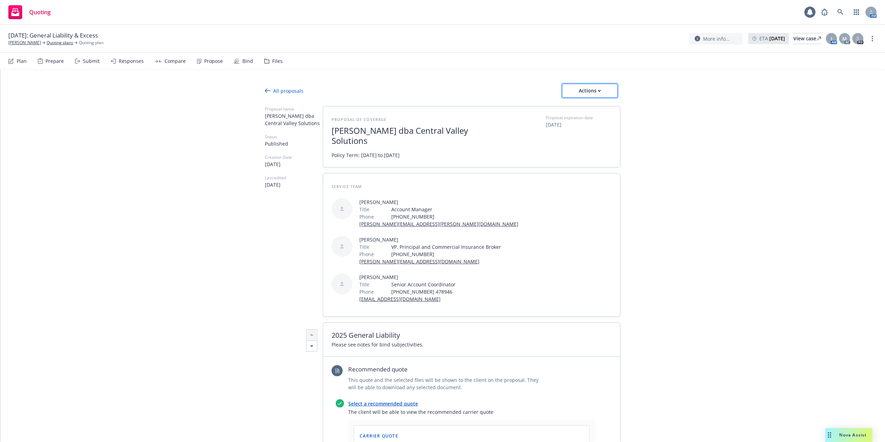
click at [599, 91] on icon "button" at bounding box center [600, 90] width 2 height 1
click at [583, 107] on span "Copy proposal link" at bounding box center [589, 108] width 60 height 7
type textarea "x"
click at [25, 61] on div "Plan" at bounding box center [22, 61] width 10 height 6
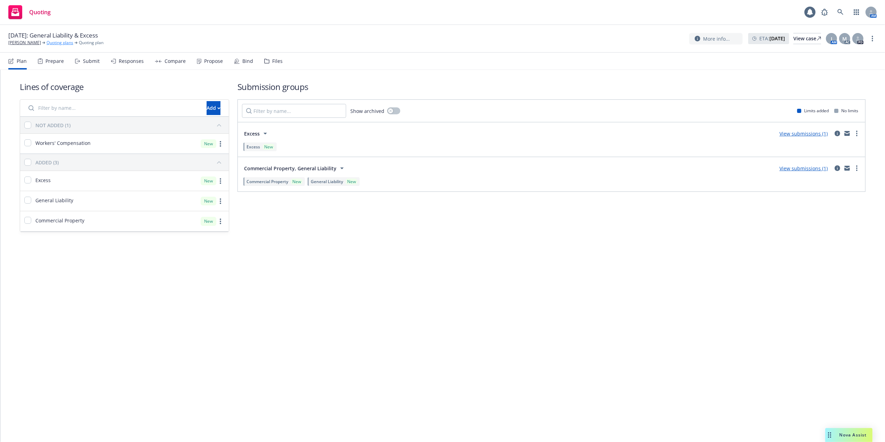
click at [47, 42] on link "Quoting plans" at bounding box center [60, 43] width 27 height 6
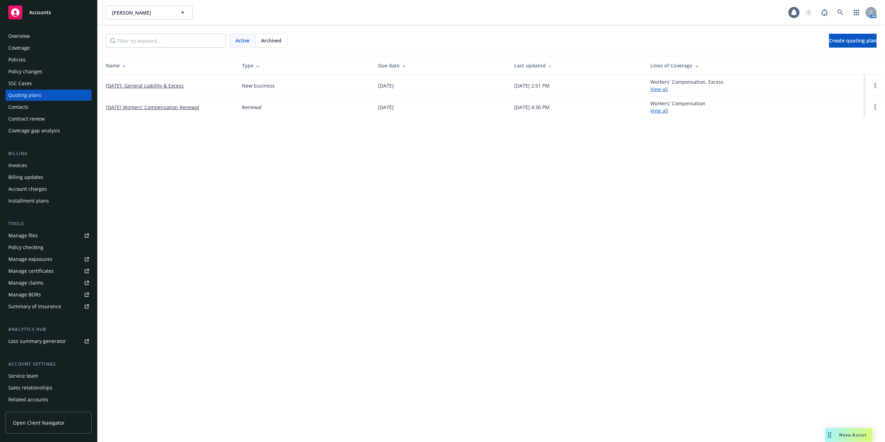
click at [18, 233] on div "Manage files" at bounding box center [23, 235] width 30 height 11
click at [157, 85] on link "09/05/2025: General Liability & Excess" at bounding box center [145, 85] width 78 height 7
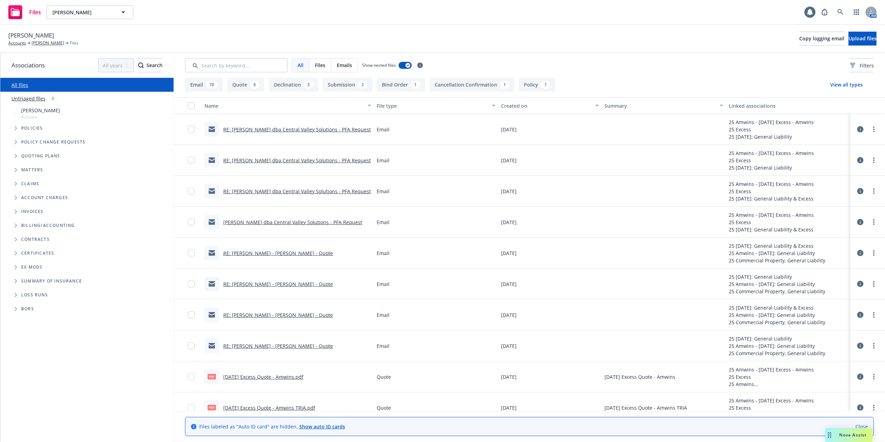
click at [296, 130] on link "RE: [PERSON_NAME] dba Central Valley Solutions - PFA Request" at bounding box center [297, 129] width 148 height 7
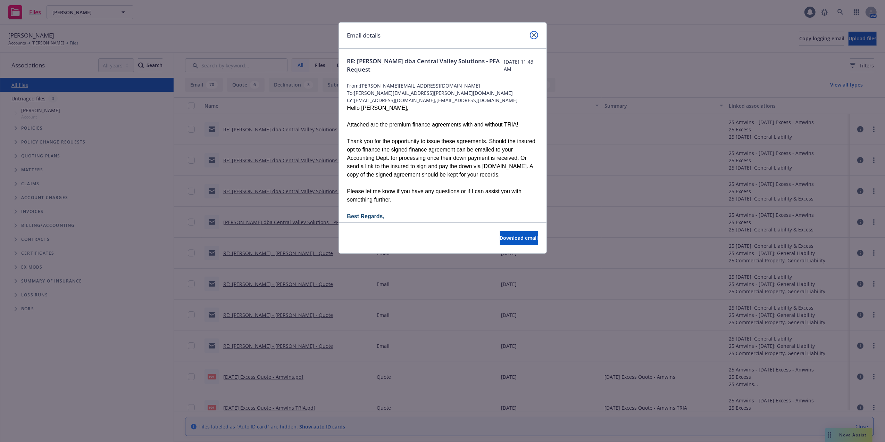
drag, startPoint x: 535, startPoint y: 35, endPoint x: 541, endPoint y: 43, distance: 9.4
click at [535, 35] on icon "close" at bounding box center [534, 35] width 4 height 4
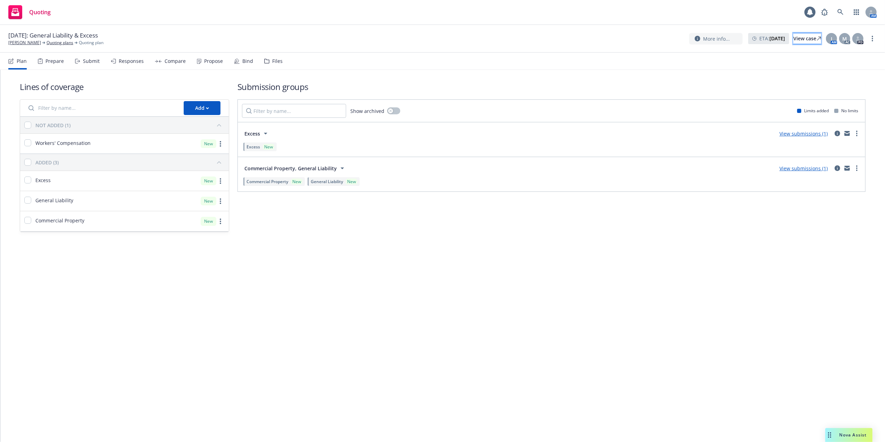
click at [794, 38] on div "View case" at bounding box center [808, 38] width 28 height 10
click at [57, 42] on link "Quoting plans" at bounding box center [60, 43] width 27 height 6
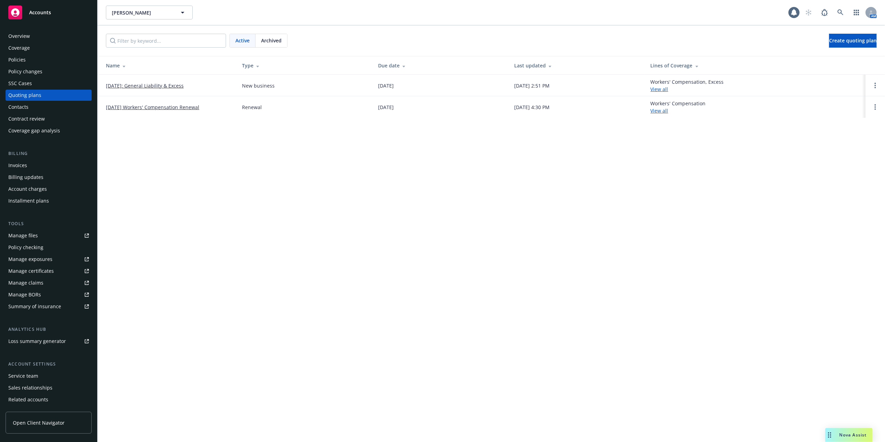
click at [20, 107] on div "Contacts" at bounding box center [18, 106] width 20 height 11
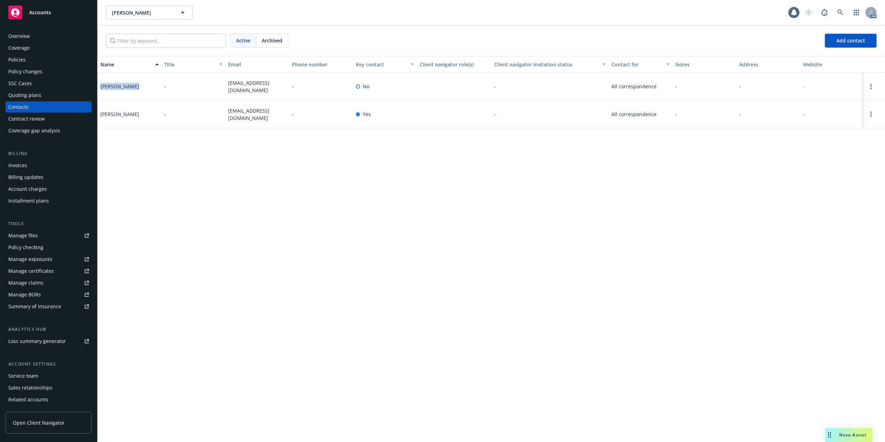
drag, startPoint x: 134, startPoint y: 85, endPoint x: 102, endPoint y: 88, distance: 32.1
click at [102, 88] on div "[PERSON_NAME]" at bounding box center [130, 87] width 64 height 28
drag, startPoint x: 227, startPoint y: 81, endPoint x: 266, endPoint y: 90, distance: 40.1
click at [266, 90] on div "centralvalleysolutionsinc@gmail.com" at bounding box center [257, 87] width 64 height 28
copy span "centralvalleysolutionsinc@gmail.com"
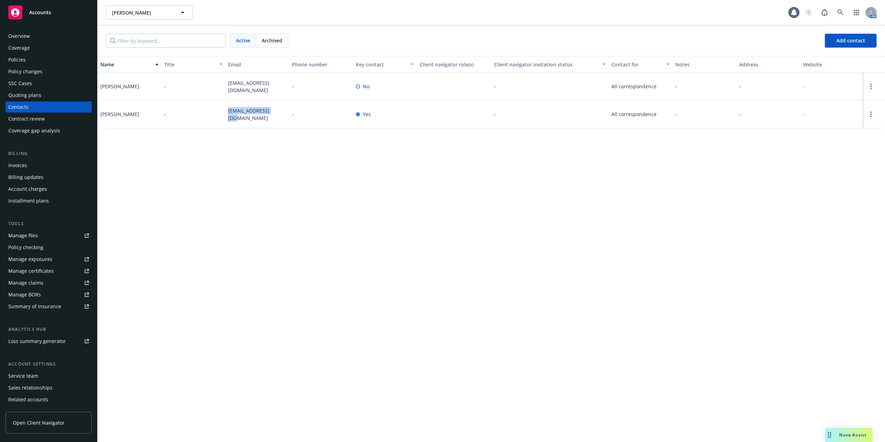
drag, startPoint x: 227, startPoint y: 112, endPoint x: 280, endPoint y: 117, distance: 53.0
click at [280, 117] on div "fema7134@gmail.com" at bounding box center [257, 114] width 64 height 28
copy span "fema7134@gmail.com"
click at [20, 57] on div "Policies" at bounding box center [16, 59] width 17 height 11
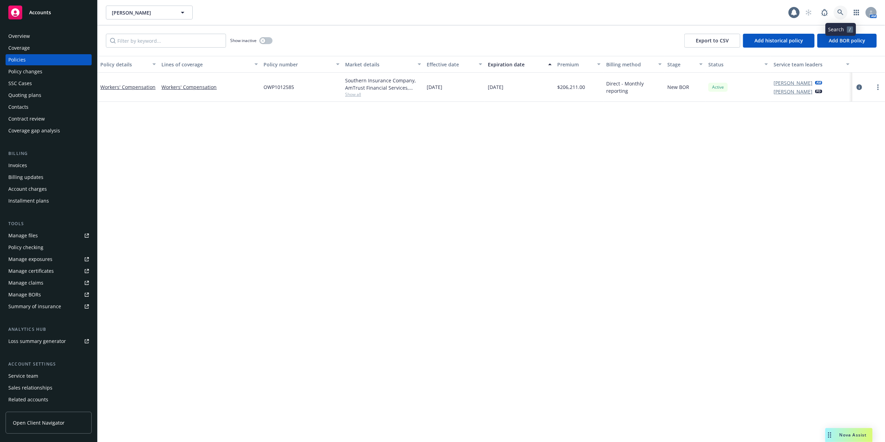
click at [840, 11] on icon at bounding box center [841, 12] width 6 height 6
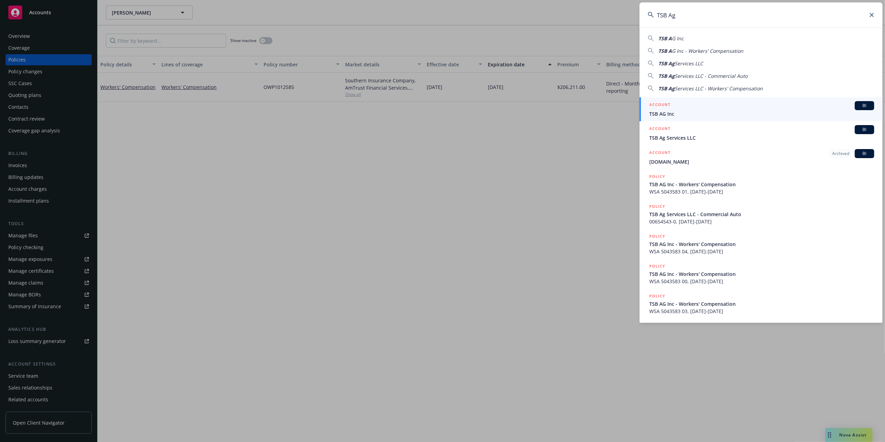
type input "TSB Ag"
click at [656, 110] on li "ACCOUNT BI TSB AG Inc" at bounding box center [761, 109] width 243 height 24
click at [688, 115] on span "TSB AG Inc" at bounding box center [762, 113] width 225 height 7
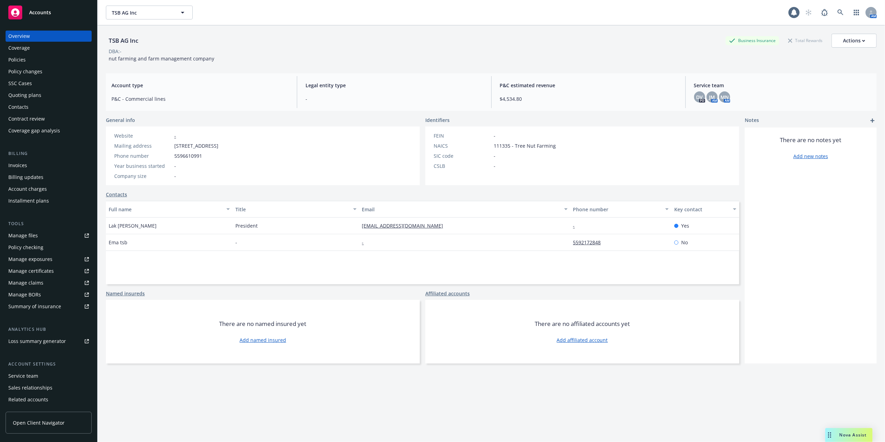
click at [15, 59] on div "Policies" at bounding box center [16, 59] width 17 height 11
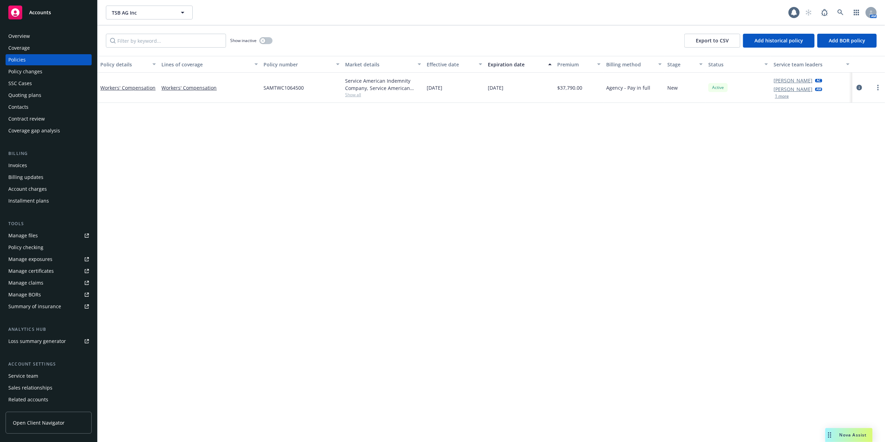
click at [21, 96] on div "Quoting plans" at bounding box center [24, 95] width 33 height 11
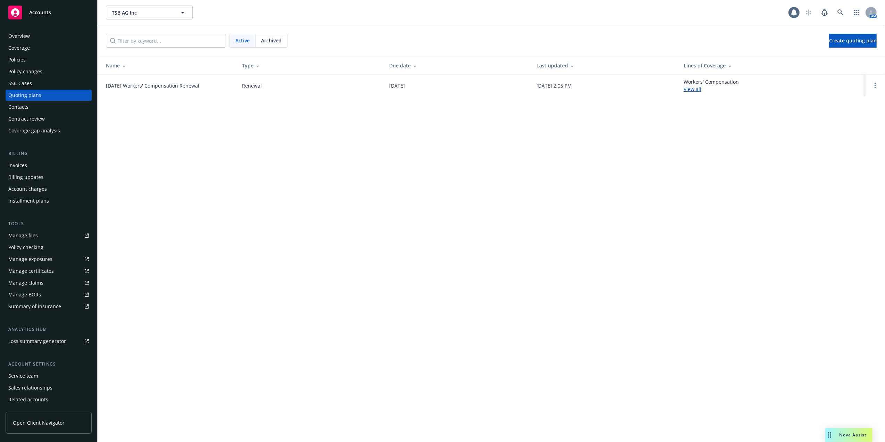
click at [138, 84] on link "10/04/25 Workers' Compensation Renewal" at bounding box center [152, 85] width 93 height 7
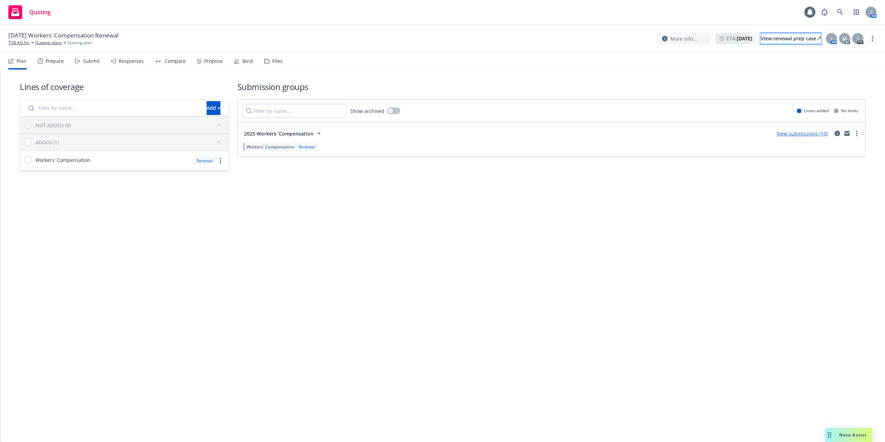
click at [765, 41] on div "View renewal prep case" at bounding box center [791, 38] width 60 height 10
click at [839, 12] on icon at bounding box center [841, 12] width 6 height 6
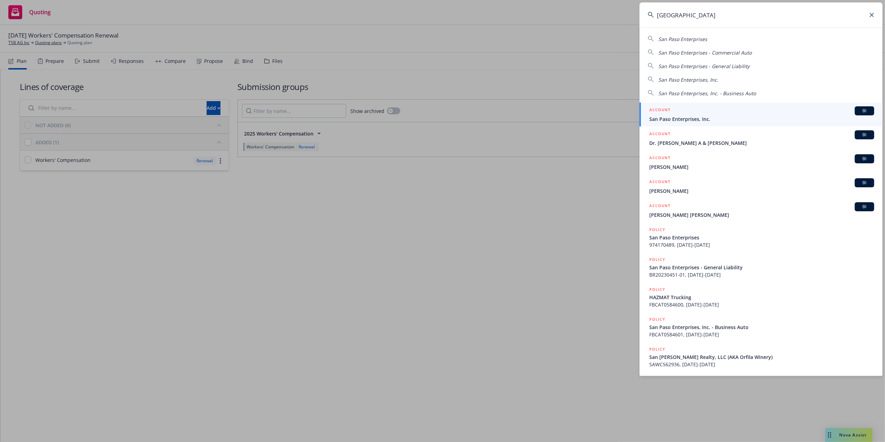
type input "san Paso"
click at [675, 117] on span "San Paso Enterprises, Inc." at bounding box center [762, 118] width 225 height 7
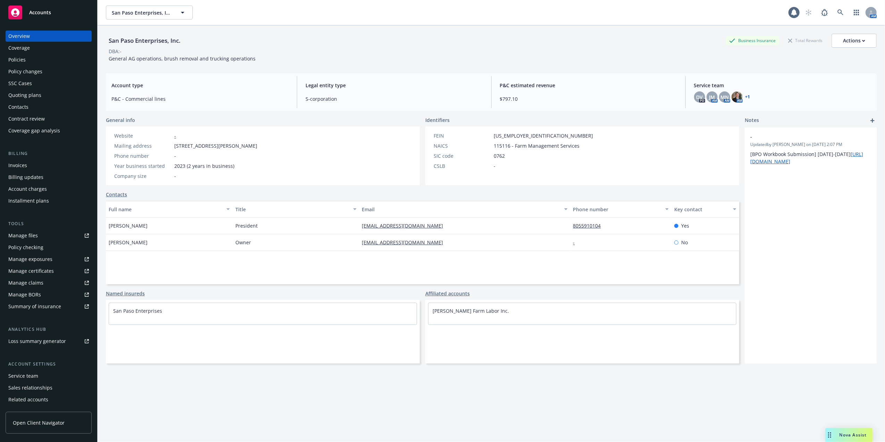
drag, startPoint x: 17, startPoint y: 59, endPoint x: 21, endPoint y: 63, distance: 5.2
click at [18, 59] on div "Policies" at bounding box center [16, 59] width 17 height 11
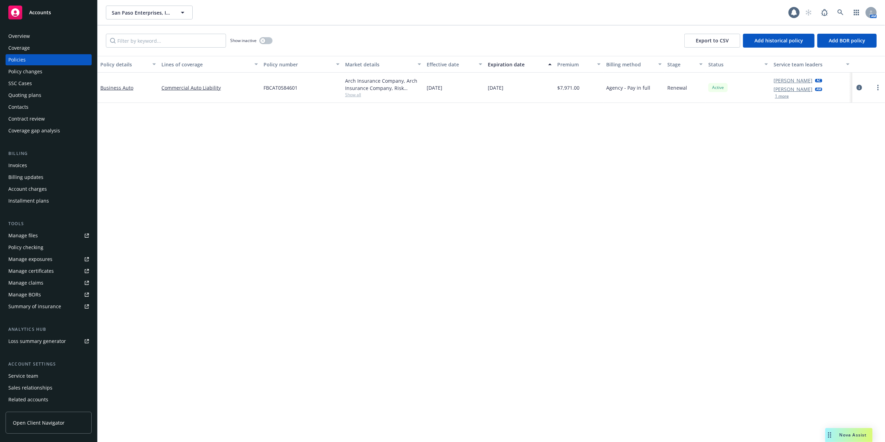
click at [17, 95] on div "Quoting plans" at bounding box center [24, 95] width 33 height 11
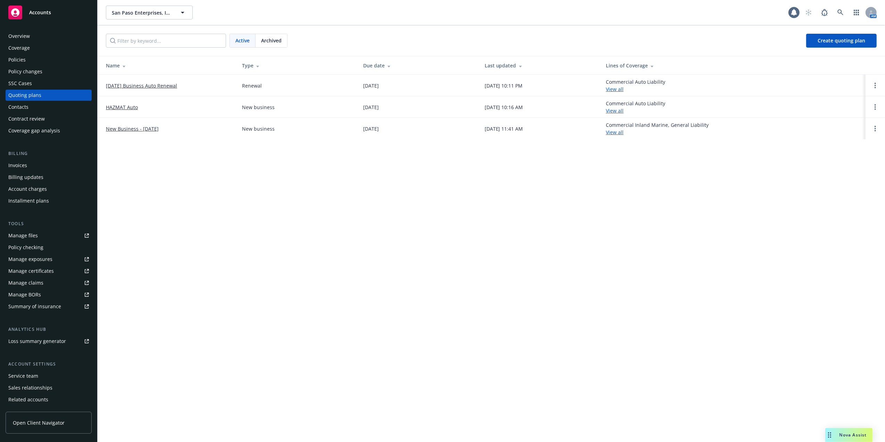
click at [120, 108] on link "HAZMAT Auto" at bounding box center [122, 107] width 32 height 7
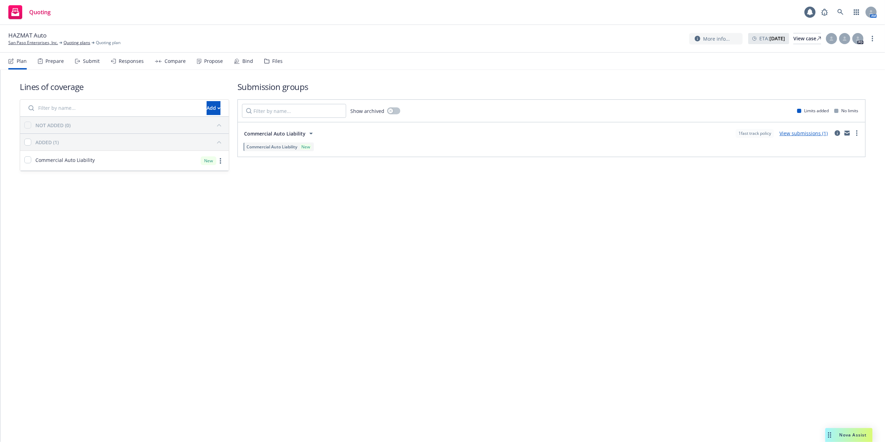
click at [809, 133] on link "View submissions (1)" at bounding box center [804, 133] width 48 height 7
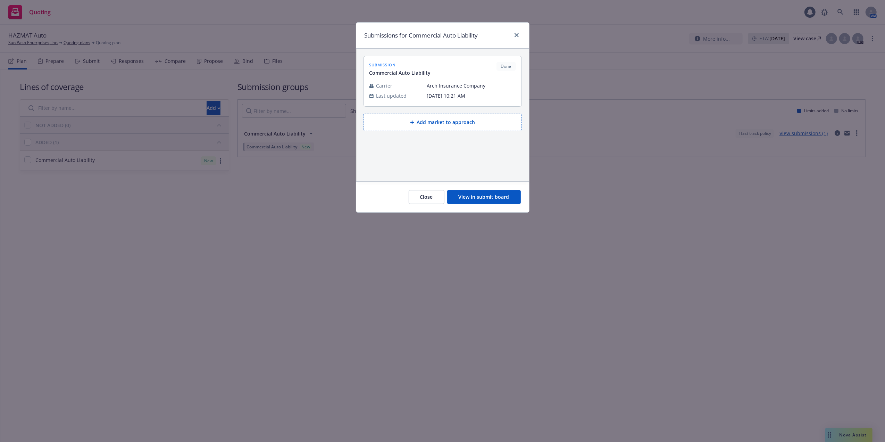
click at [474, 197] on button "View in submit board" at bounding box center [484, 197] width 74 height 14
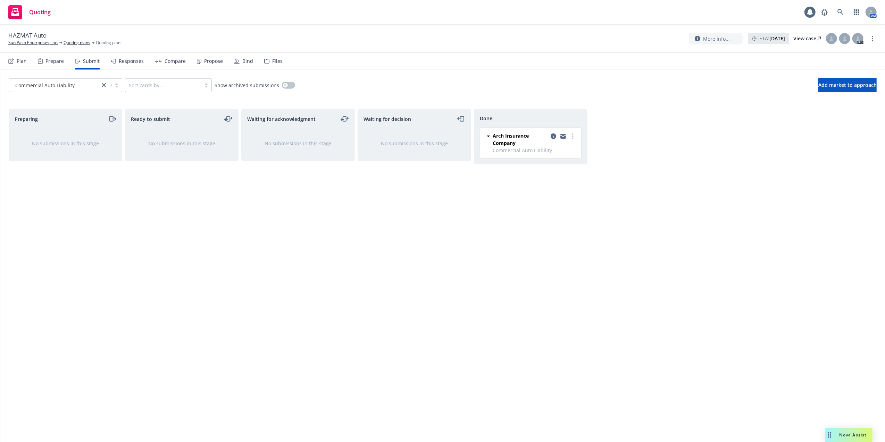
drag, startPoint x: 529, startPoint y: 212, endPoint x: 496, endPoint y: 211, distance: 33.0
click at [528, 212] on div "Done Arch Insurance Company Commercial Auto Liability Friday, December 1, 2023 …" at bounding box center [531, 268] width 114 height 319
click at [27, 43] on link "San Paso Enterprises, Inc." at bounding box center [33, 43] width 50 height 6
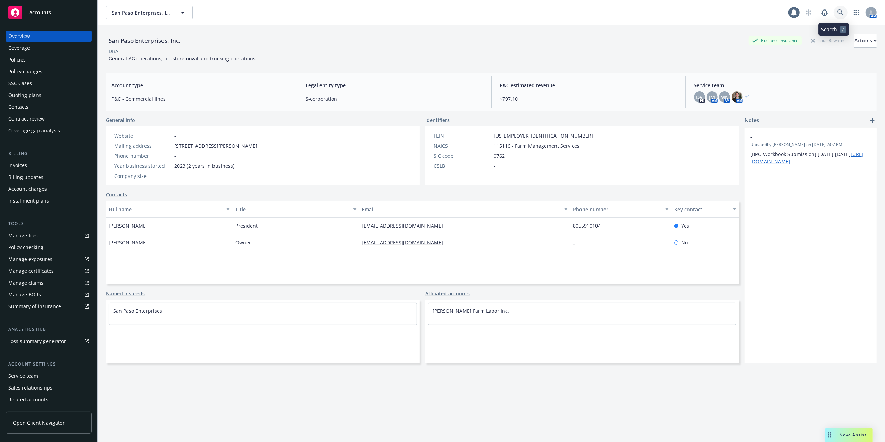
click at [838, 11] on icon at bounding box center [841, 12] width 6 height 6
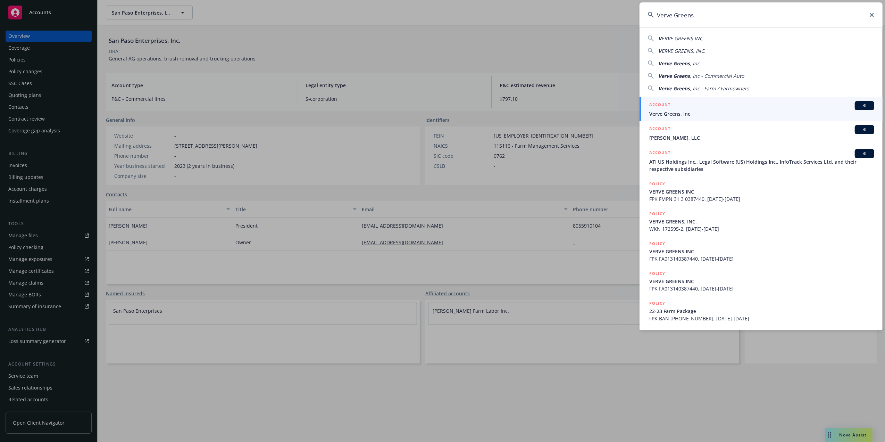
type input "Verve Greens"
click at [665, 114] on span "Verve Greens, Inc" at bounding box center [762, 113] width 225 height 7
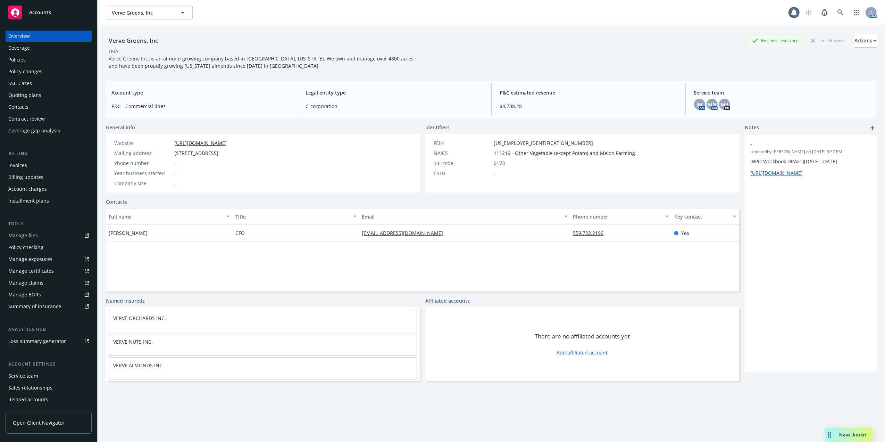
click at [20, 94] on div "Quoting plans" at bounding box center [24, 95] width 33 height 11
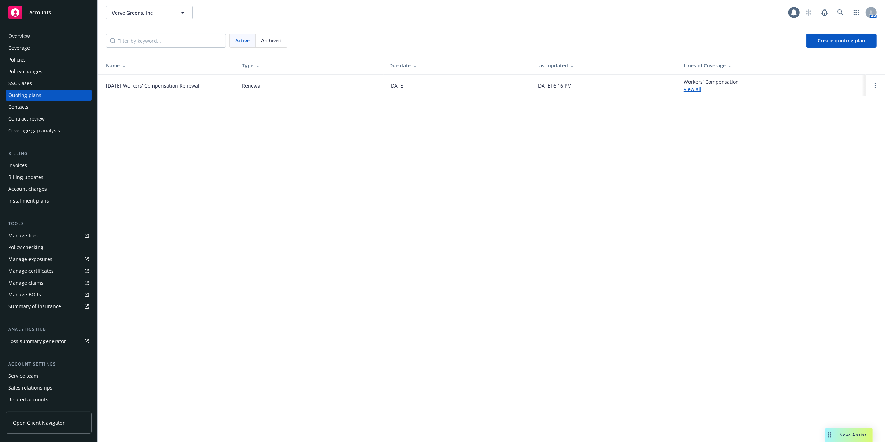
click at [153, 86] on link "11/16/25 Workers' Compensation Renewal" at bounding box center [152, 85] width 93 height 7
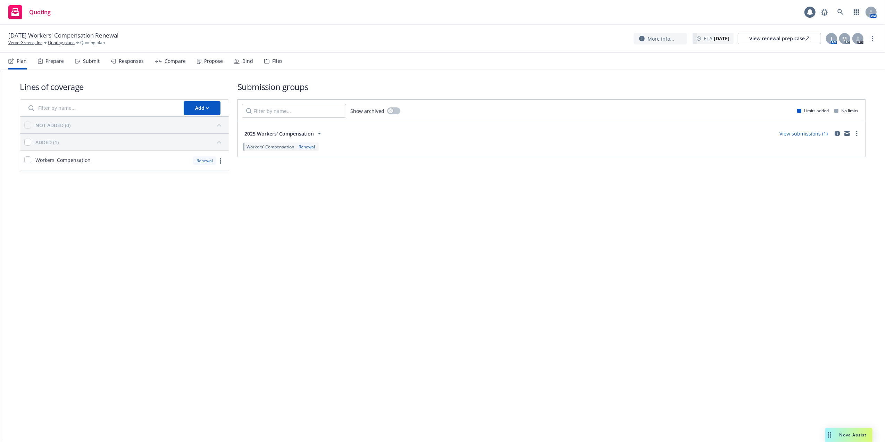
click at [802, 132] on link "View submissions (1)" at bounding box center [804, 133] width 48 height 7
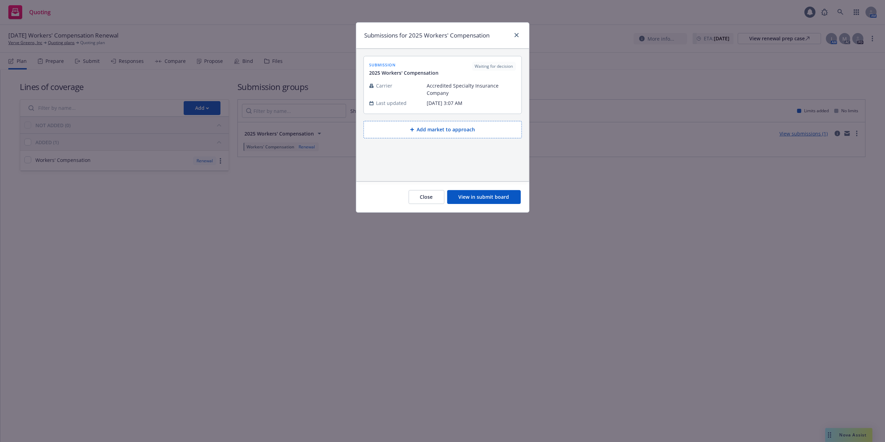
click at [473, 200] on button "View in submit board" at bounding box center [484, 197] width 74 height 14
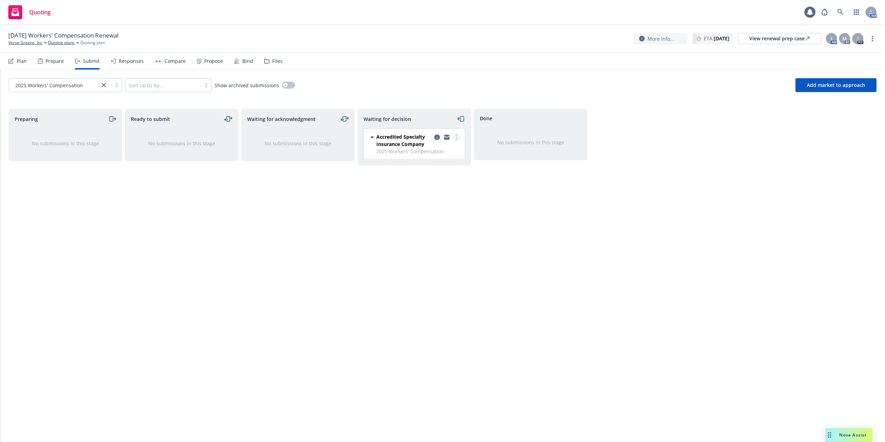
click at [454, 136] on link "more" at bounding box center [457, 137] width 8 height 8
drag, startPoint x: 371, startPoint y: 220, endPoint x: 370, endPoint y: 224, distance: 4.0
click at [371, 220] on div "Waiting for decision Accredited Specialty Insurance Company 2025 Workers' Compe…" at bounding box center [415, 268] width 114 height 319
drag, startPoint x: 372, startPoint y: 135, endPoint x: 374, endPoint y: 139, distance: 4.5
click at [372, 136] on icon at bounding box center [372, 137] width 8 height 8
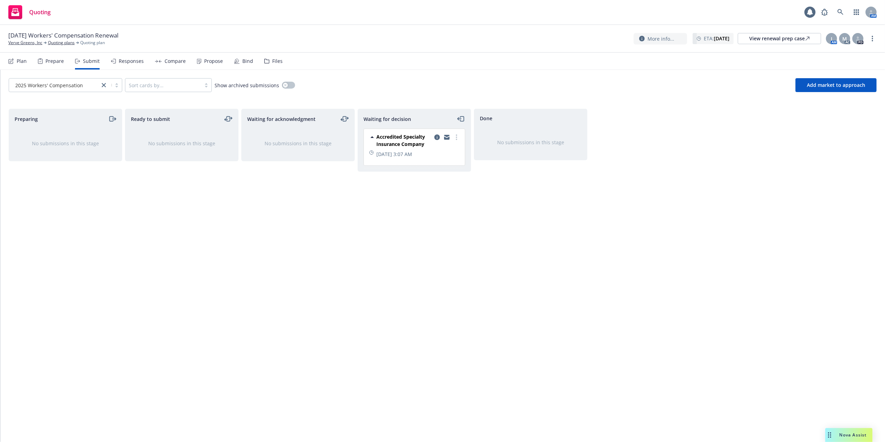
click at [415, 196] on div "Waiting for decision Accredited Specialty Insurance Company [DATE] 3:07 AM" at bounding box center [415, 268] width 114 height 319
click at [456, 135] on icon "more" at bounding box center [456, 137] width 1 height 6
click at [375, 183] on div "Waiting for decision Accredited Specialty Insurance Company [DATE] 3:07 AM" at bounding box center [415, 268] width 114 height 319
click at [791, 36] on div "View renewal prep case" at bounding box center [780, 38] width 60 height 10
click at [841, 9] on icon at bounding box center [841, 12] width 6 height 6
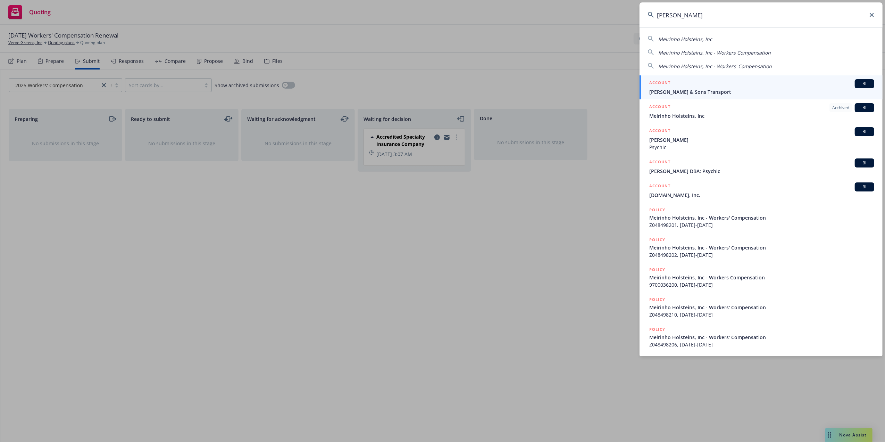
type input "[PERSON_NAME]"
click at [666, 91] on span "[PERSON_NAME] & Sons Transport" at bounding box center [762, 91] width 225 height 7
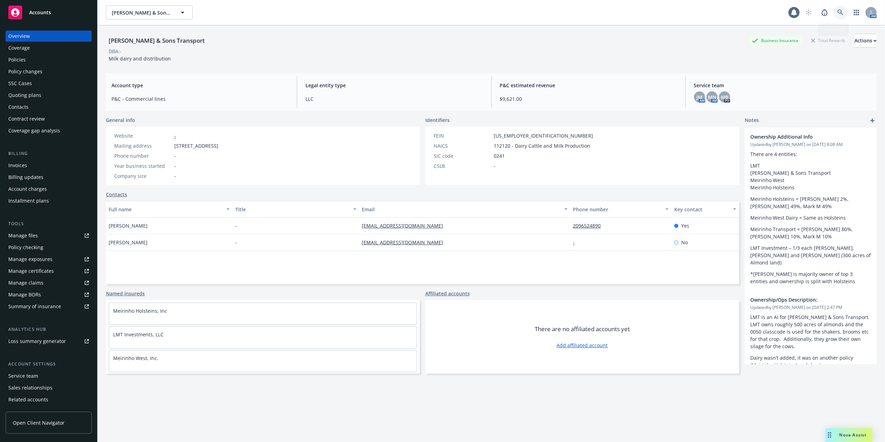
click at [838, 12] on icon at bounding box center [841, 12] width 6 height 6
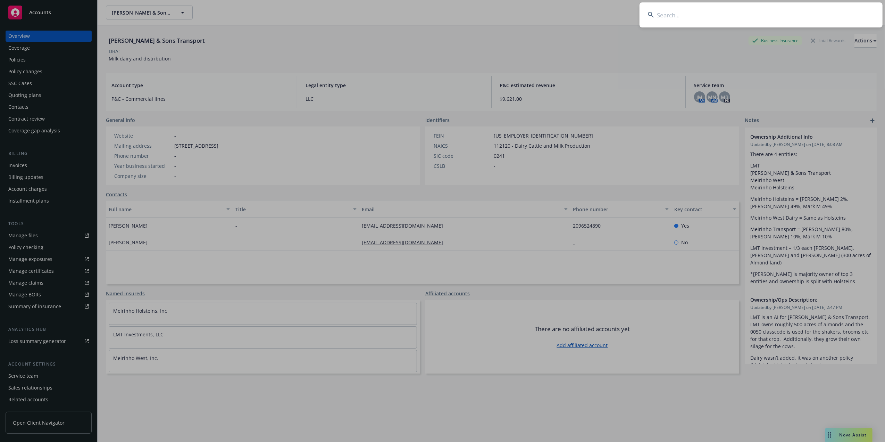
click at [740, 13] on input at bounding box center [761, 14] width 243 height 25
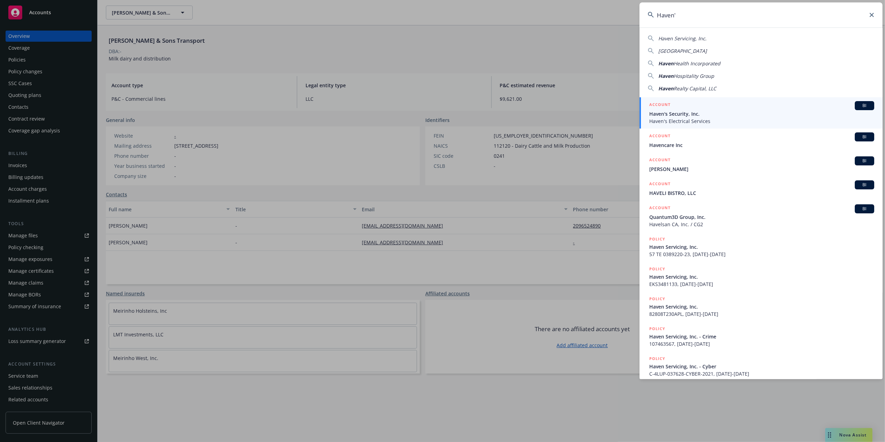
type input "Haven'"
click at [657, 114] on span "Haven's Security, Inc." at bounding box center [762, 113] width 225 height 7
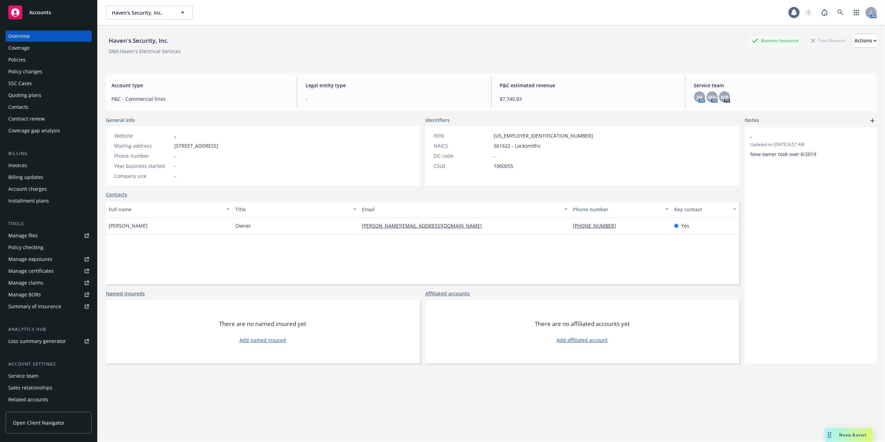
click at [23, 58] on div "Policies" at bounding box center [16, 59] width 17 height 11
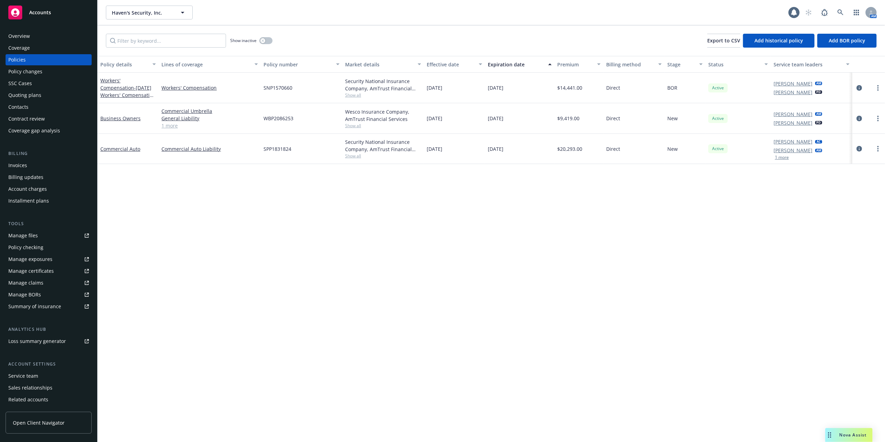
click at [18, 105] on div "Contacts" at bounding box center [18, 106] width 20 height 11
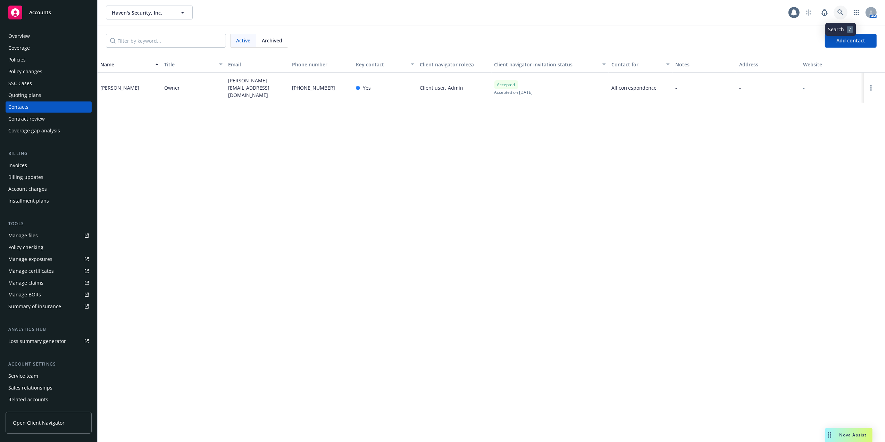
click at [841, 13] on icon at bounding box center [841, 12] width 6 height 6
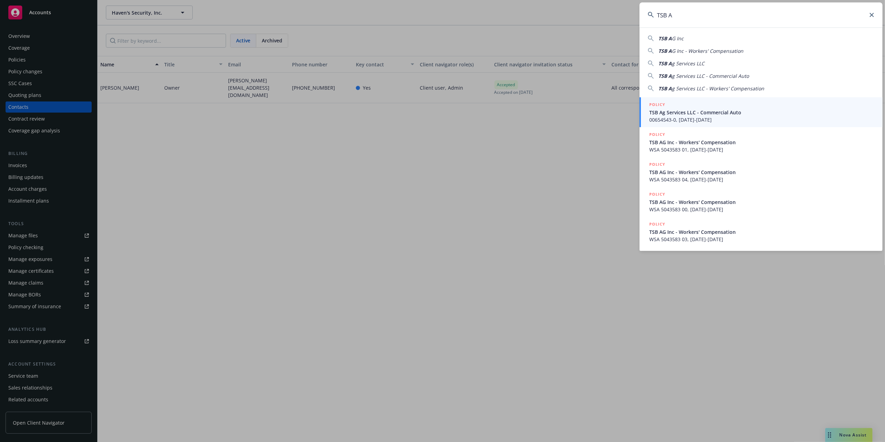
click at [664, 37] on span "TSB A" at bounding box center [666, 38] width 14 height 7
type input "TSB AG Inc"
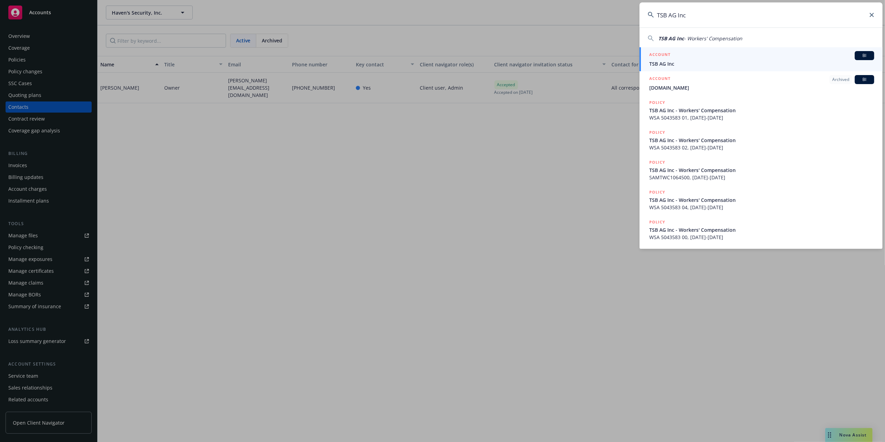
click at [661, 64] on span "TSB AG Inc" at bounding box center [762, 63] width 225 height 7
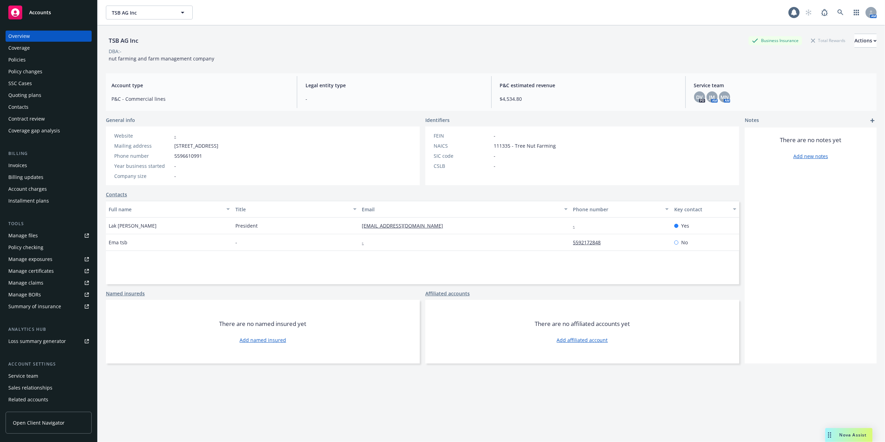
click at [18, 106] on div "Contacts" at bounding box center [18, 106] width 20 height 11
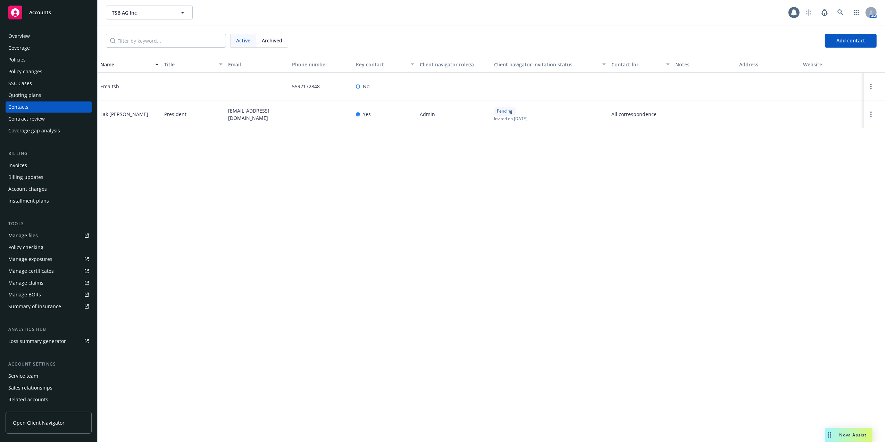
click at [14, 60] on div "Policies" at bounding box center [16, 59] width 17 height 11
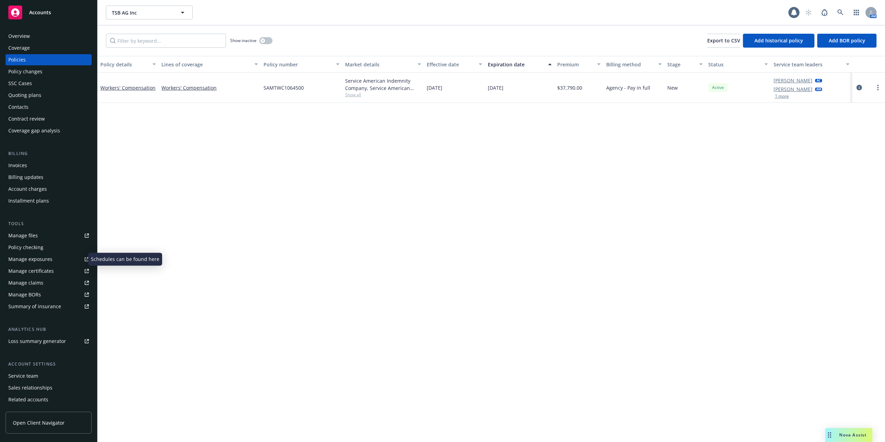
click at [18, 258] on div "Manage exposures" at bounding box center [30, 259] width 44 height 11
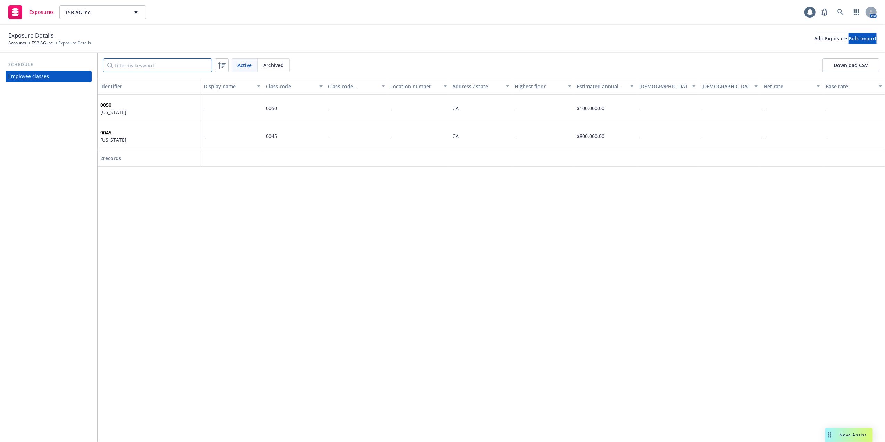
click at [119, 63] on input "Filter by keyword..." at bounding box center [157, 65] width 109 height 14
type input "o"
click at [359, 27] on div "Exposure Details Accounts TSB AG Inc Exposure Details Add Exposure Bulk import" at bounding box center [442, 39] width 885 height 28
click at [43, 41] on link "TSB AG Inc" at bounding box center [42, 43] width 21 height 6
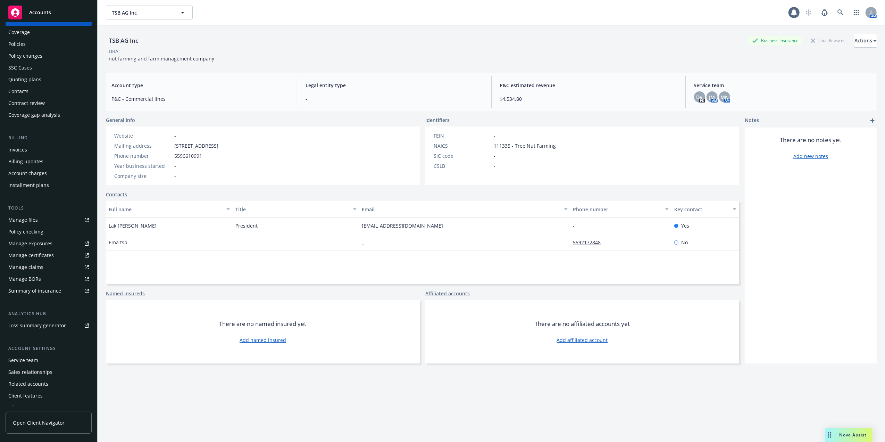
scroll to position [23, 0]
